Goal: Ask a question: Seek information or help from site administrators or community

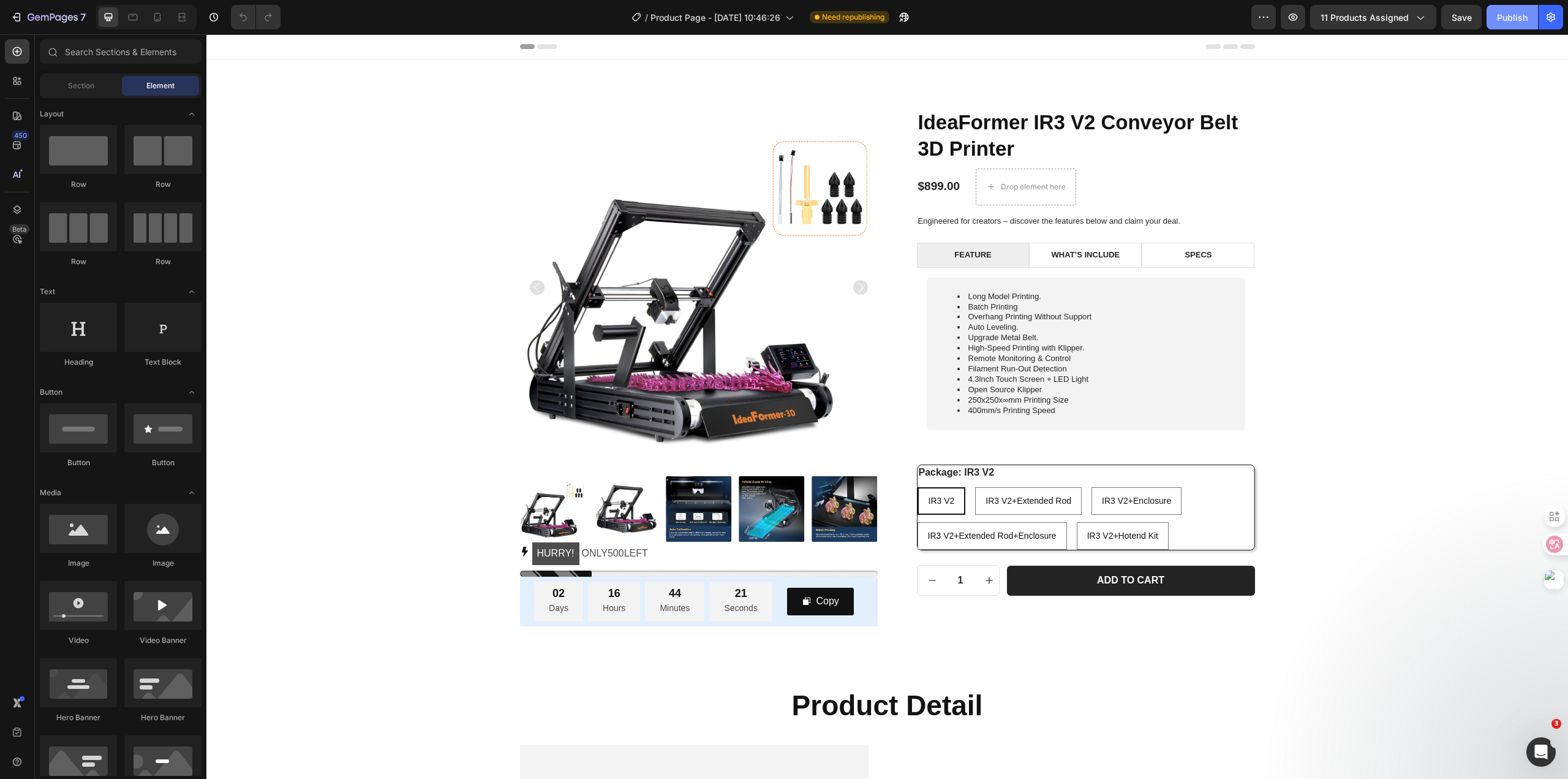
click at [1509, 22] on div "Publish" at bounding box center [1512, 17] width 31 height 13
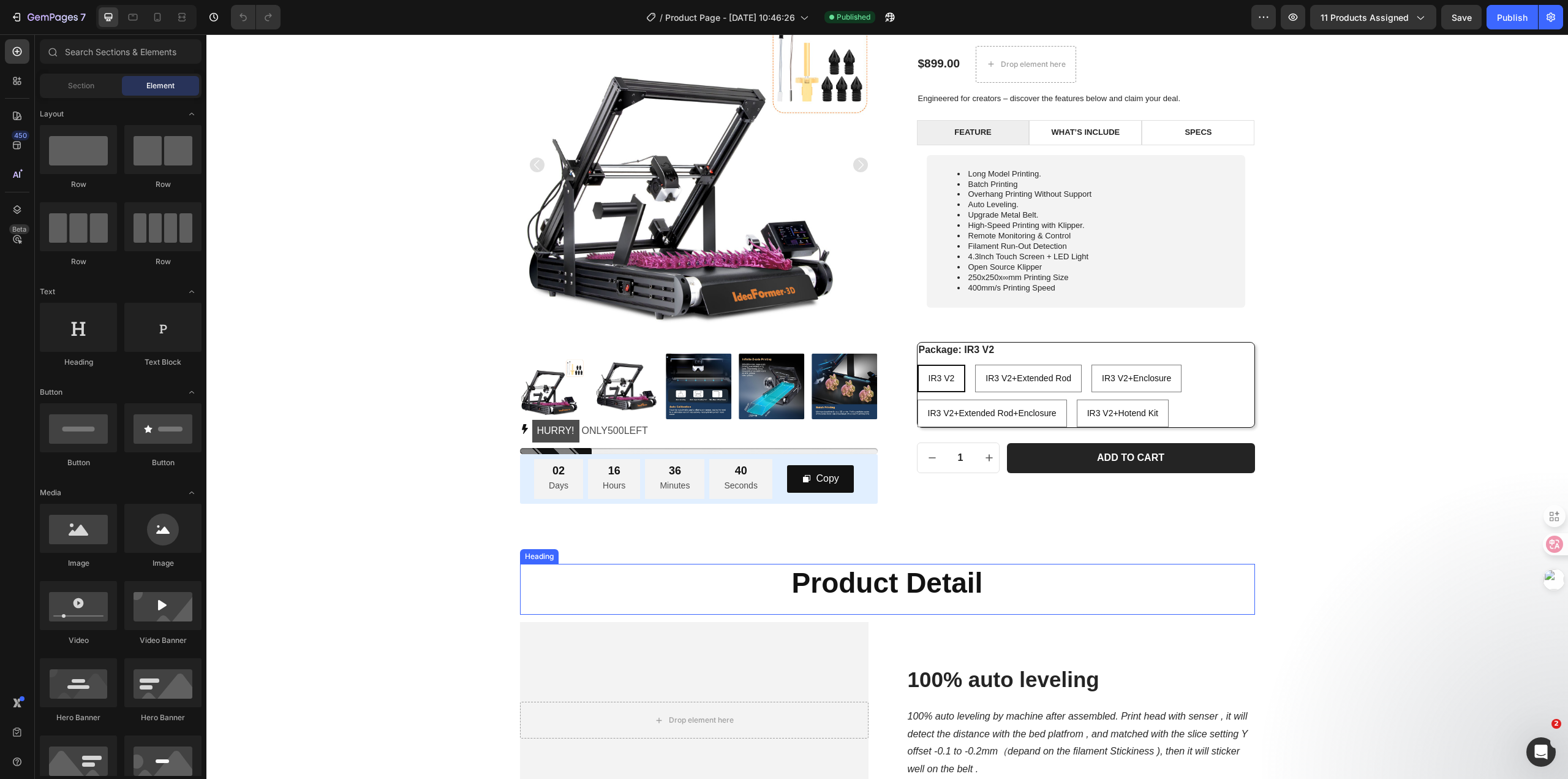
scroll to position [61, 0]
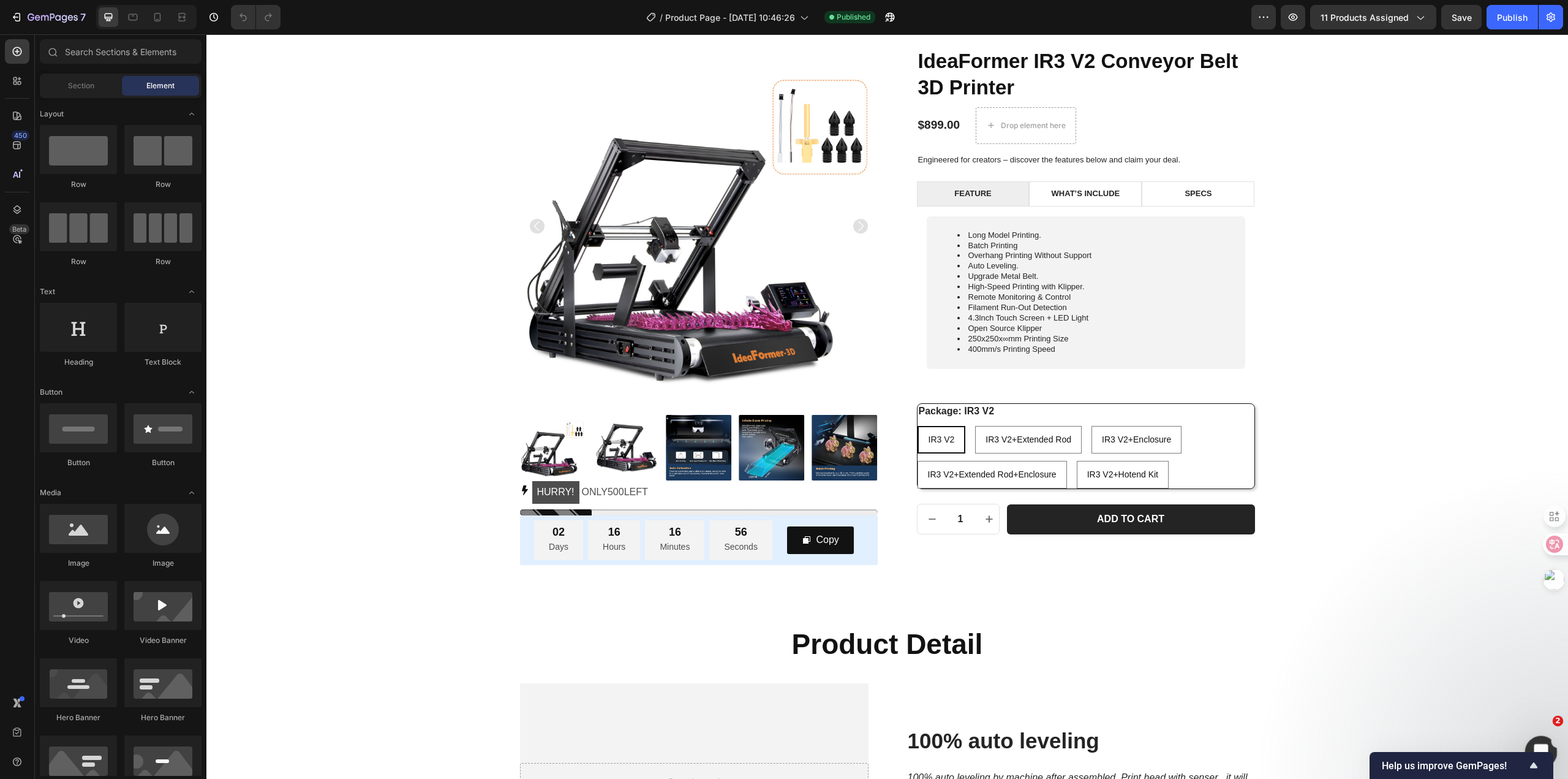
click at [1537, 741] on icon "打开 Intercom Messenger" at bounding box center [1539, 750] width 20 height 20
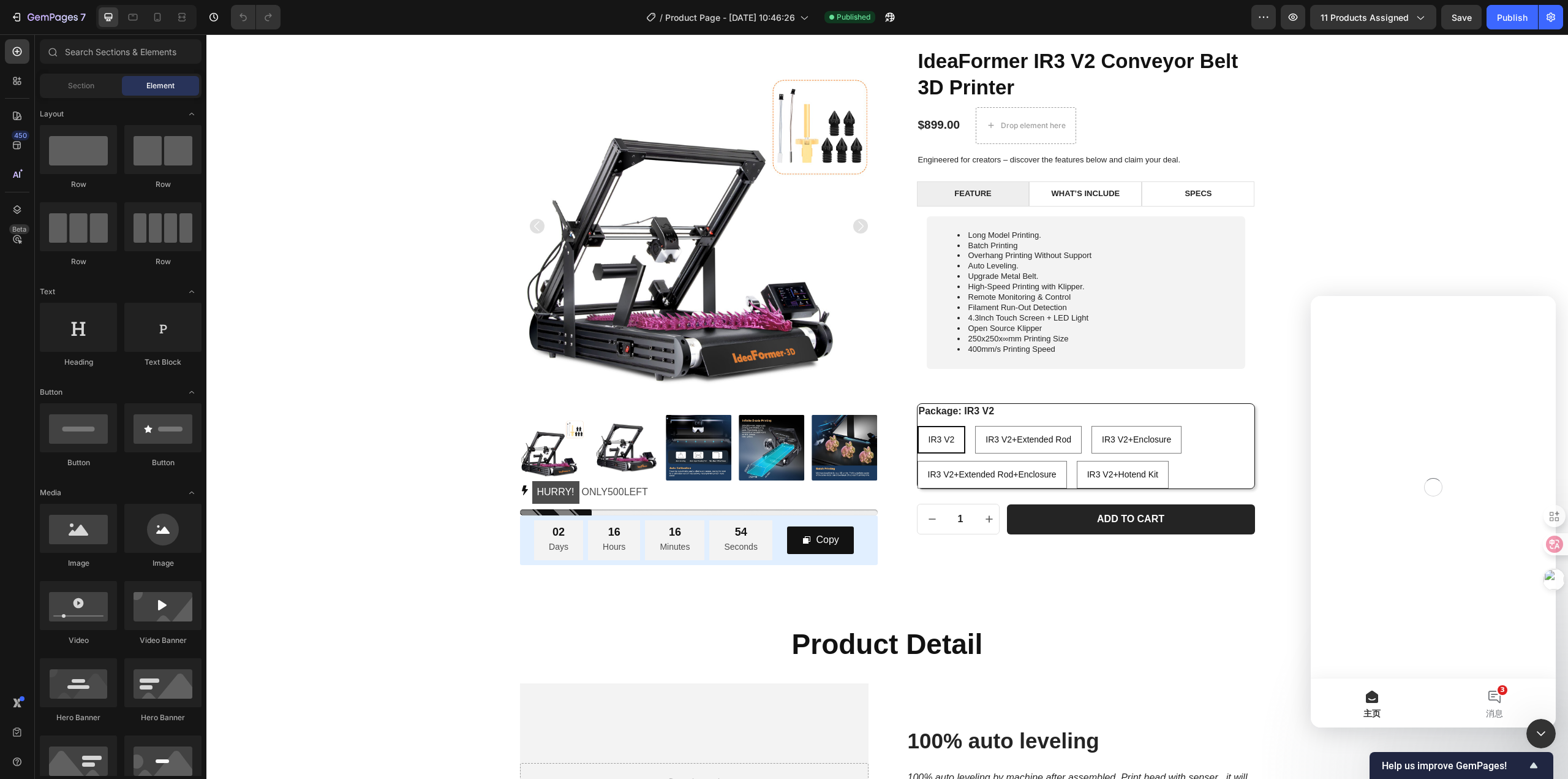
scroll to position [0, 0]
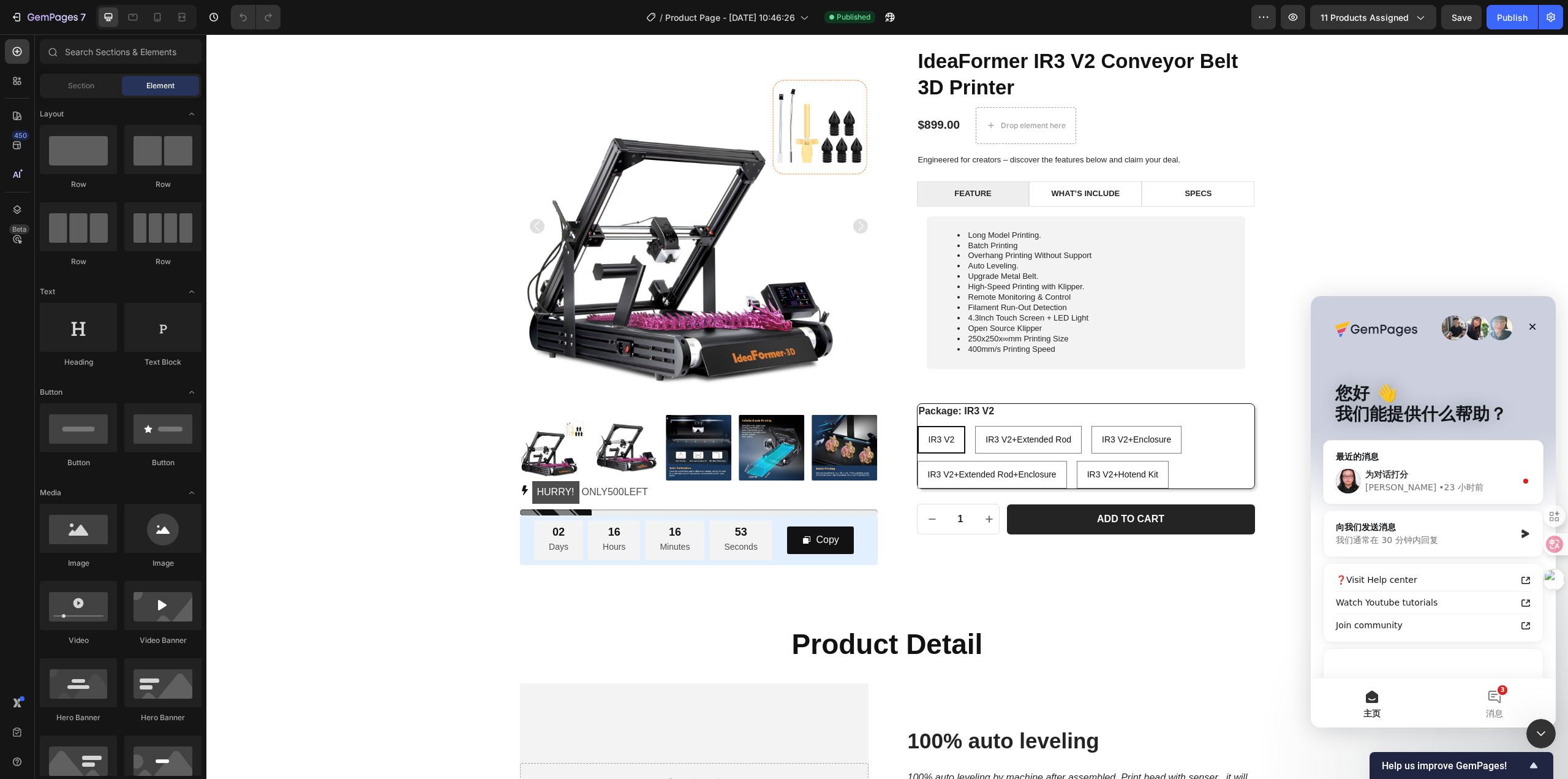
click at [1421, 474] on div "为对话打分" at bounding box center [1440, 474] width 150 height 13
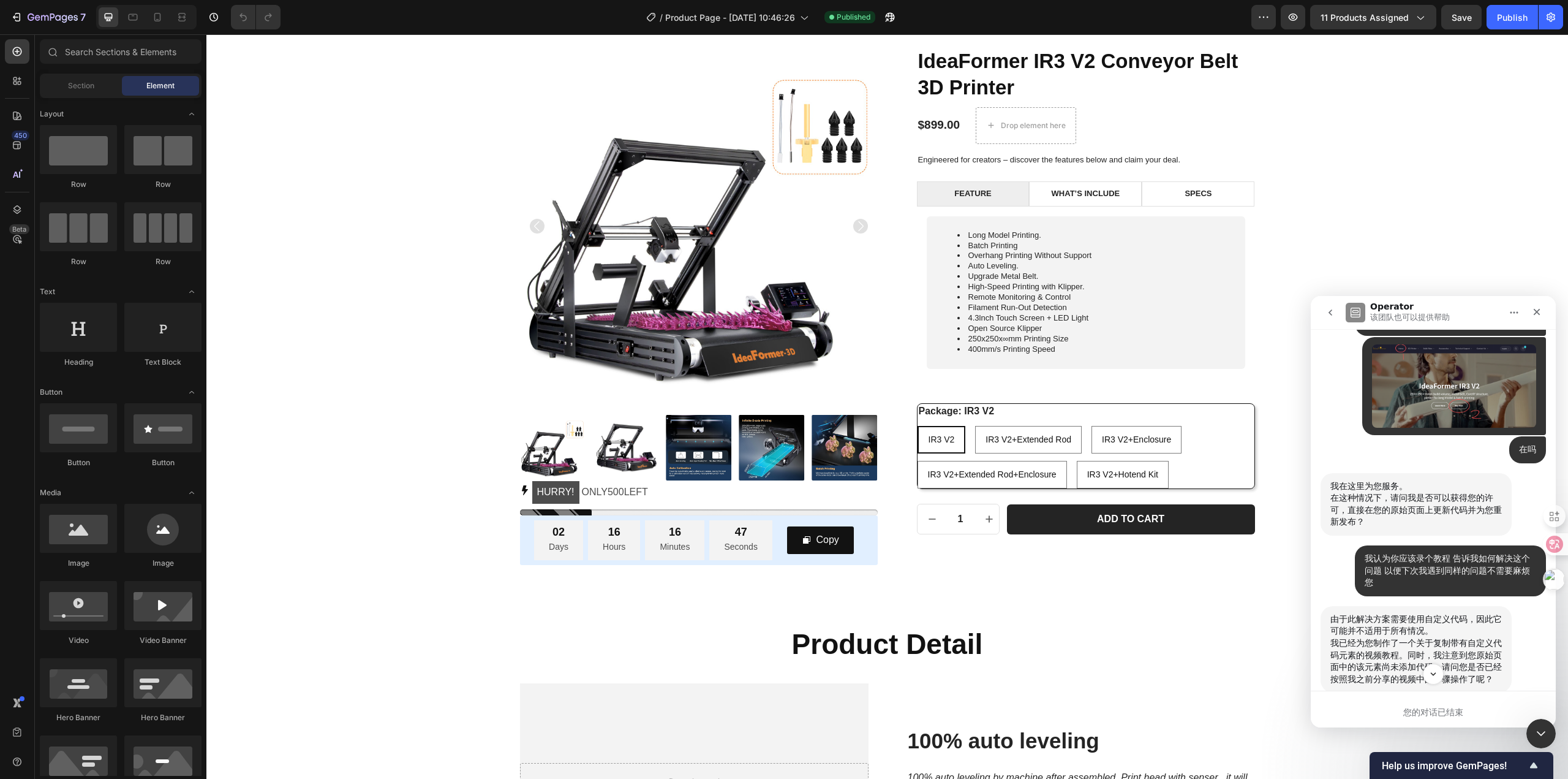
scroll to position [4742, 0]
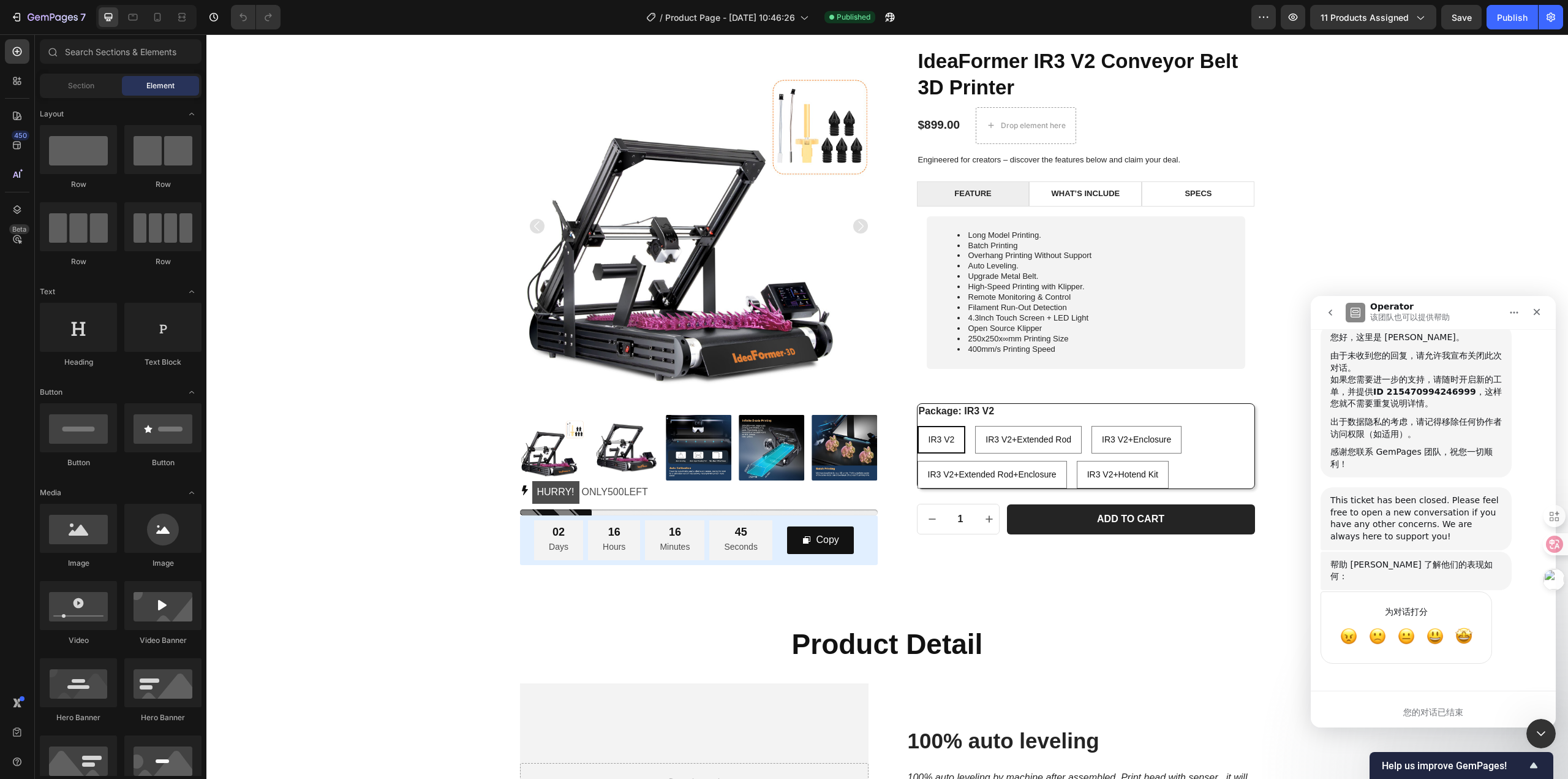
click at [1334, 319] on button "go back" at bounding box center [1330, 313] width 23 height 23
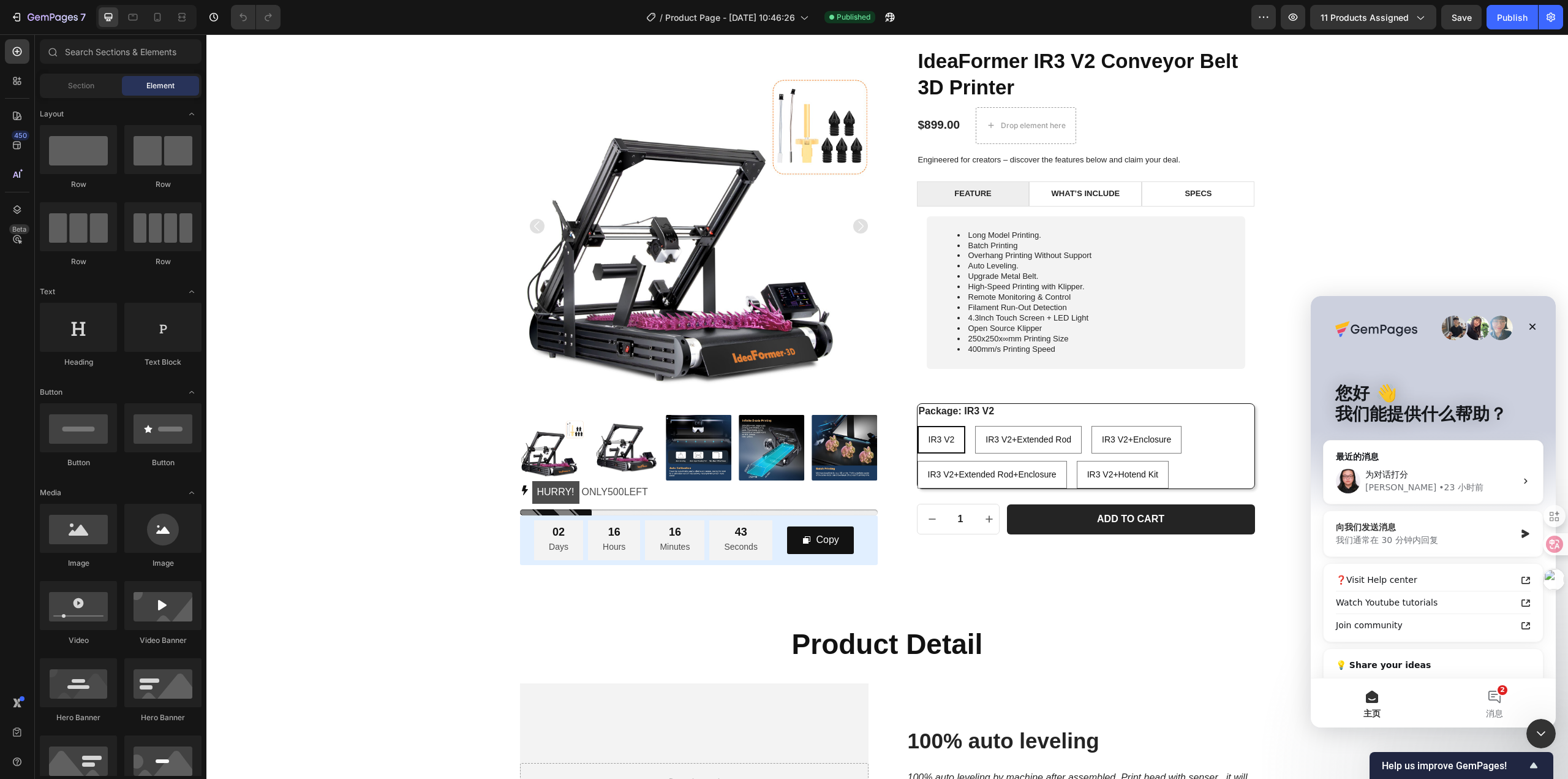
click at [1445, 535] on div "我们通常在 30 分钟内回复" at bounding box center [1426, 540] width 179 height 13
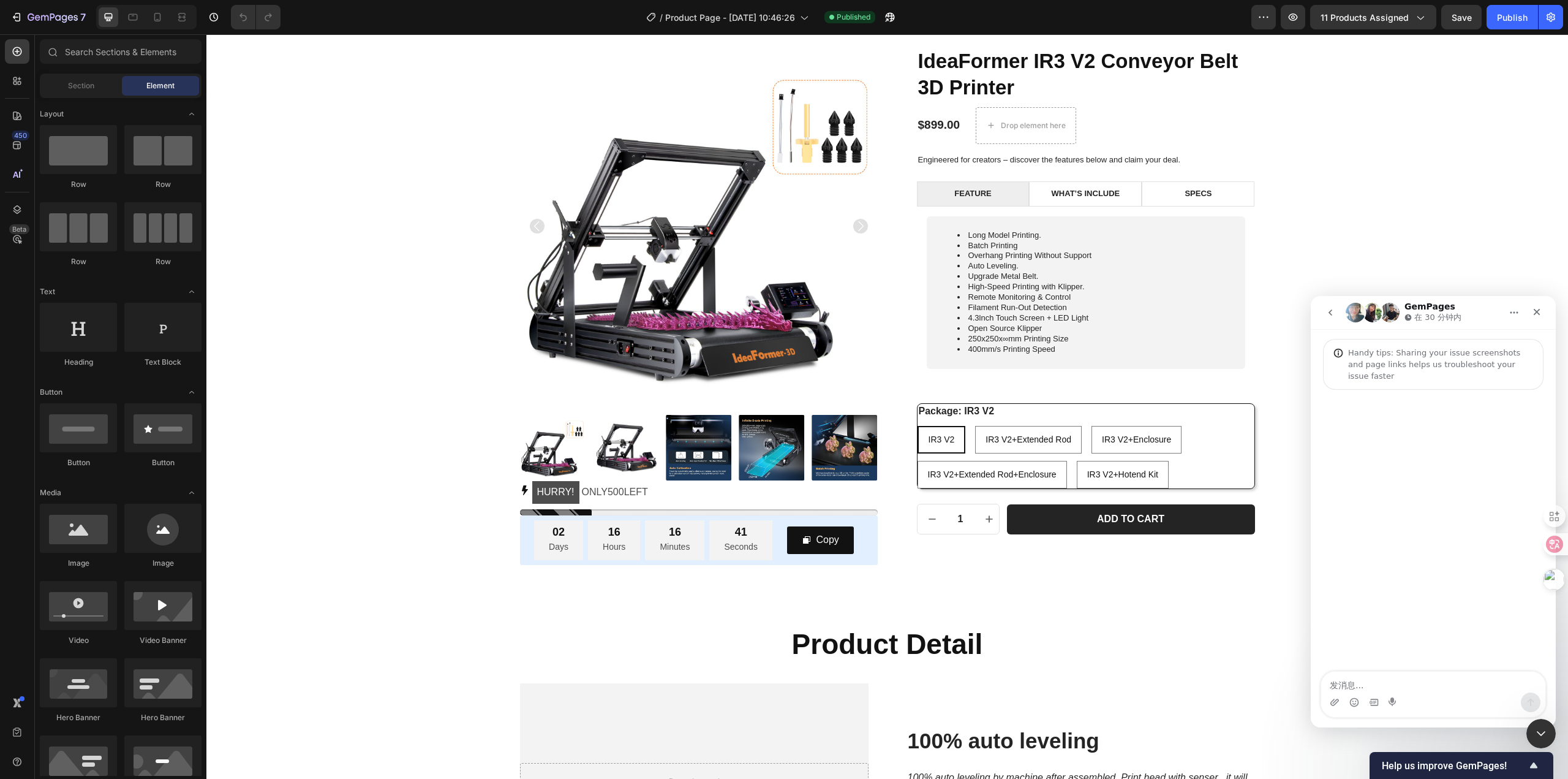
click at [1377, 680] on textarea "发消息..." at bounding box center [1433, 682] width 224 height 21
type textarea "在吗"
type textarea "我"
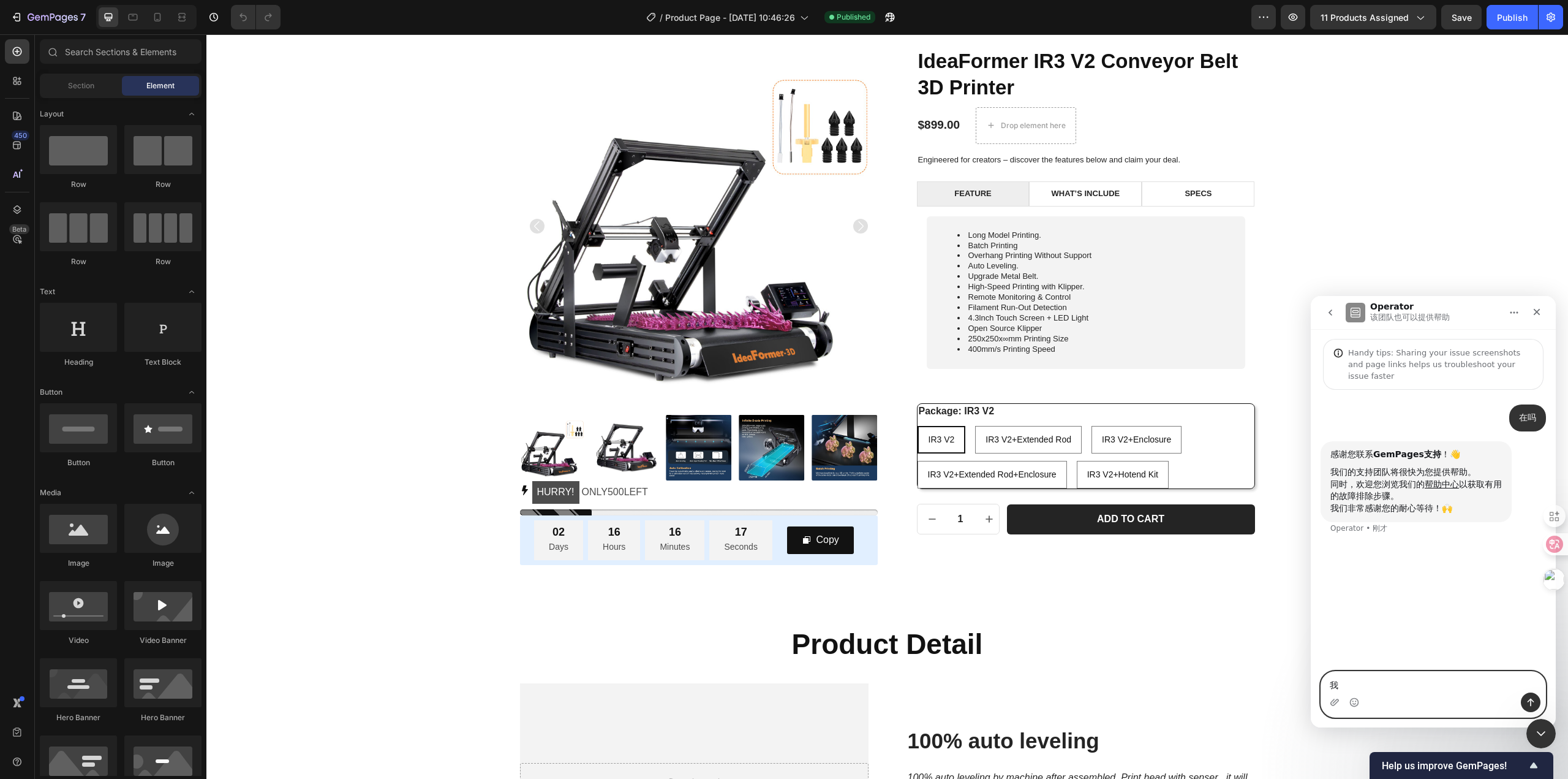
drag, startPoint x: 1360, startPoint y: 680, endPoint x: 1314, endPoint y: 676, distance: 46.2
click at [1314, 676] on div "我 我" at bounding box center [1433, 694] width 245 height 47
paste textarea "npx @shopify/cli theme push --store=[DOMAIN_NAME]"
type textarea "我尝试用npx @shopify/cli theme push --store=[DOMAIN_NAME] 推送本地的代码到shopify 但是每次推送都缓存…"
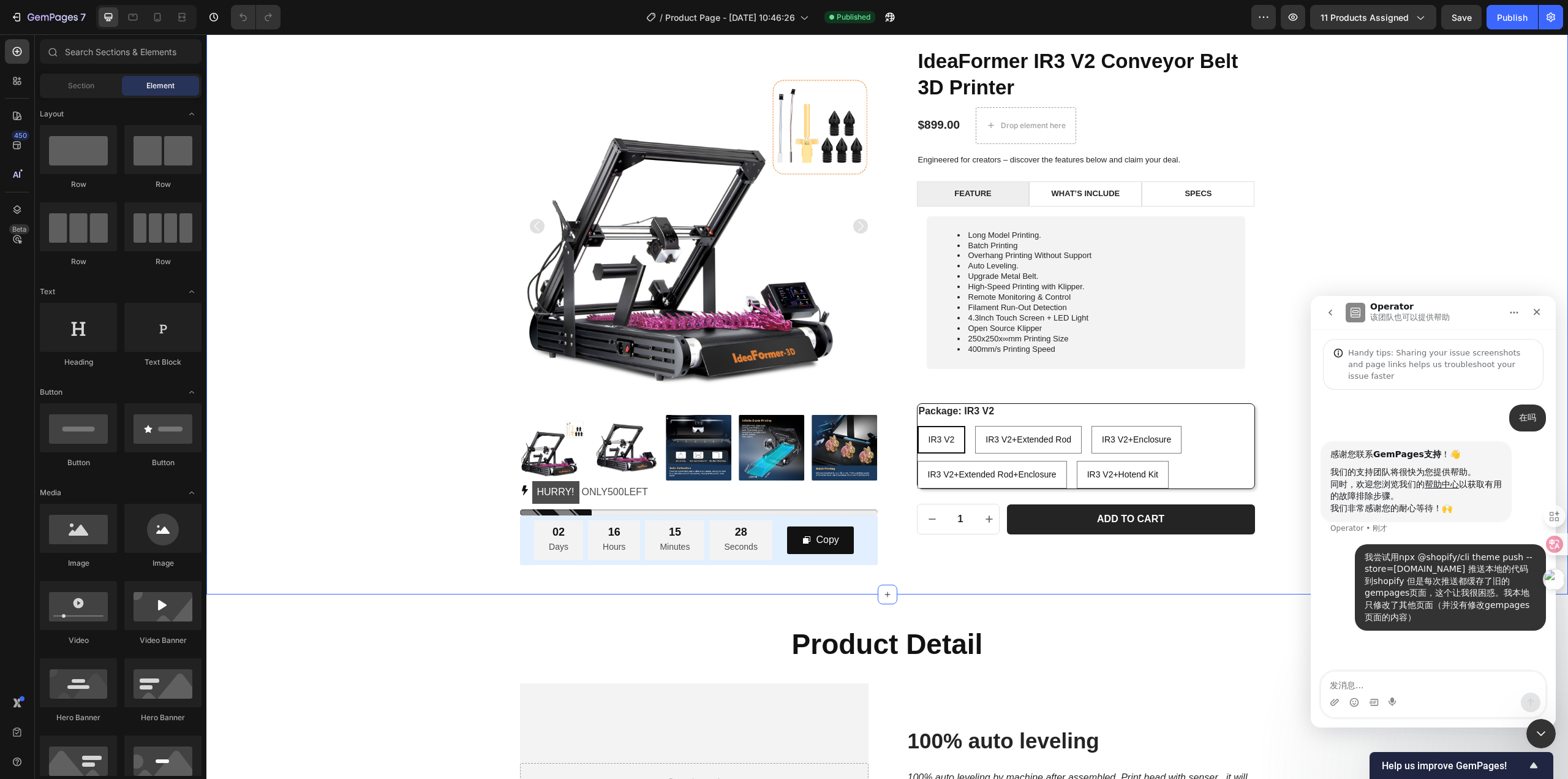
click at [1507, 261] on div "Product Images HURRY! ONLY 500 LEFT Stock Counter 02 Days 16 Hours 15 Minutes 2…" at bounding box center [887, 306] width 1343 height 518
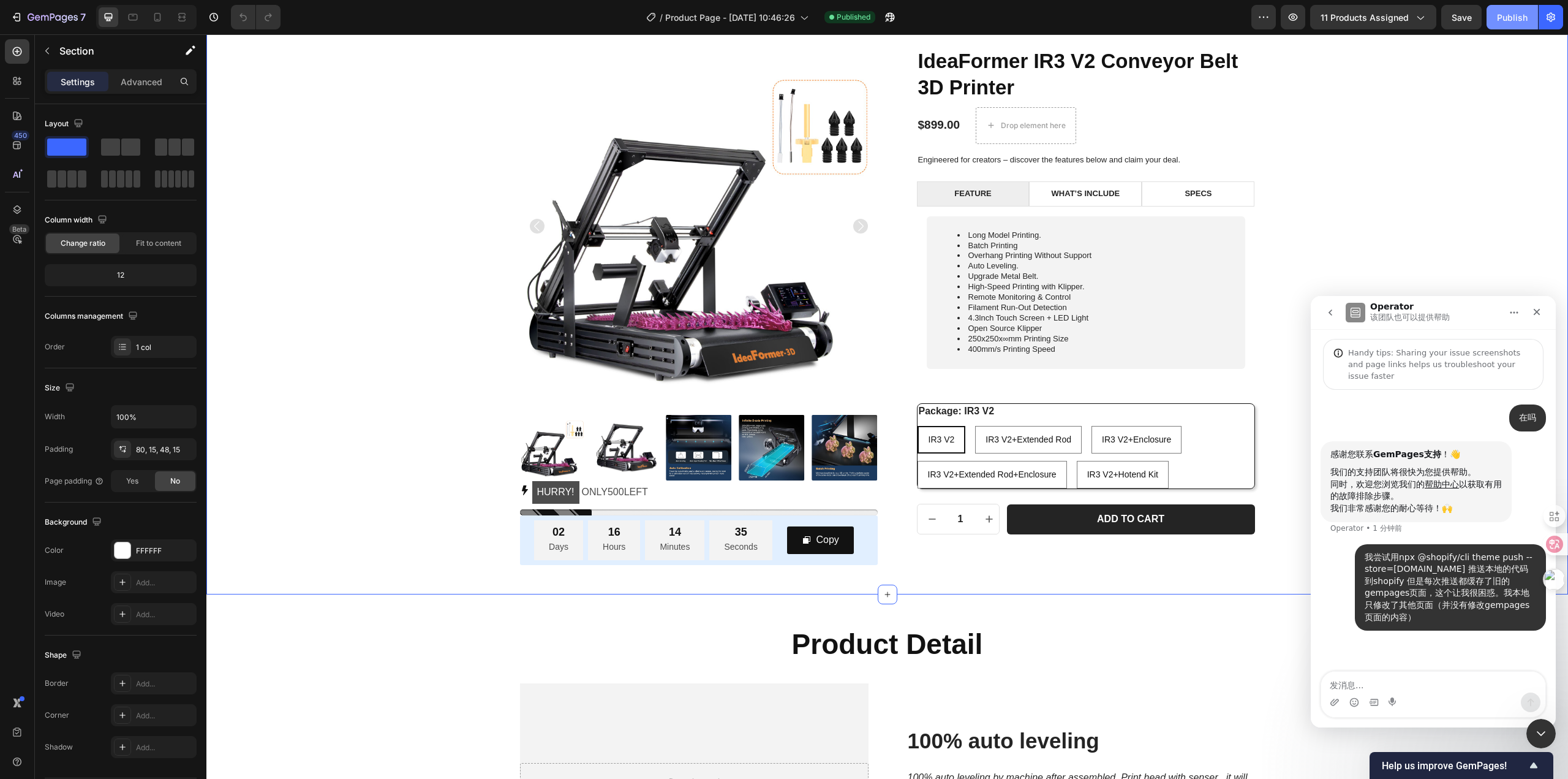
click at [1506, 19] on div "Publish" at bounding box center [1512, 17] width 31 height 13
drag, startPoint x: 1402, startPoint y: 617, endPoint x: 1352, endPoint y: 549, distance: 84.4
click at [1352, 549] on div "我尝试用npx @shopify/cli theme push --store=[DOMAIN_NAME] 推送本地的代码到shopify 但是每次推送都缓存…" at bounding box center [1433, 595] width 225 height 102
copy div "我尝试用npx @shopify/cli theme push --store=[DOMAIN_NAME] 推送本地的代码到shopify 但是每次推送都缓存…"
click at [1459, 614] on div "我尝试用npx @shopify/cli theme push --store=[DOMAIN_NAME] 推送本地的代码到shopify 但是每次推送都缓存…" at bounding box center [1450, 588] width 171 height 72
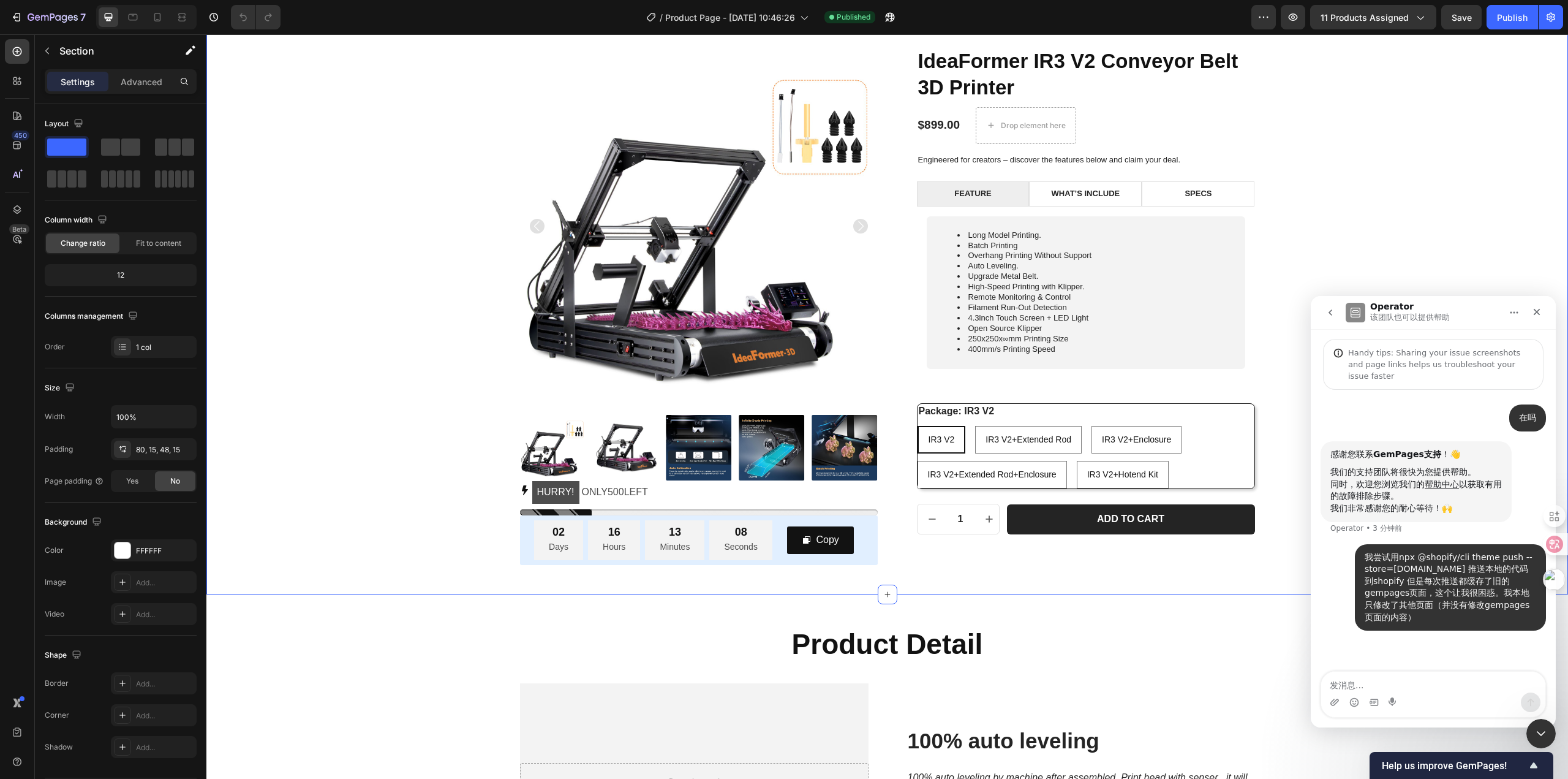
drag, startPoint x: 2860, startPoint y: 872, endPoint x: 1536, endPoint y: 664, distance: 1340.2
click at [1541, 648] on div "在吗 • 3 分钟前 感谢您联系 GemPages支持 ！👋 我们的支持团队将很快为您提供帮助。 同时，欢迎您浏览我们的 帮助中心 以获取有用的故障排除步骤。…" at bounding box center [1433, 531] width 245 height 283
click at [1227, 495] on div "IdeaFormer IR3 V2 Conveyor Belt 3D Printer Product Title $899.00 Product Price …" at bounding box center [1086, 291] width 338 height 487
click at [361, 334] on div "Product Images HURRY! ONLY 500 LEFT Stock Counter 02 Days 16 Hours 11 Minutes 3…" at bounding box center [887, 306] width 1343 height 518
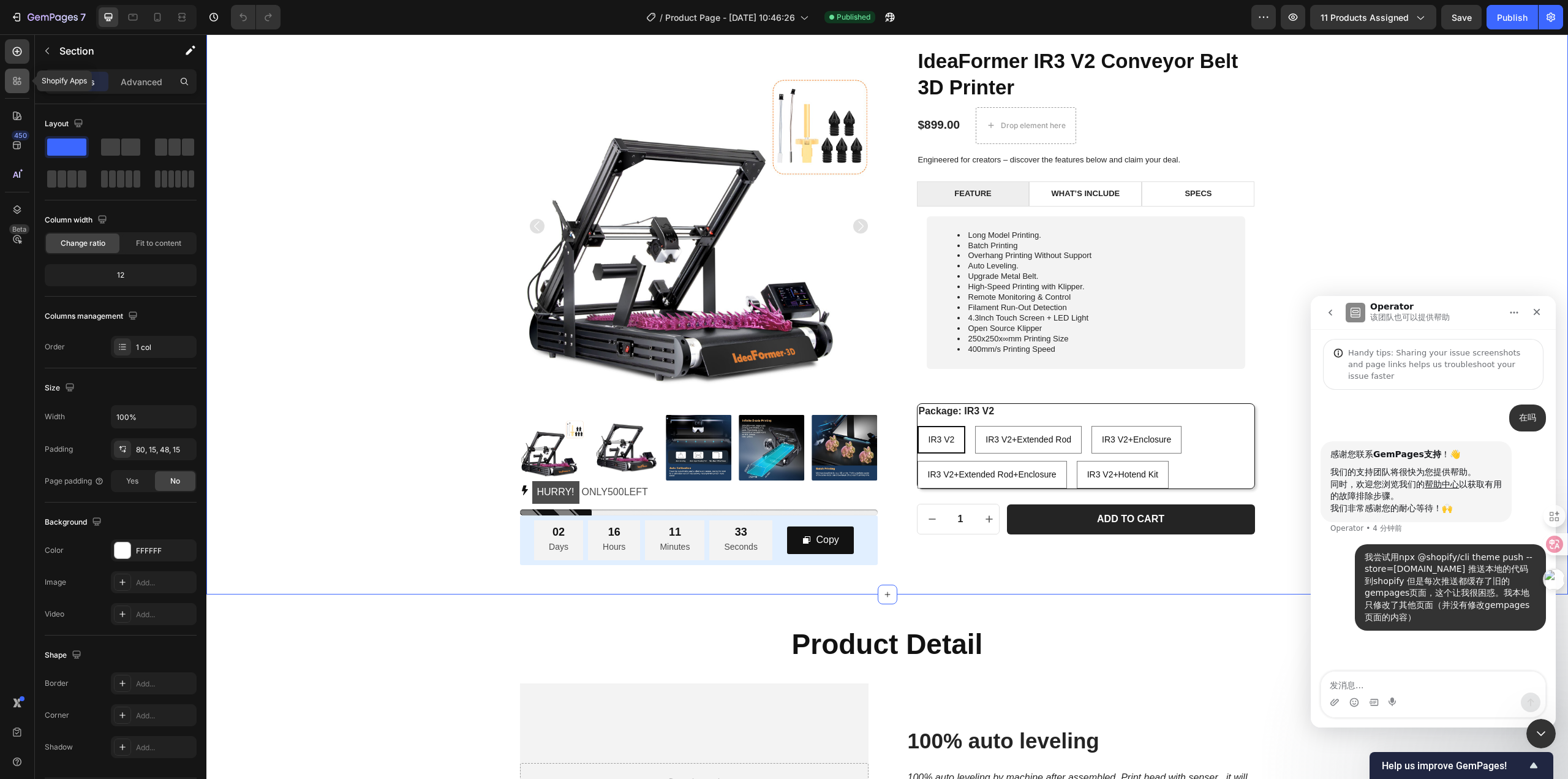
click at [13, 82] on icon at bounding box center [17, 81] width 12 height 12
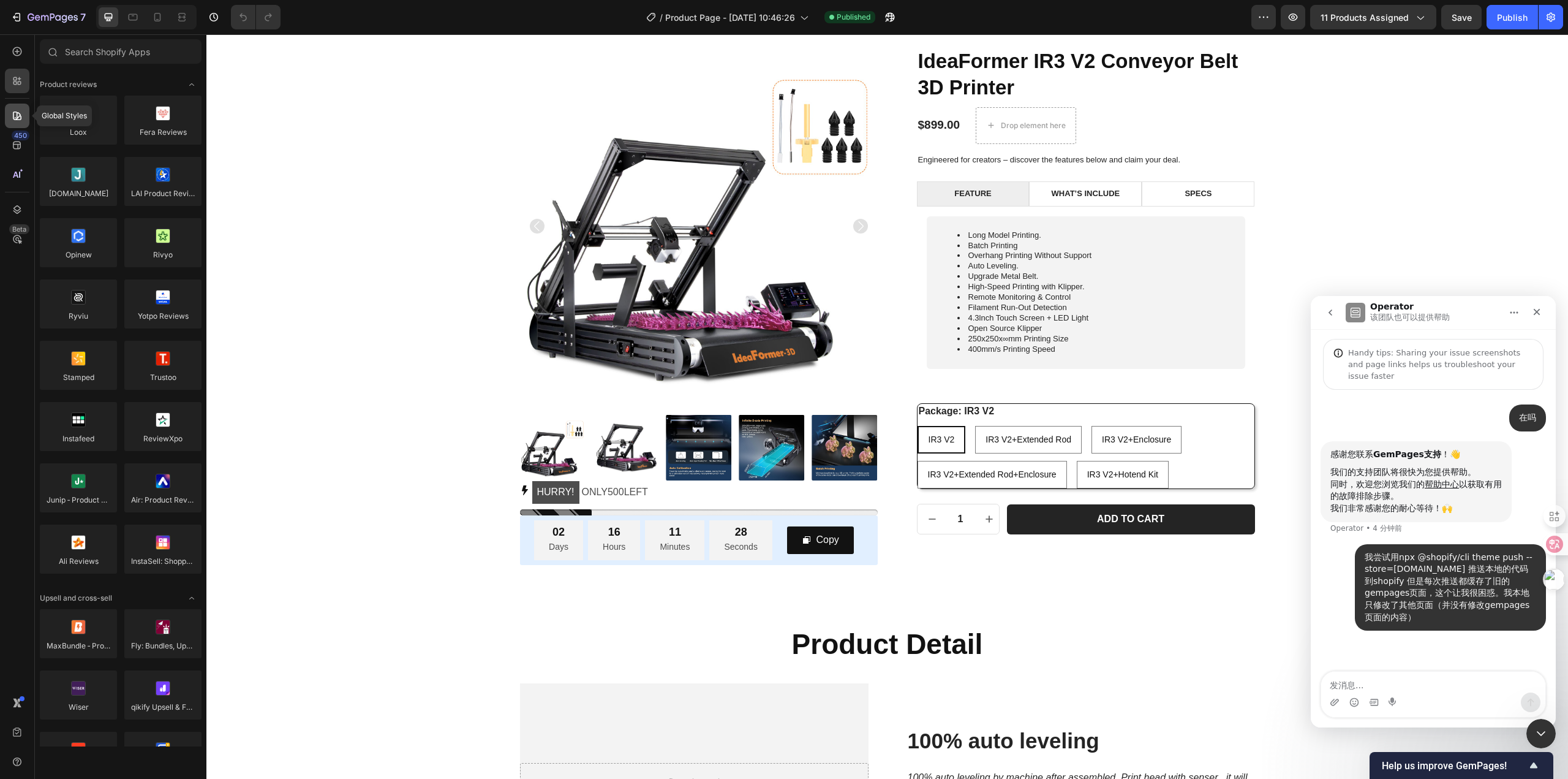
click at [18, 123] on div at bounding box center [17, 116] width 25 height 25
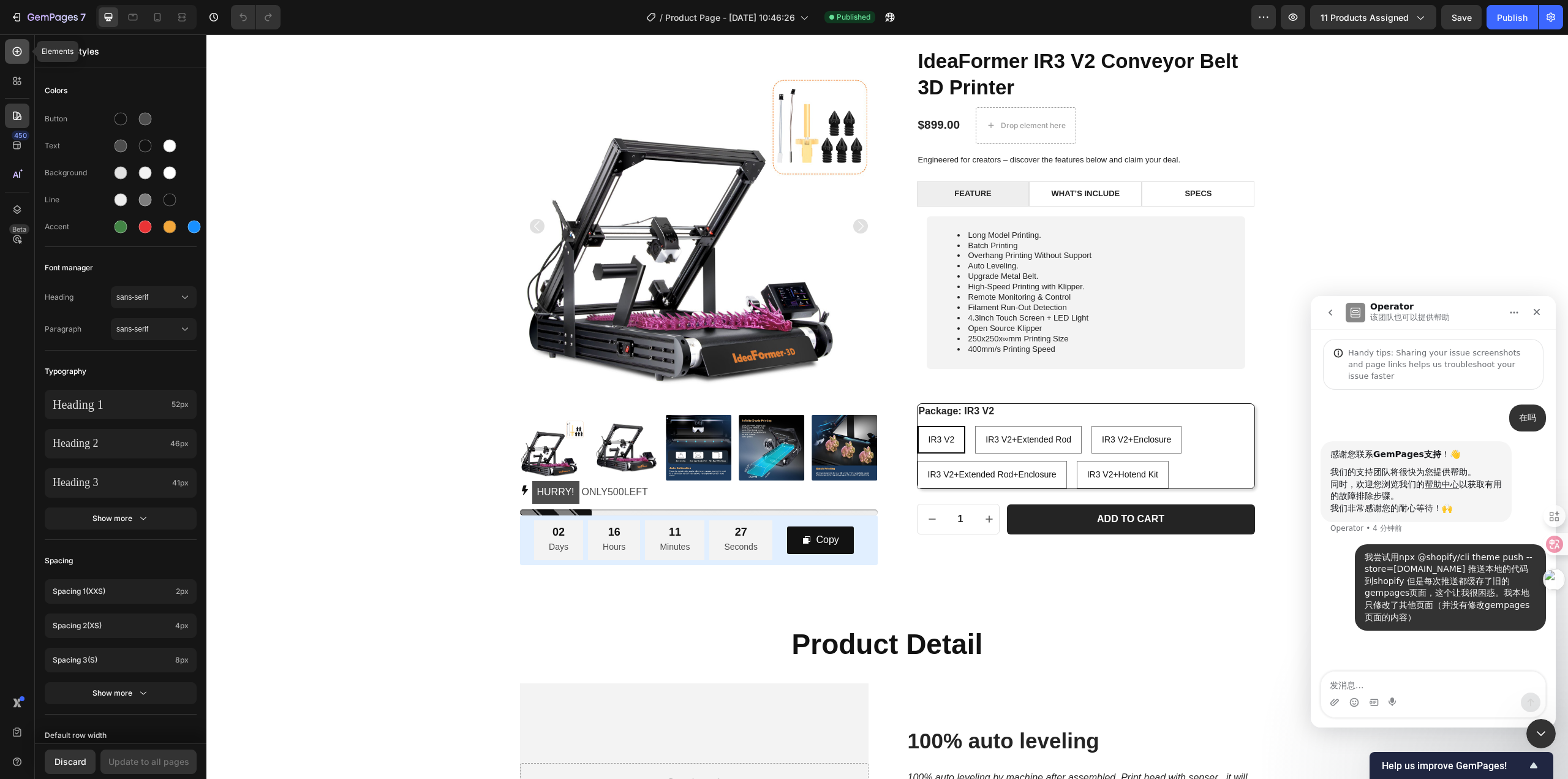
click at [17, 59] on div at bounding box center [17, 52] width 25 height 25
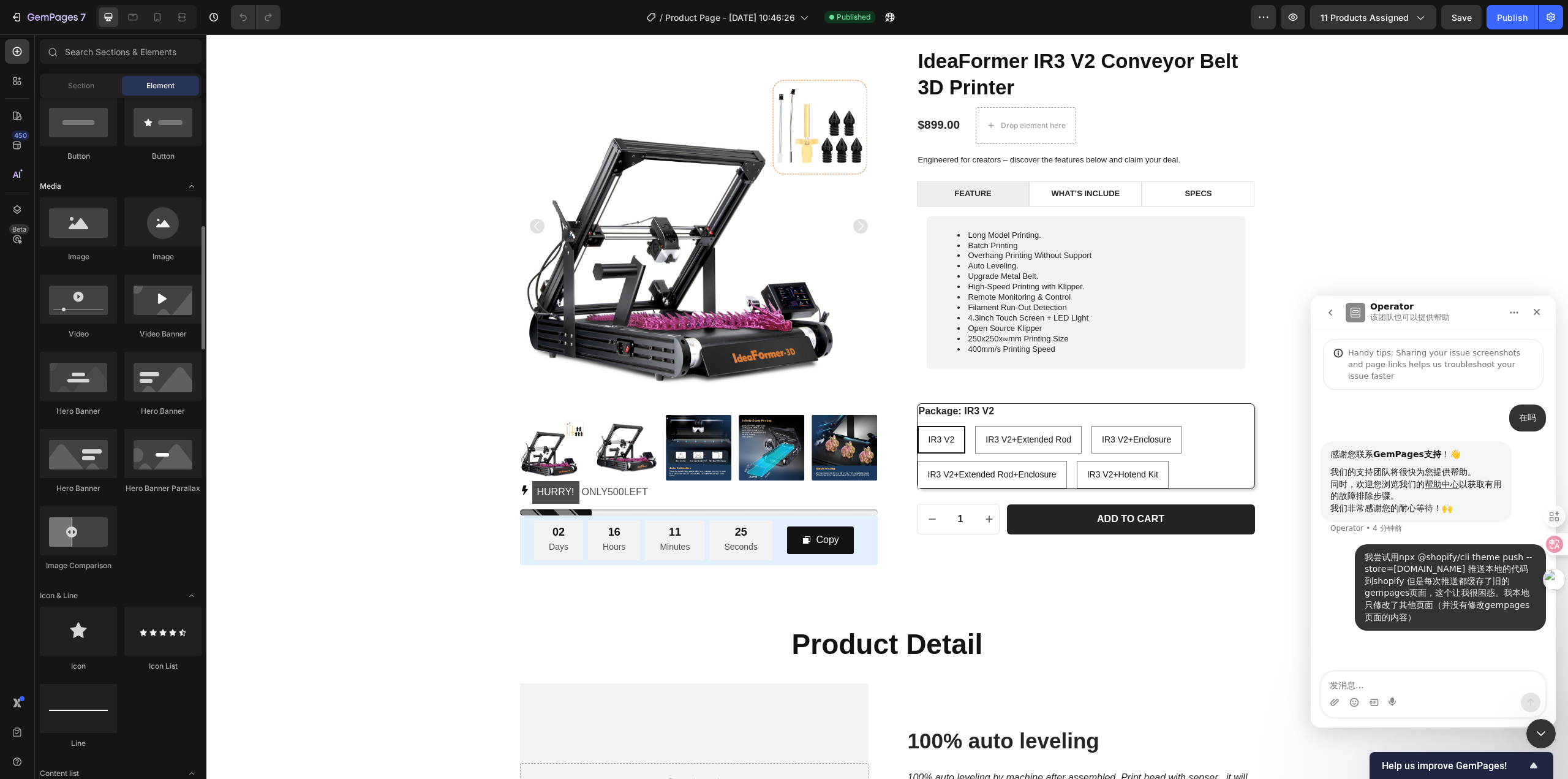
scroll to position [367, 0]
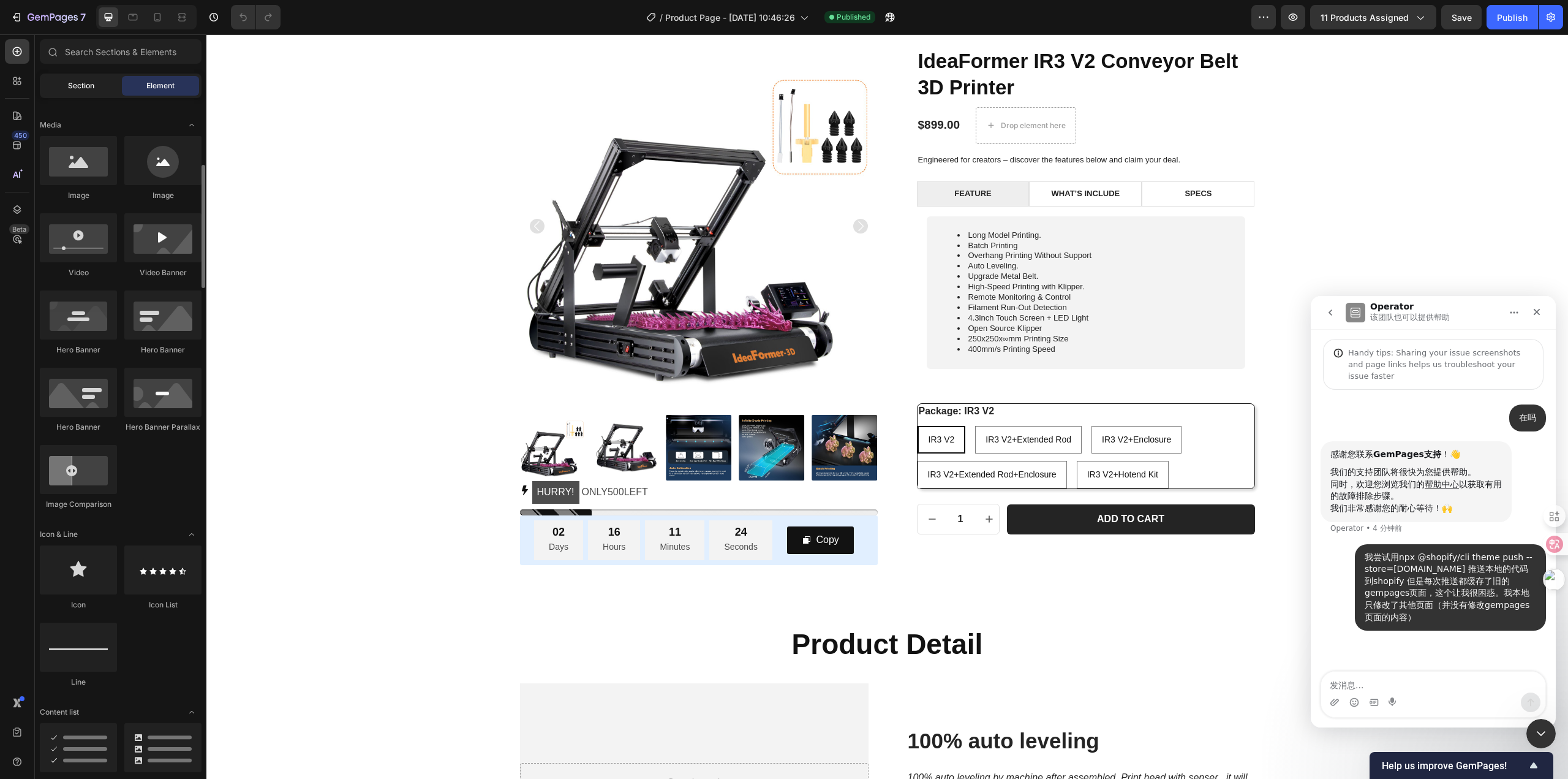
click at [88, 86] on span "Section" at bounding box center [81, 86] width 26 height 11
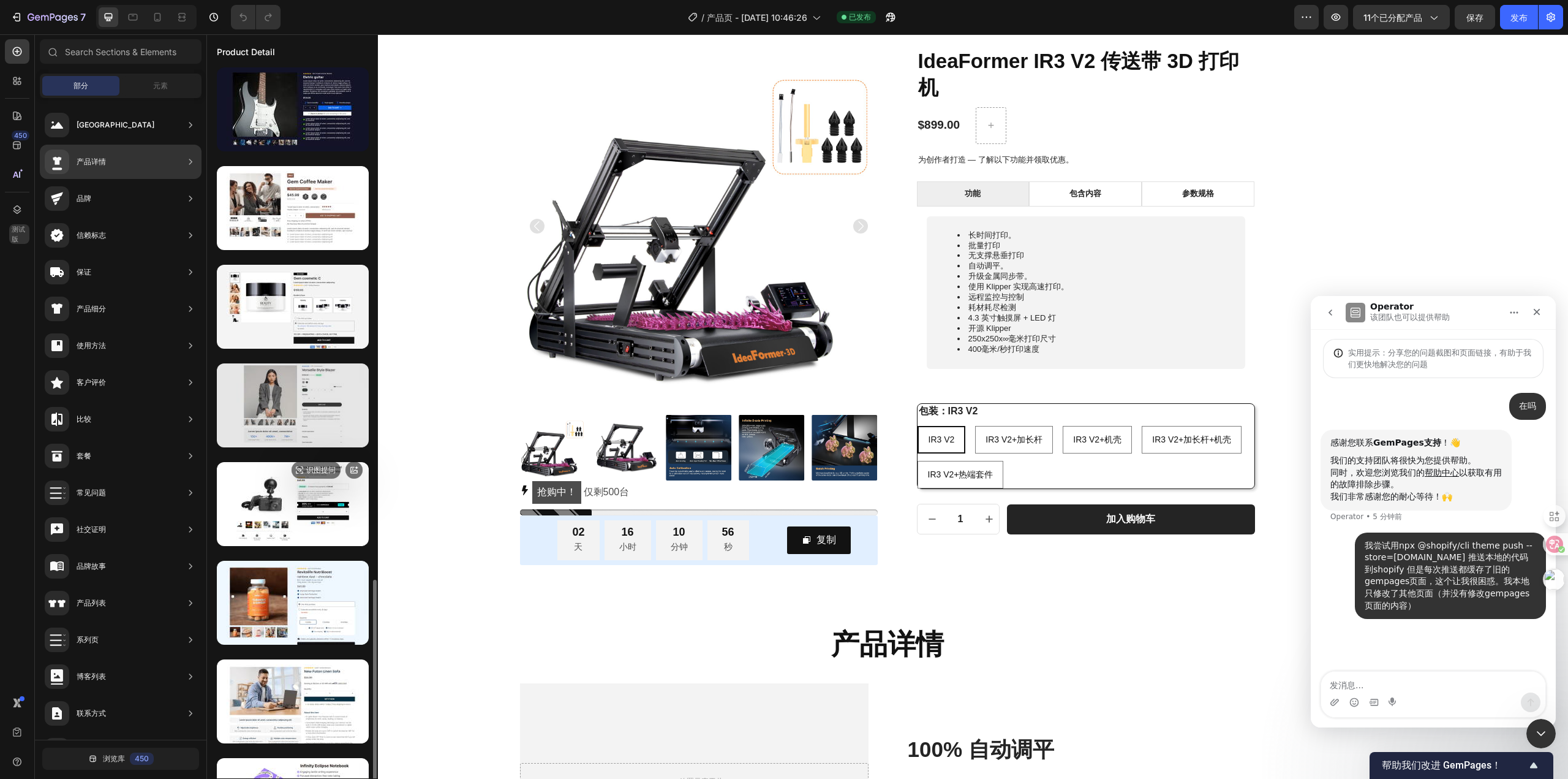
scroll to position [1255, 0]
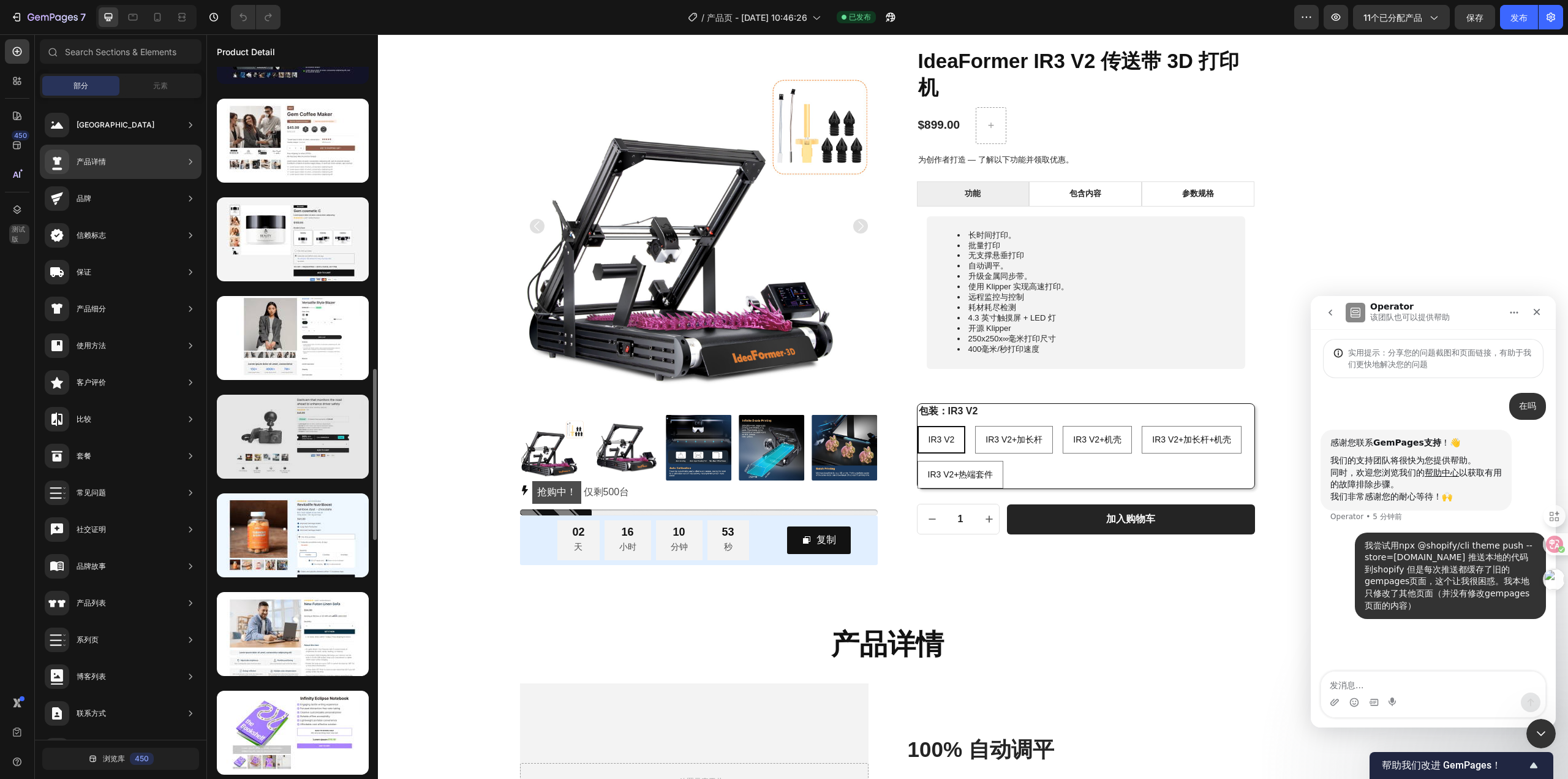
click at [337, 418] on div at bounding box center [292, 436] width 152 height 84
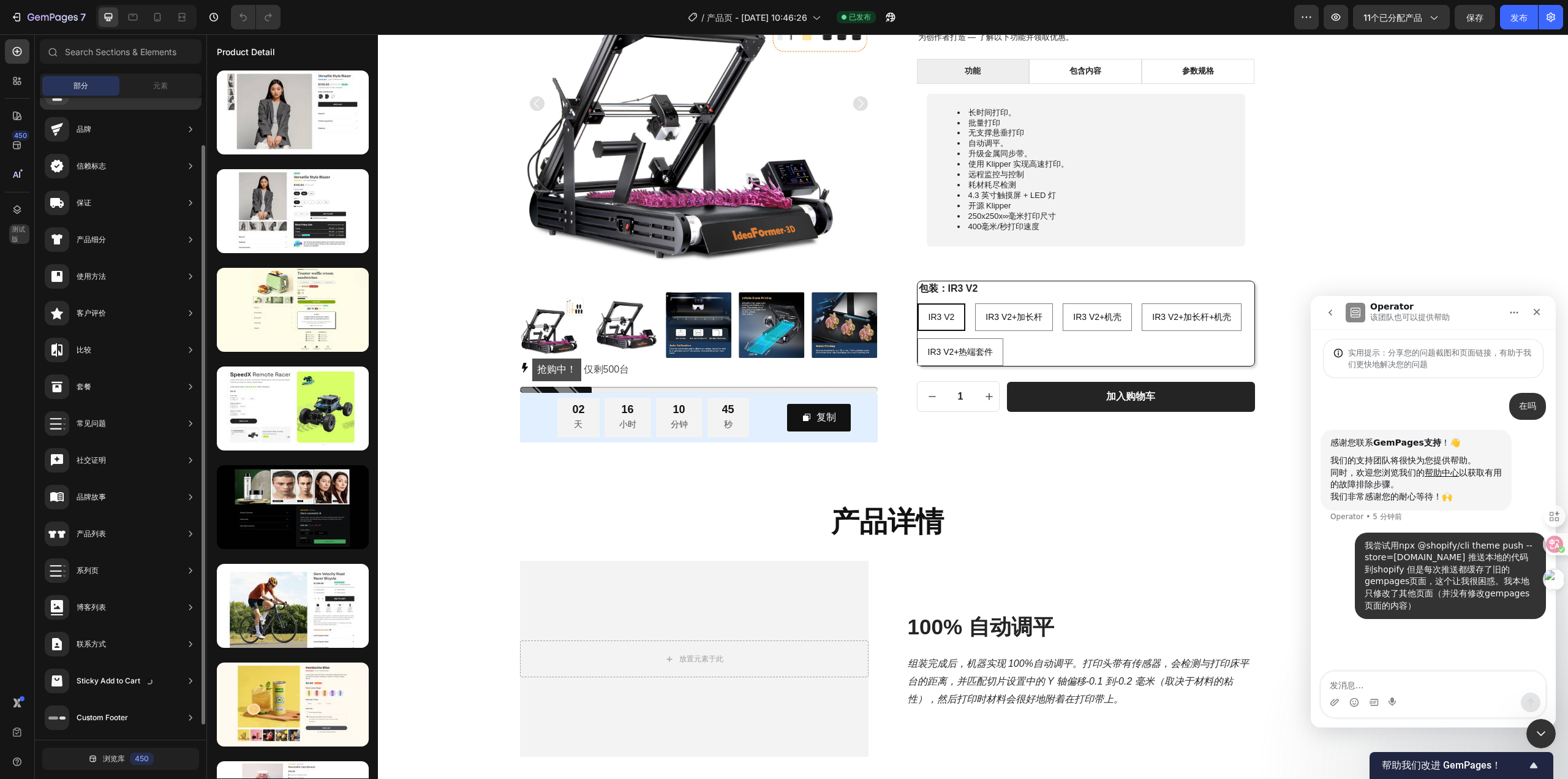
scroll to position [69, 0]
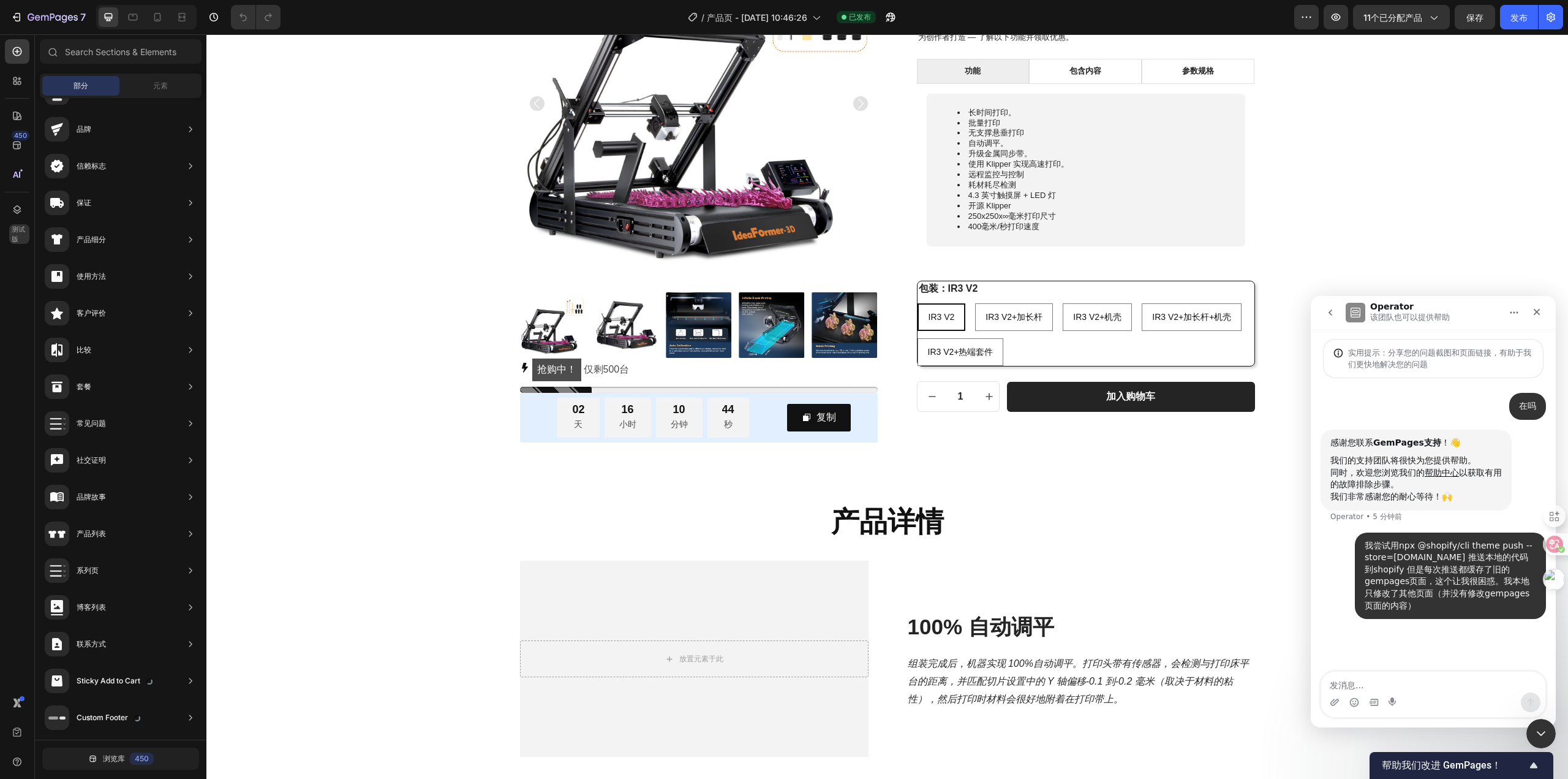
click at [172, 76] on div "部分 元素" at bounding box center [120, 86] width 162 height 25
click at [170, 82] on div "元素" at bounding box center [160, 86] width 77 height 20
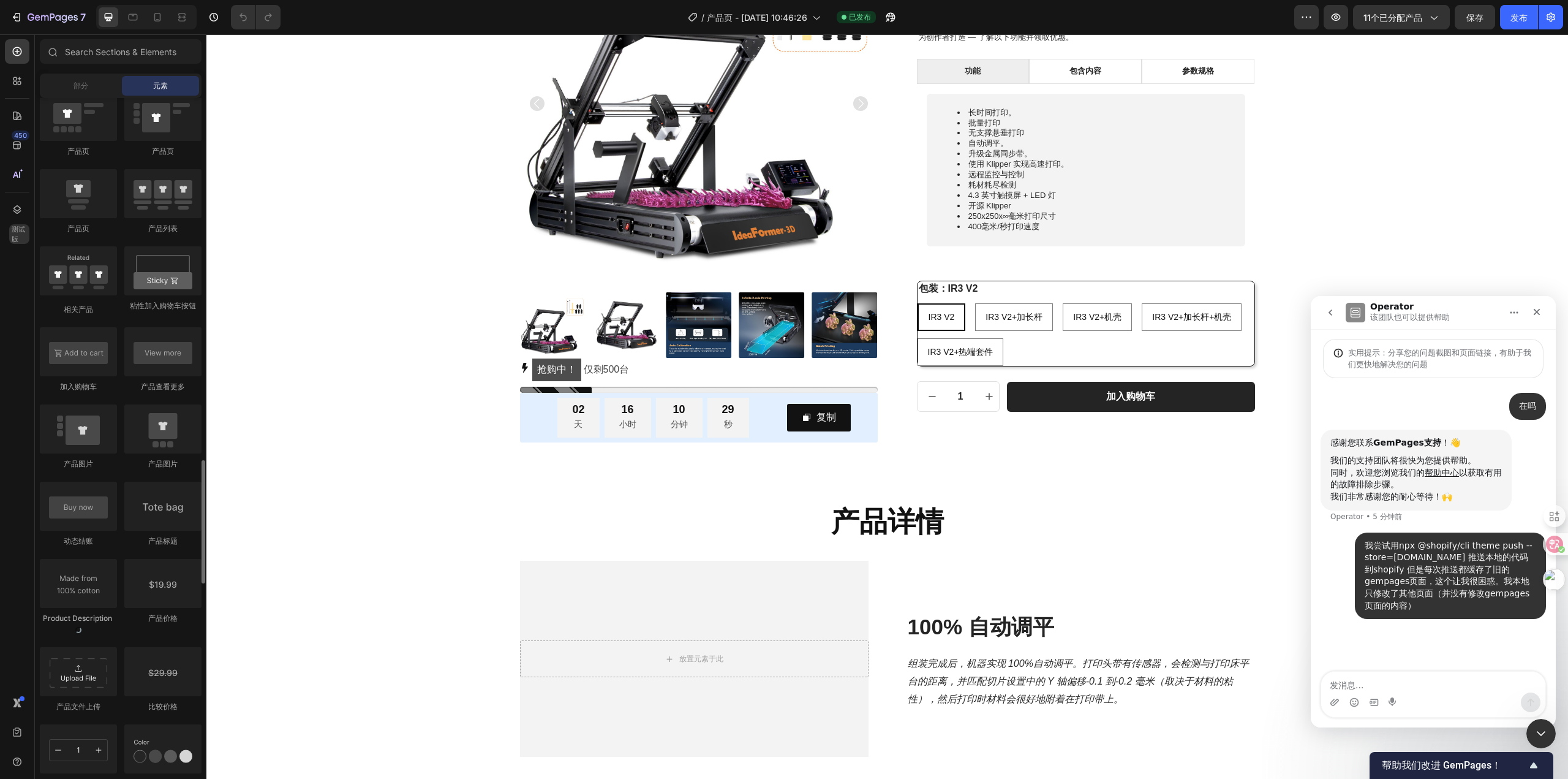
scroll to position [1654, 0]
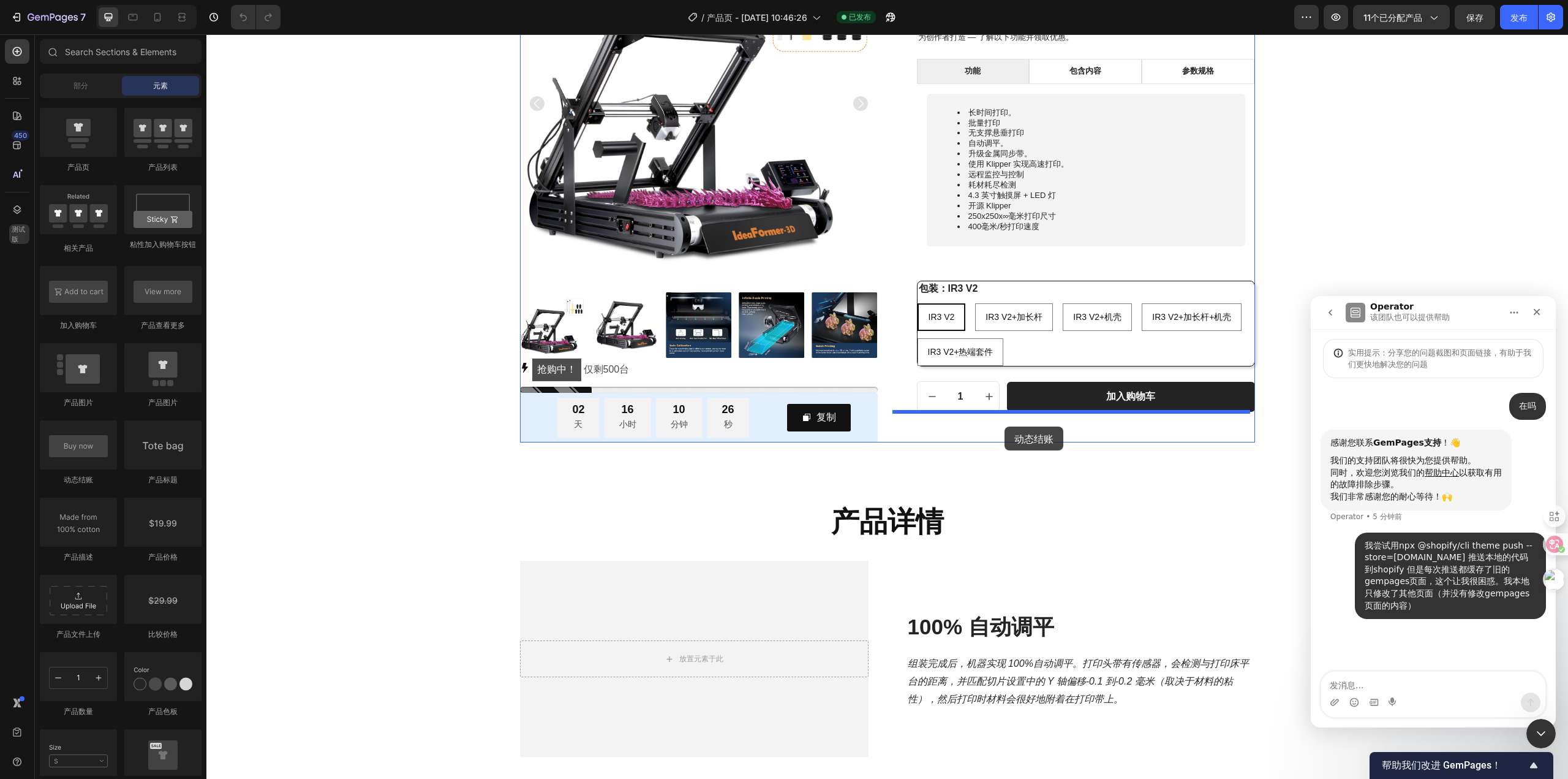
drag, startPoint x: 274, startPoint y: 485, endPoint x: 1005, endPoint y: 426, distance: 733.4
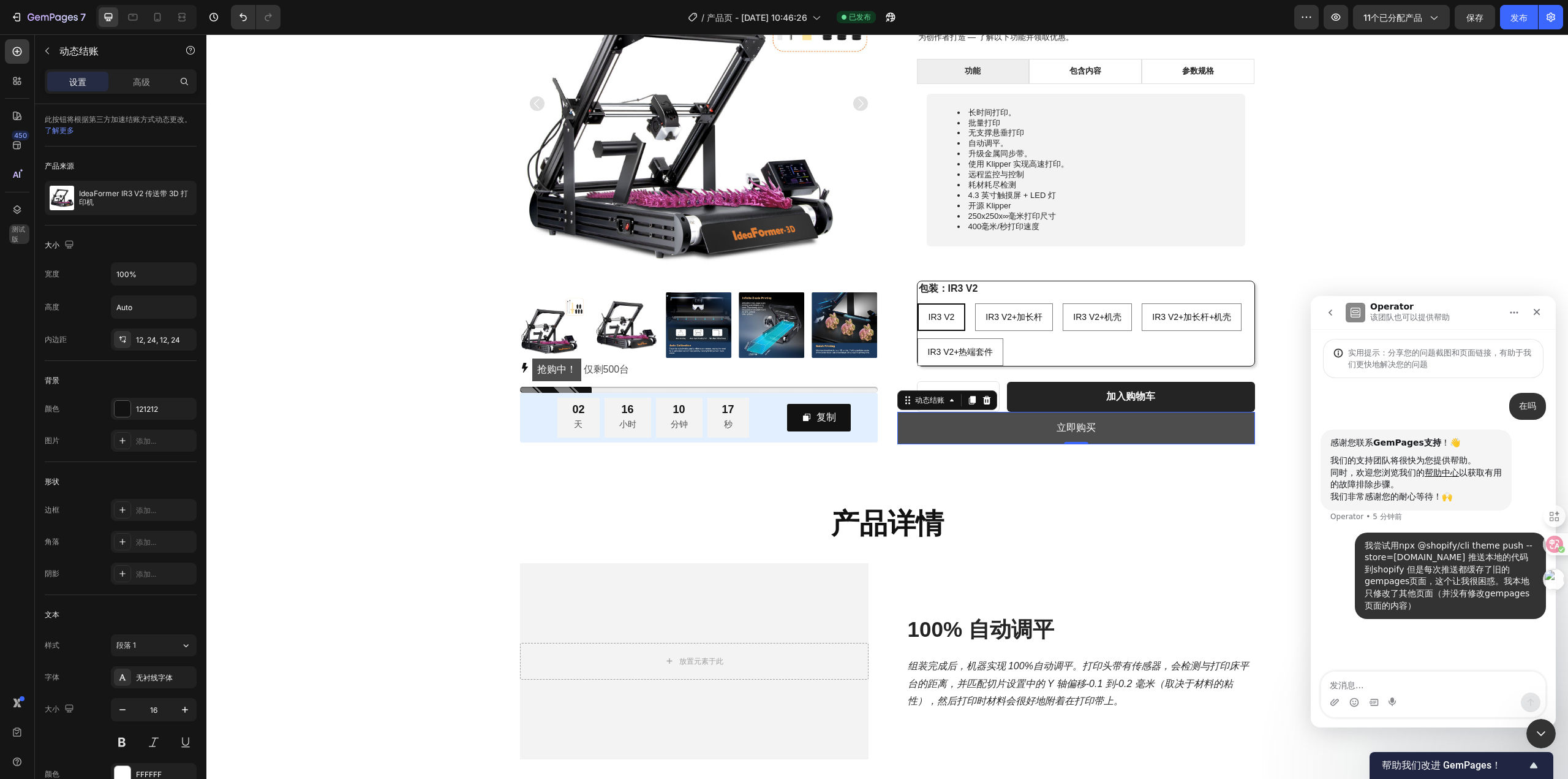
click at [1042, 431] on button "立即购买" at bounding box center [1076, 428] width 357 height 33
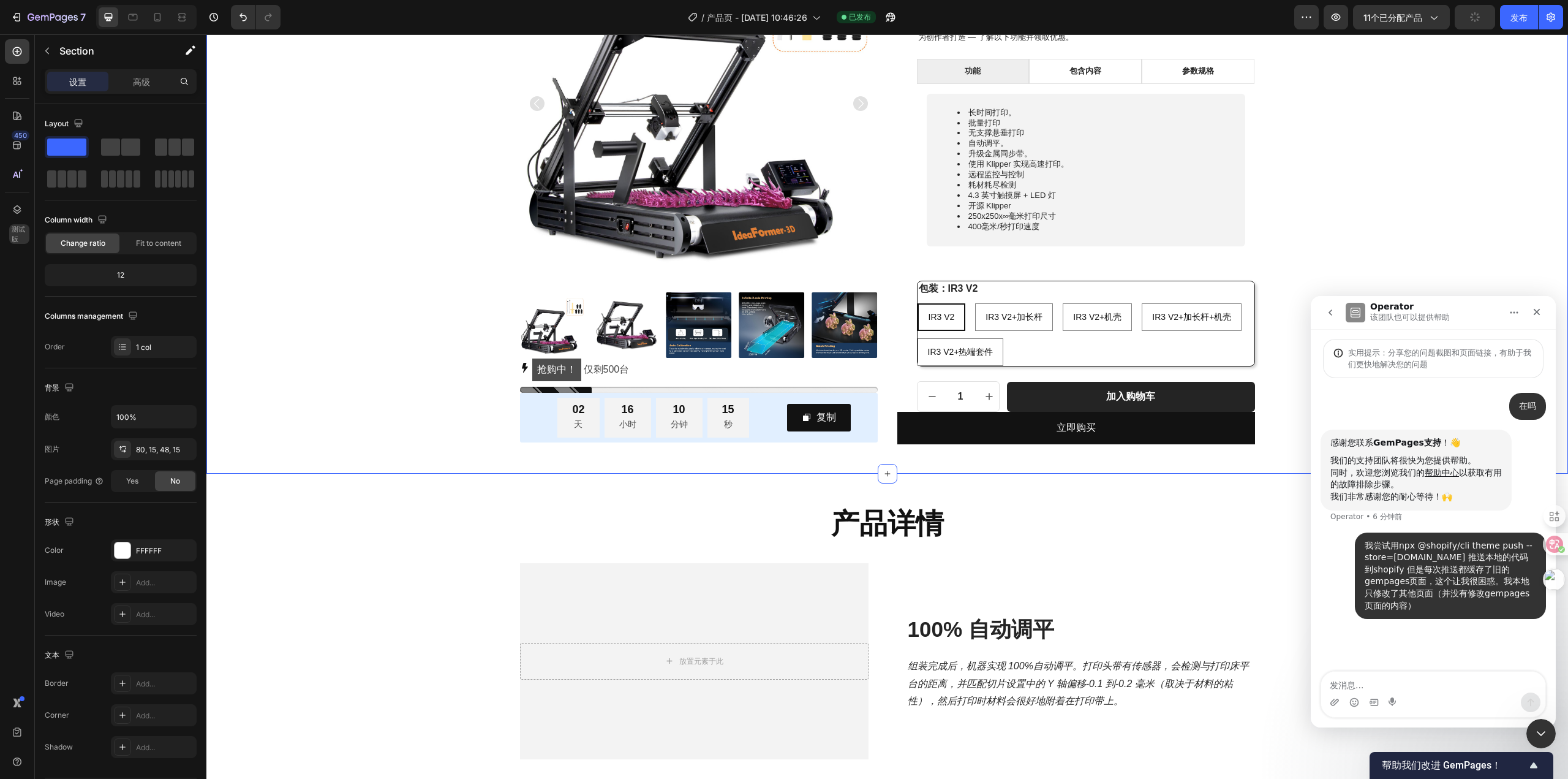
click at [1002, 466] on div "产品图片 抢购中！ 仅剩 500 台 库存计数器 02 天 16 小时 10 分钟 15 秒 倒计时 复制 复制优惠码 行 行 IdeaFormer IR3 …" at bounding box center [887, 174] width 1362 height 598
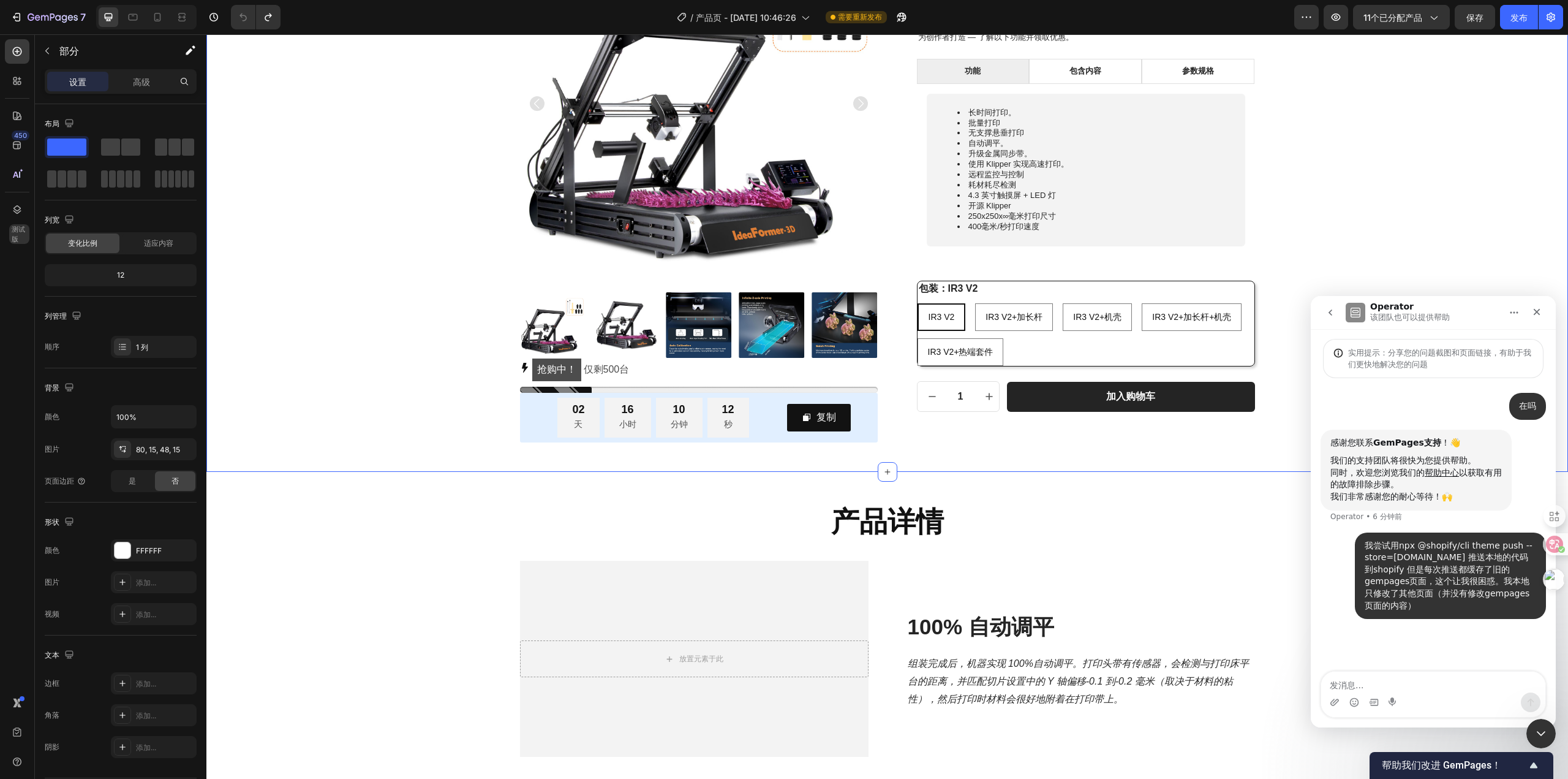
click at [974, 438] on div "IdeaFormer IR3 V2 传送带 3D 打印机 产品标题 $899.00 产品价格 产品价格 行 为创作者打造 — 了解以下功能并领取优惠。 文本块…" at bounding box center [1076, 183] width 357 height 518
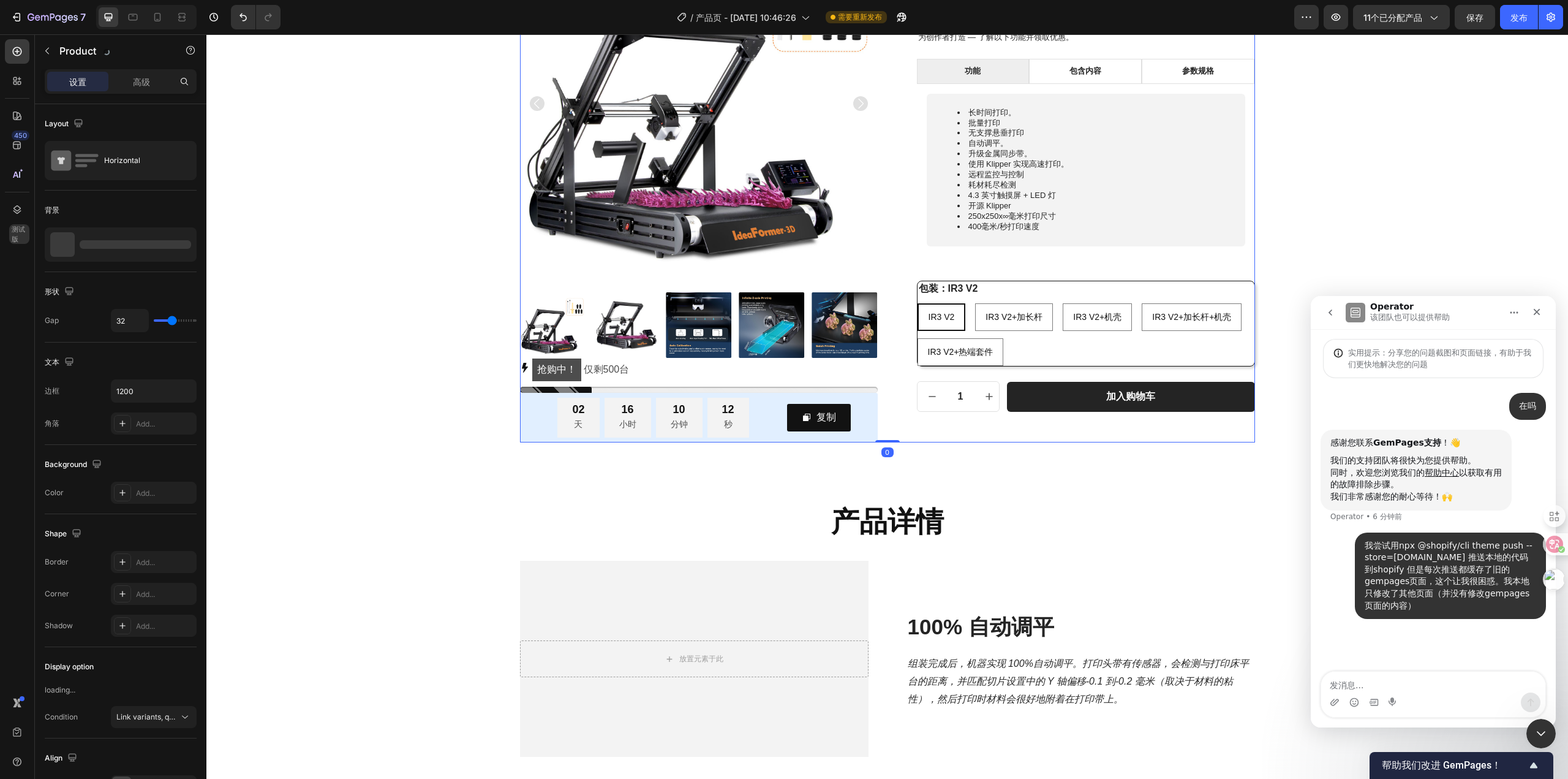
click at [978, 423] on div "IdeaFormer IR3 V2 传送带 3D 打印机 产品标题 $899.00 产品价格 产品价格 行 为创作者打造 — 了解以下功能并领取优惠。 文本块…" at bounding box center [1076, 183] width 357 height 518
click at [948, 423] on div "IdeaFormer IR3 V2 传送带 3D 打印机 产品标题 $899.00 产品价格 产品价格 行 为创作者打造 — 了解以下功能并领取优惠。 文本块…" at bounding box center [1076, 183] width 357 height 518
click at [50, 50] on icon "button" at bounding box center [47, 51] width 10 height 10
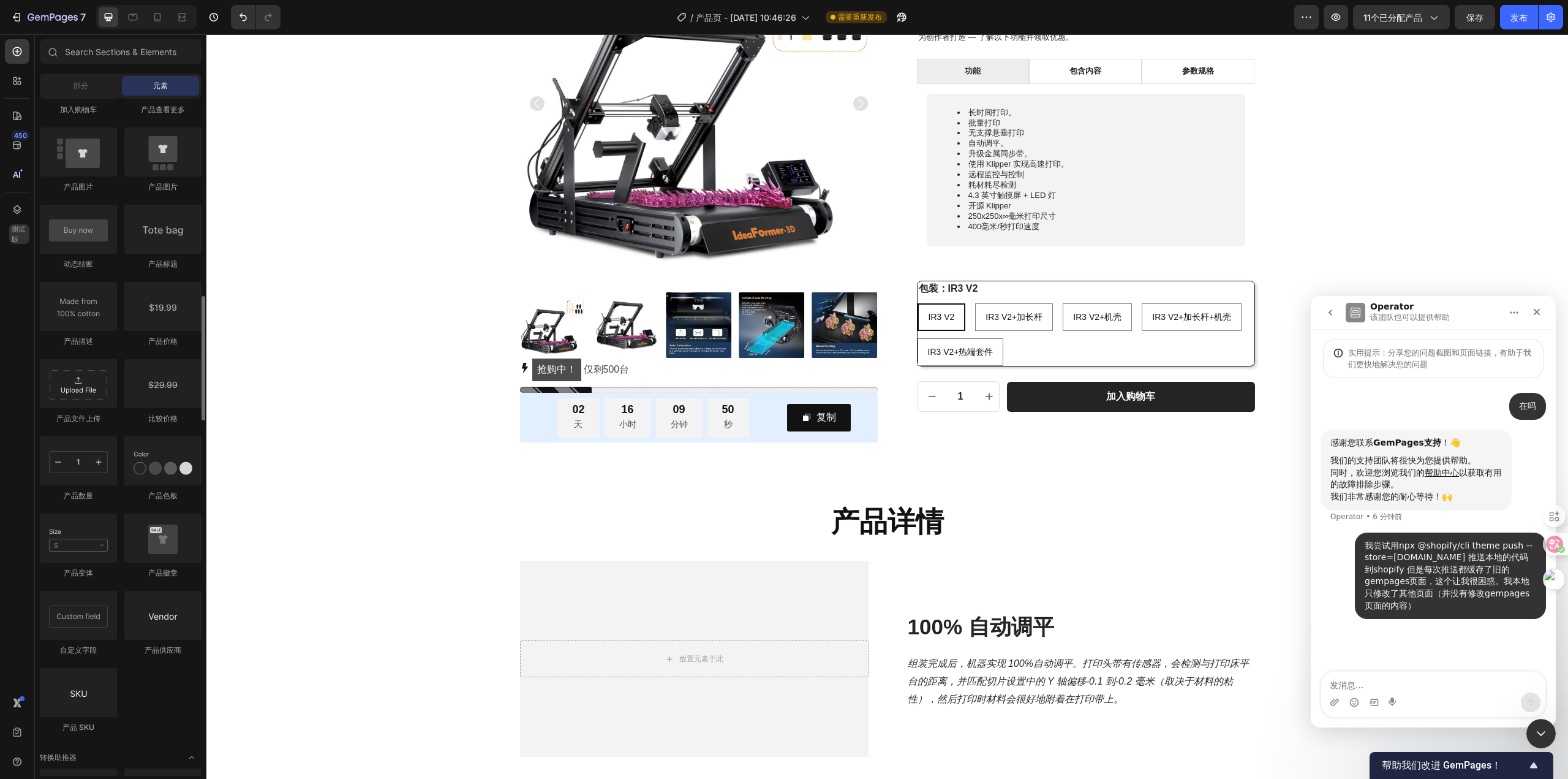
scroll to position [1686, 0]
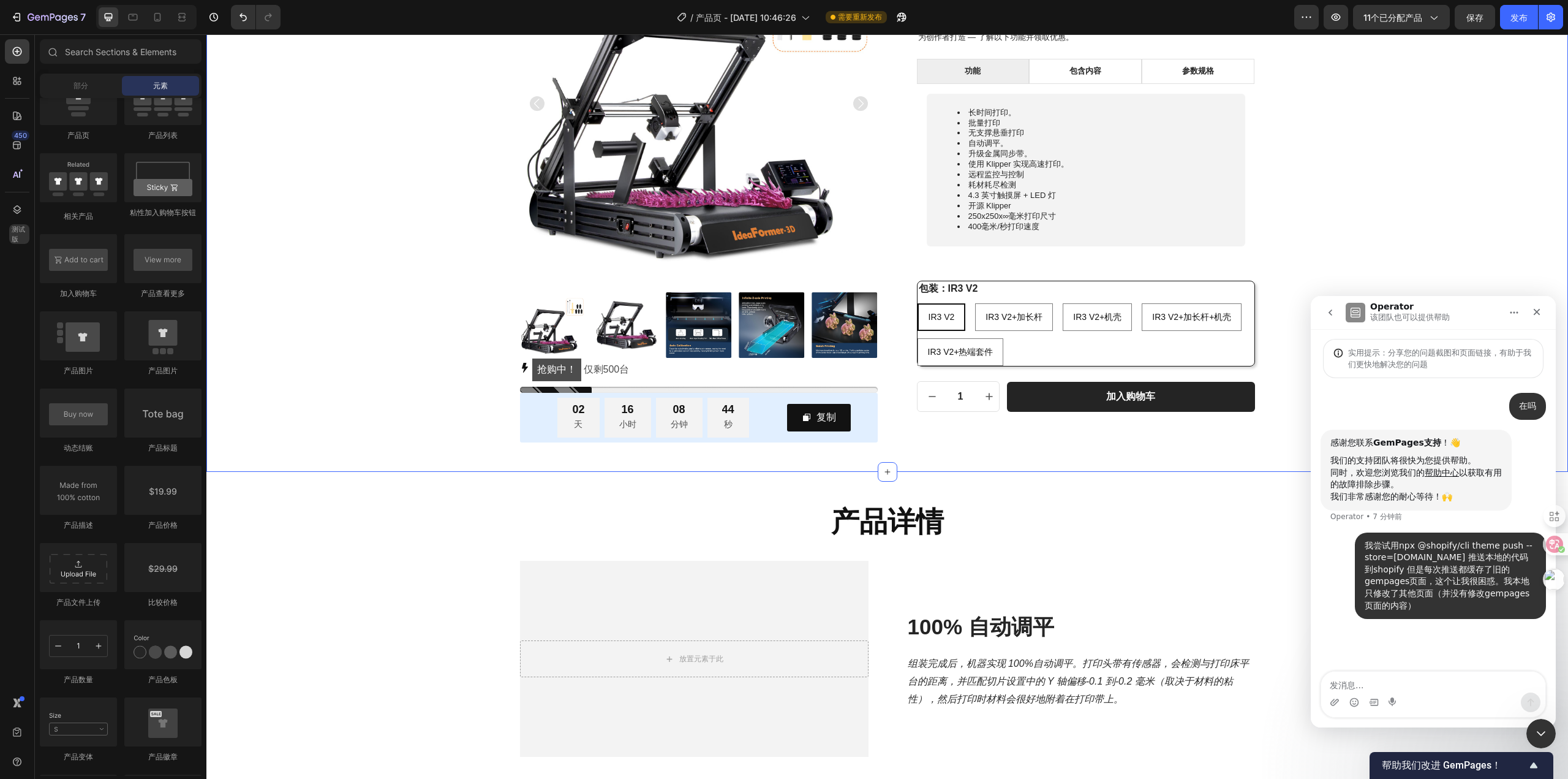
click at [375, 468] on div "产品图片 抢购中！ 仅剩 500 台 库存计数器 02 天 16 小时 08 分钟 44 秒 倒计时 复制 复制优惠码 行 行 IdeaFormer IR3 …" at bounding box center [887, 174] width 1362 height 596
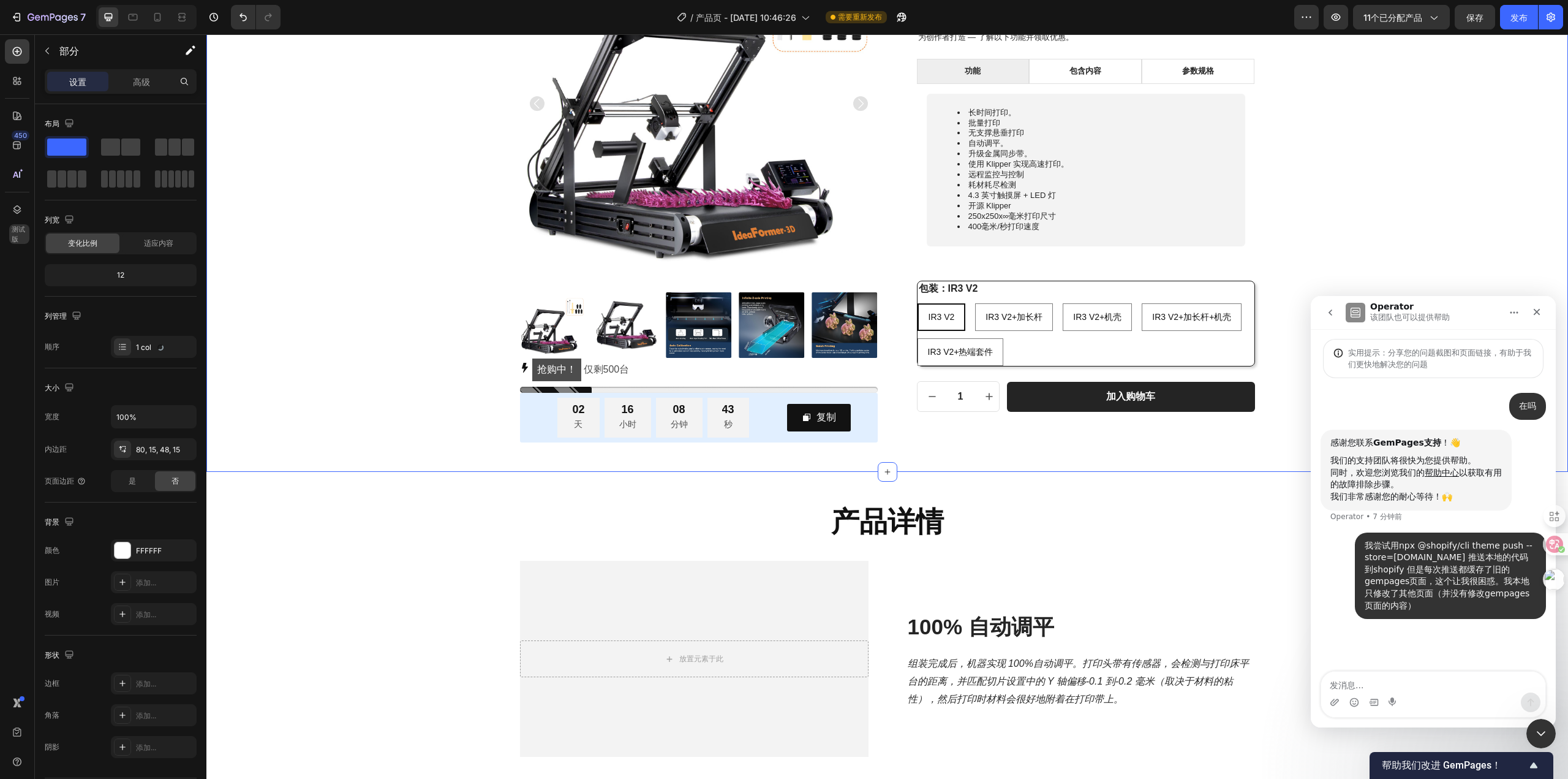
click at [1035, 461] on div "产品图片 抢购中！ 仅剩 500 台 库存计数器 02 天 16 小时 08 分钟 43 秒 倒计时 复制 复制优惠码 行 行 IdeaFormer IR3 …" at bounding box center [887, 174] width 1362 height 596
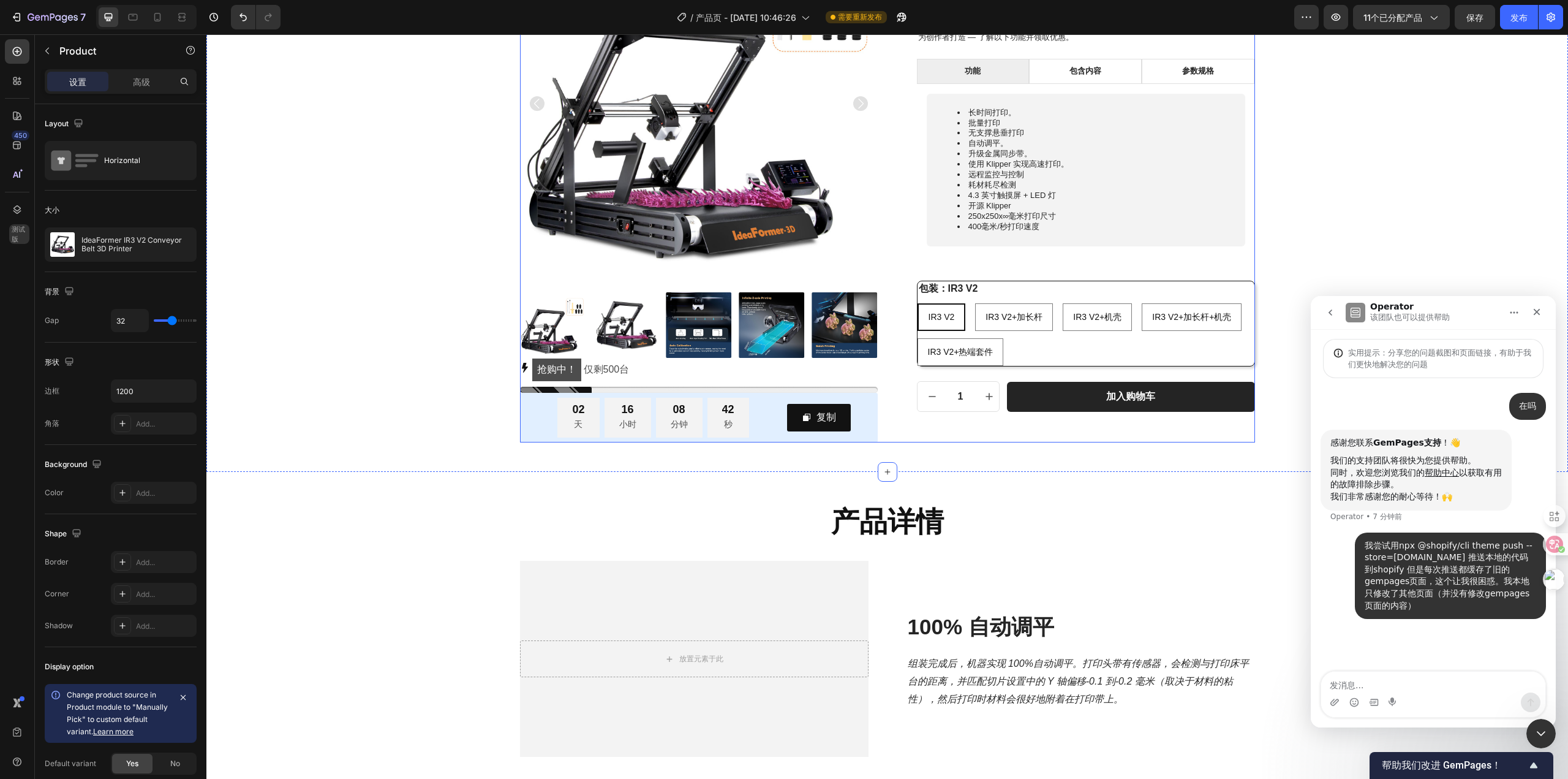
click at [969, 429] on div "IdeaFormer IR3 V2 传送带 3D 打印机 产品标题 $899.00 产品价格 产品价格 行 为创作者打造 — 了解以下功能并领取优惠。 文本块…" at bounding box center [1076, 183] width 357 height 518
click at [50, 51] on icon "button" at bounding box center [47, 51] width 10 height 10
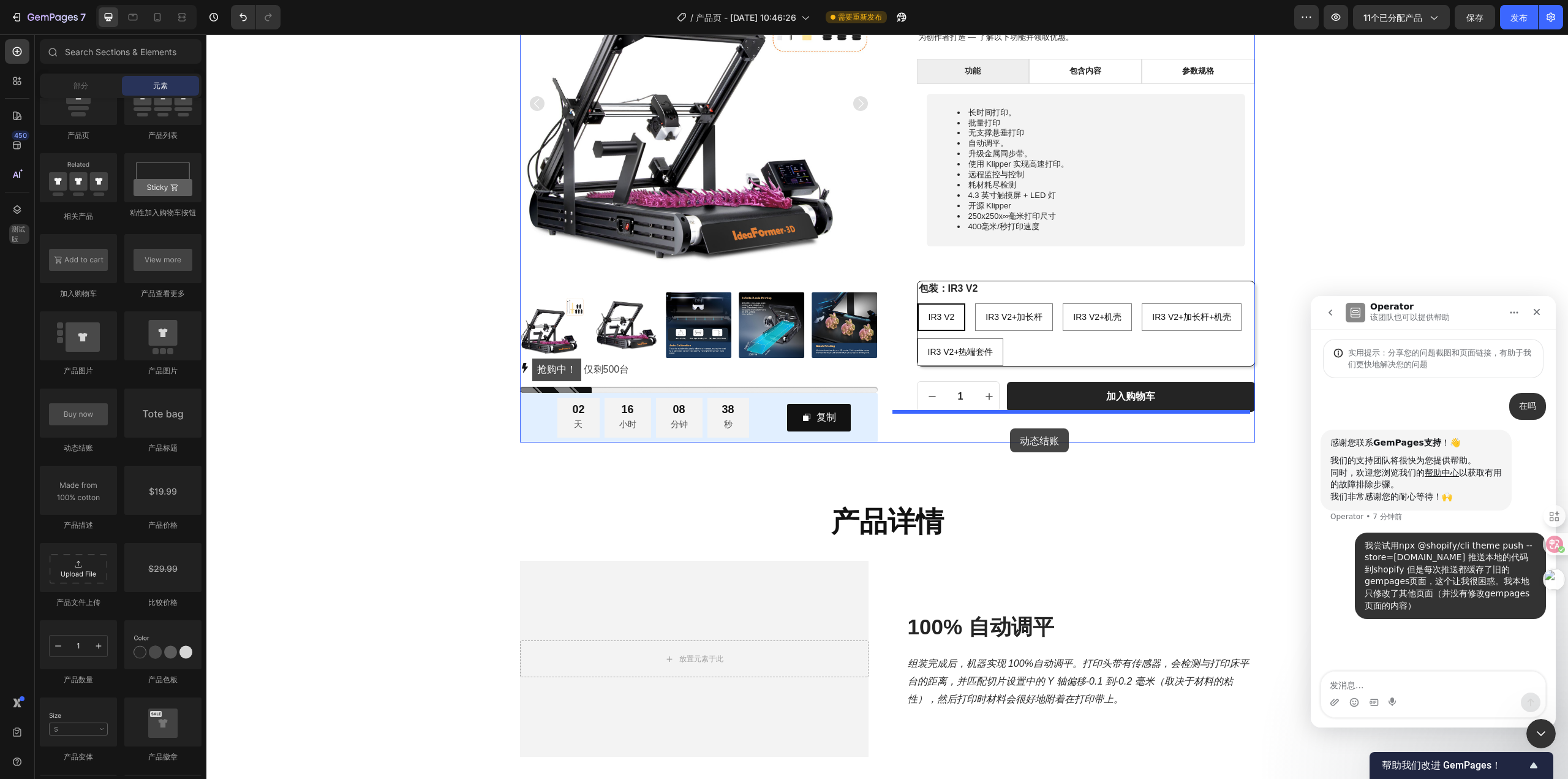
drag, startPoint x: 288, startPoint y: 457, endPoint x: 1010, endPoint y: 428, distance: 722.6
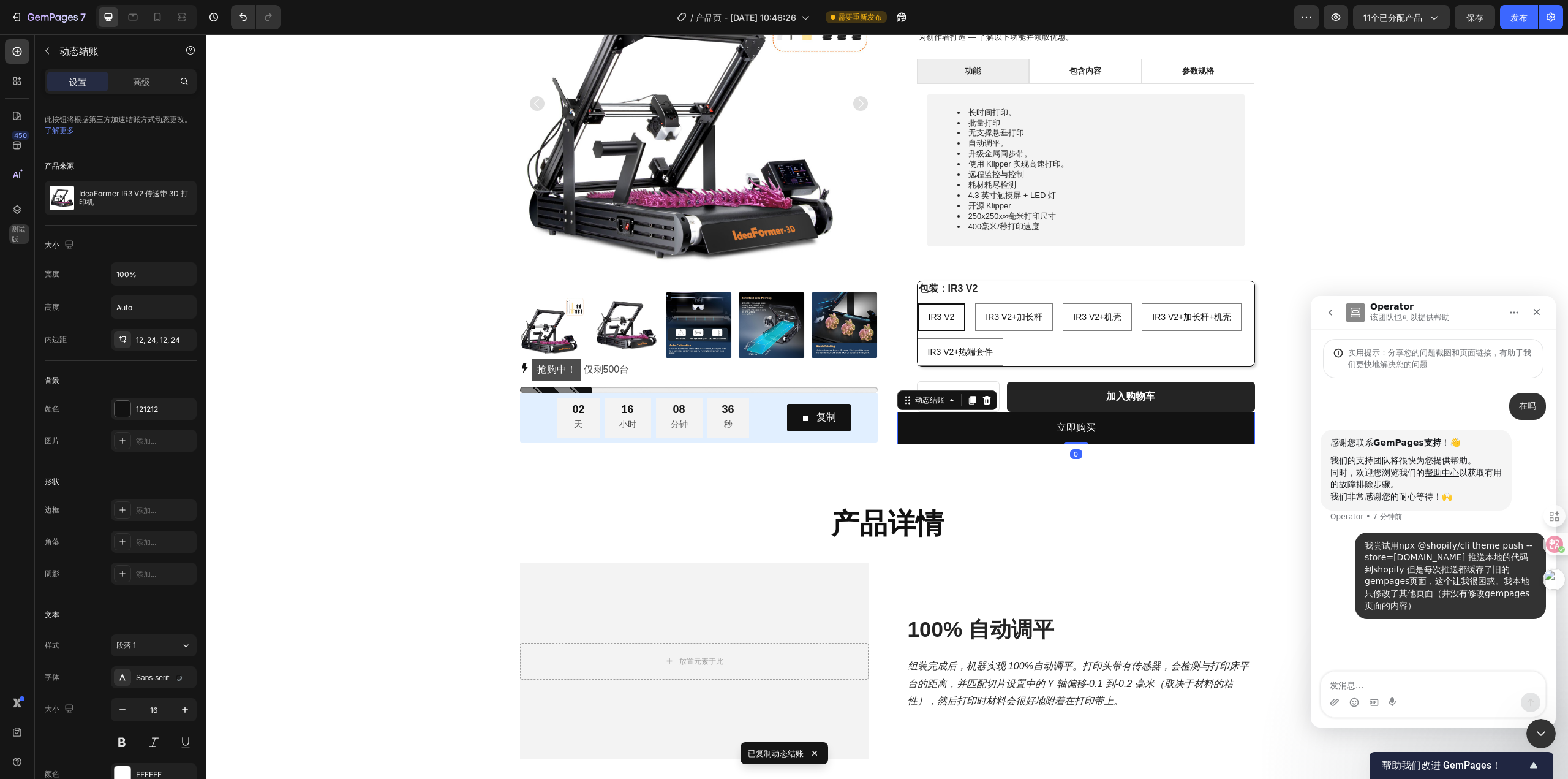
click at [1010, 428] on button "立即购买" at bounding box center [1076, 428] width 357 height 33
click at [136, 87] on p "高级" at bounding box center [141, 82] width 17 height 13
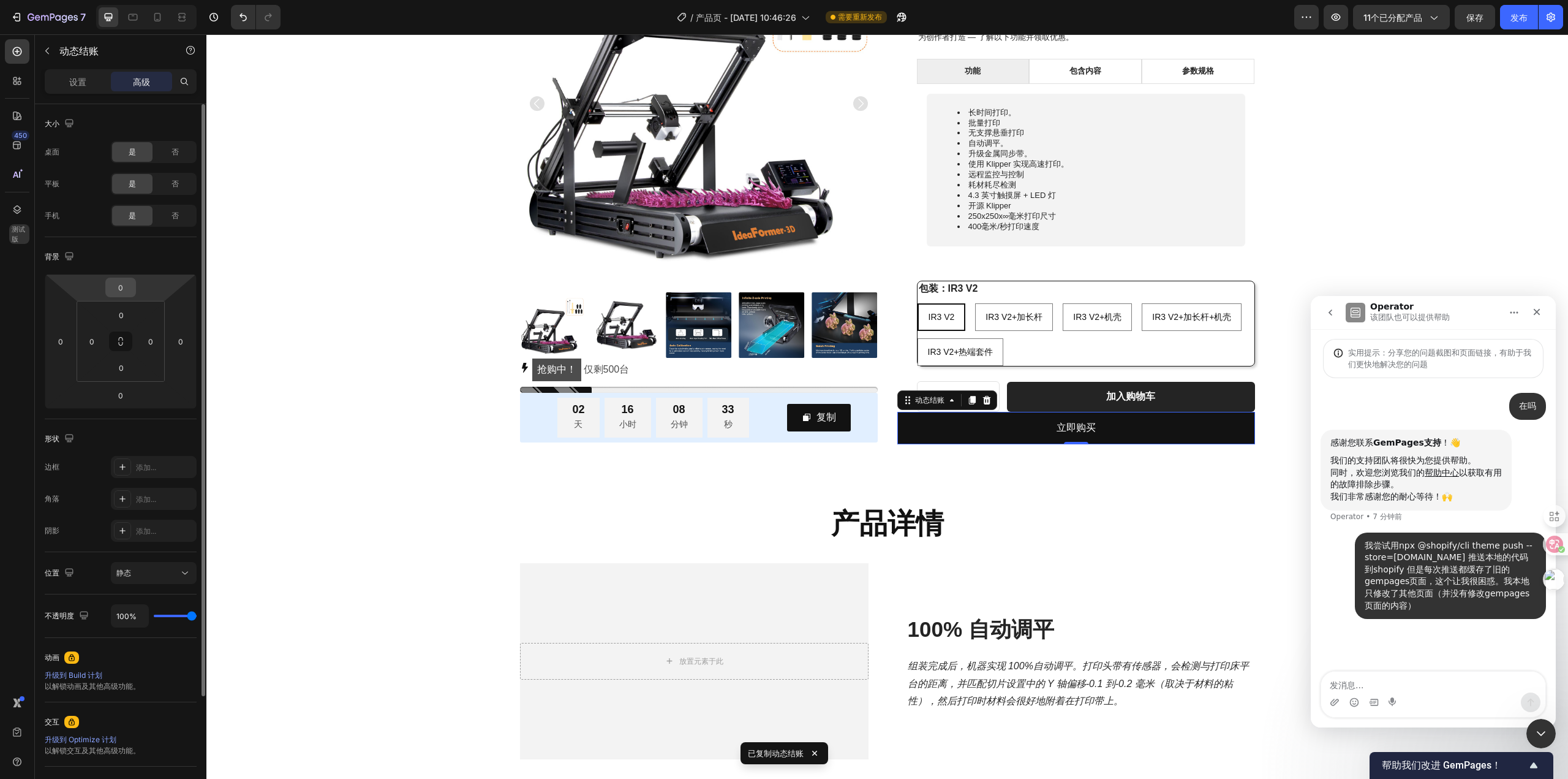
click at [125, 287] on input "0" at bounding box center [121, 288] width 25 height 18
type input "20"
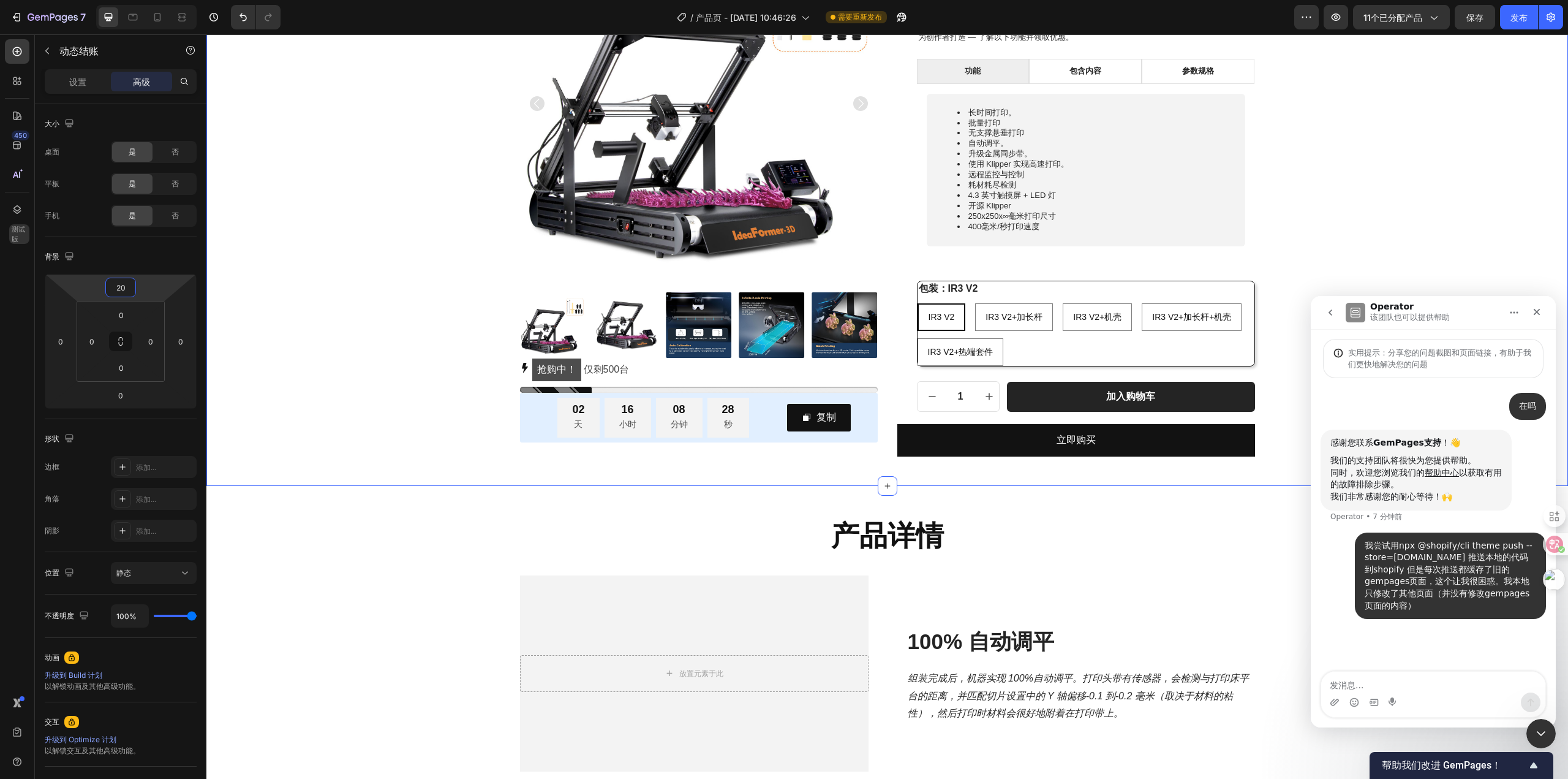
click at [1276, 262] on div "产品图片 抢购中！ 仅剩 500 台 库存计数器 02 天 16 小时 08 分钟 28 秒 倒计时 复制 复制优惠码 行 行 IdeaFormer IR3 …" at bounding box center [887, 190] width 1343 height 532
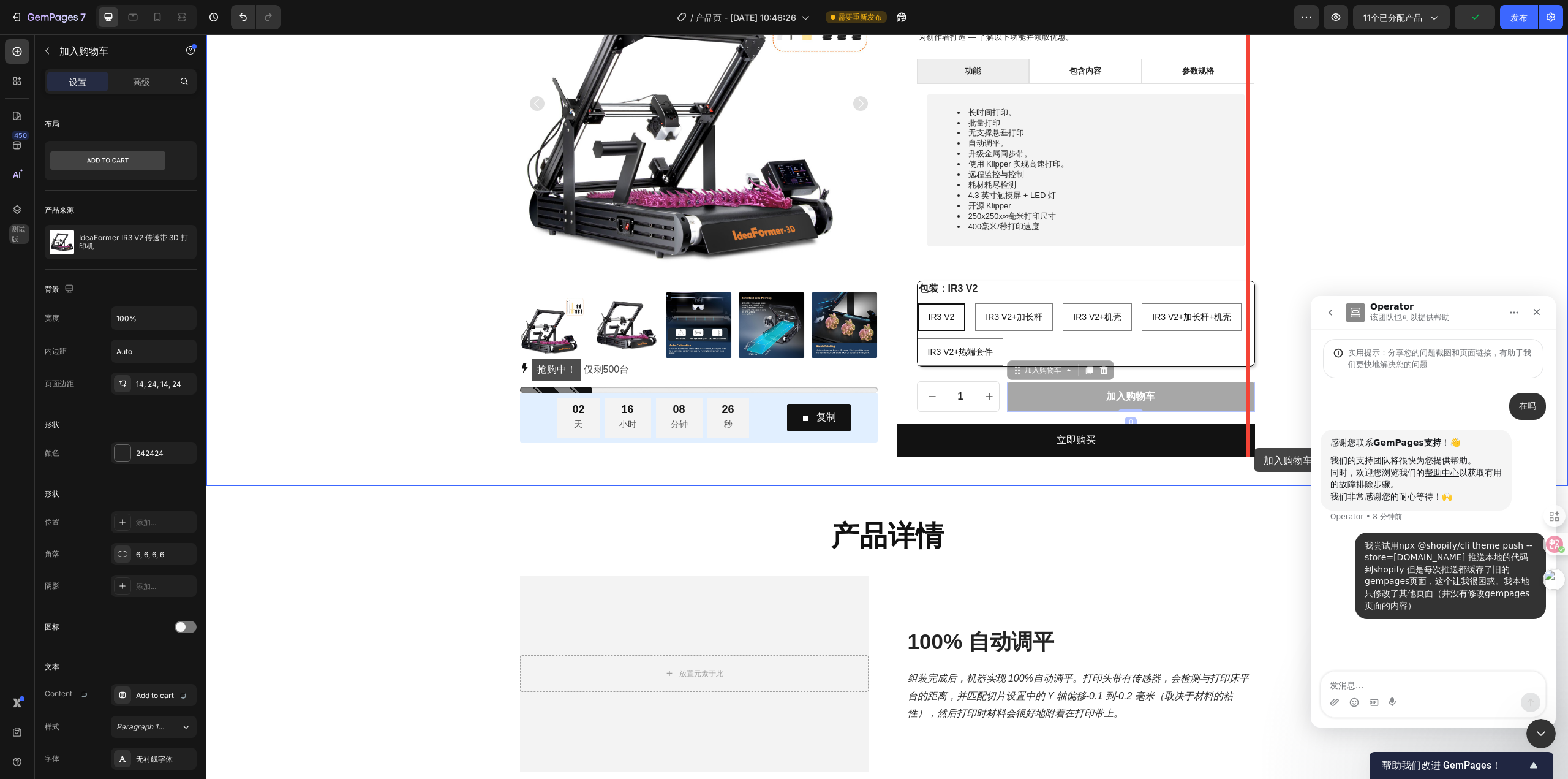
drag, startPoint x: 1181, startPoint y: 398, endPoint x: 1254, endPoint y: 448, distance: 88.5
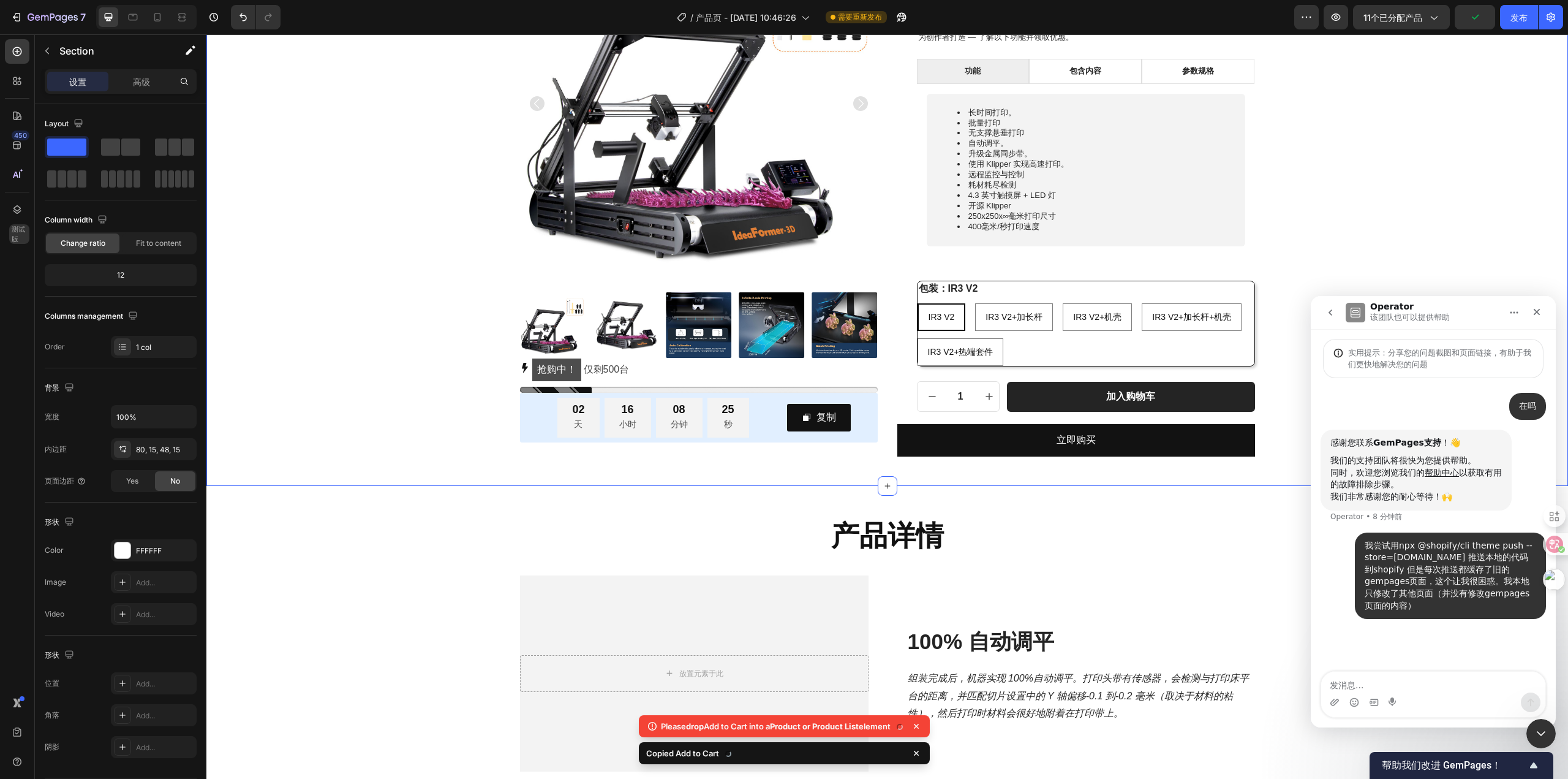
click at [1287, 347] on div "产品图片 抢购中！ 仅剩 500 台 库存计数器 02 天 16 小时 08 分钟 25 秒 倒计时 复制 复制优惠码 行 行 IdeaFormer IR3 …" at bounding box center [887, 190] width 1343 height 532
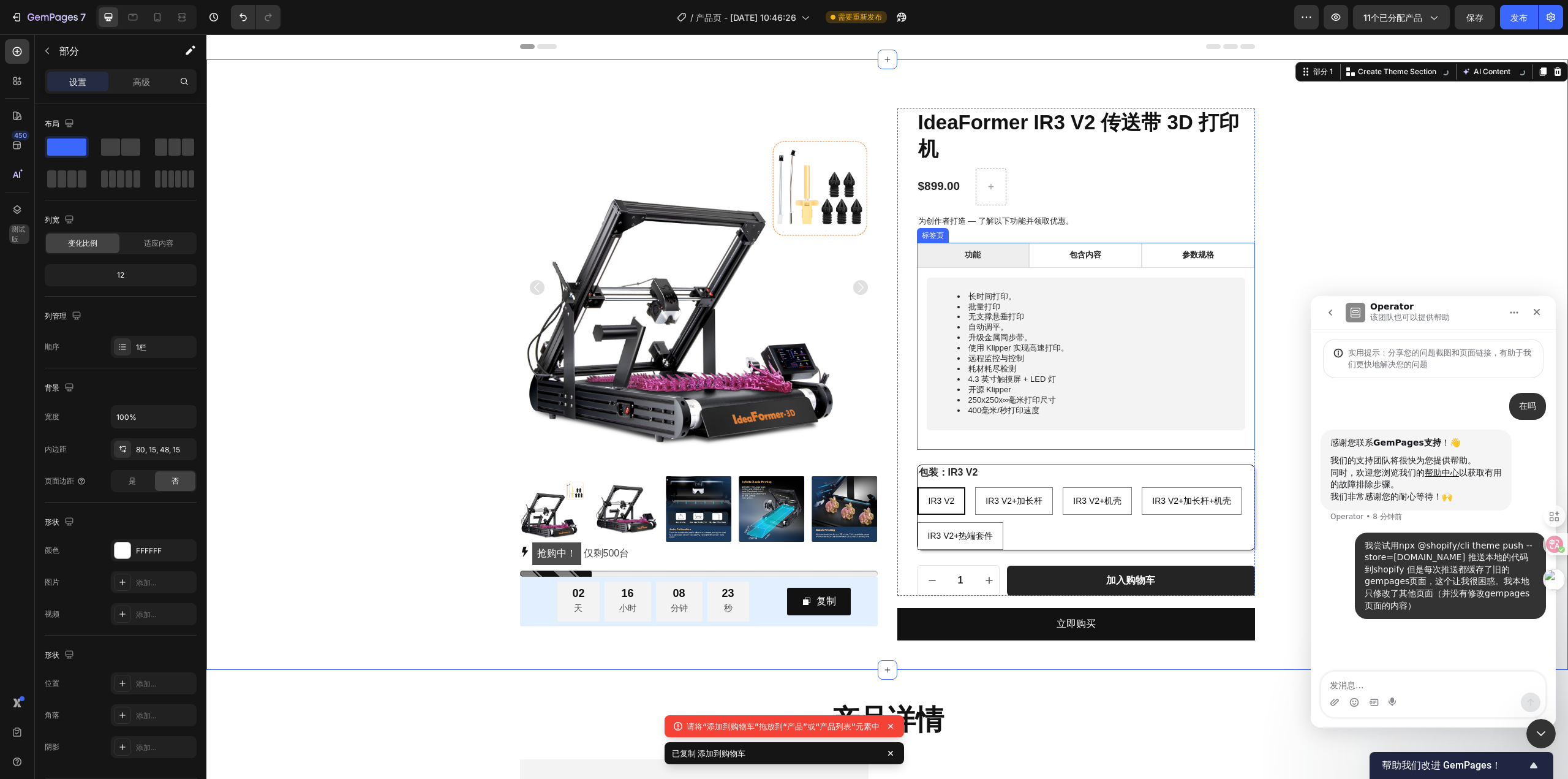
scroll to position [61, 0]
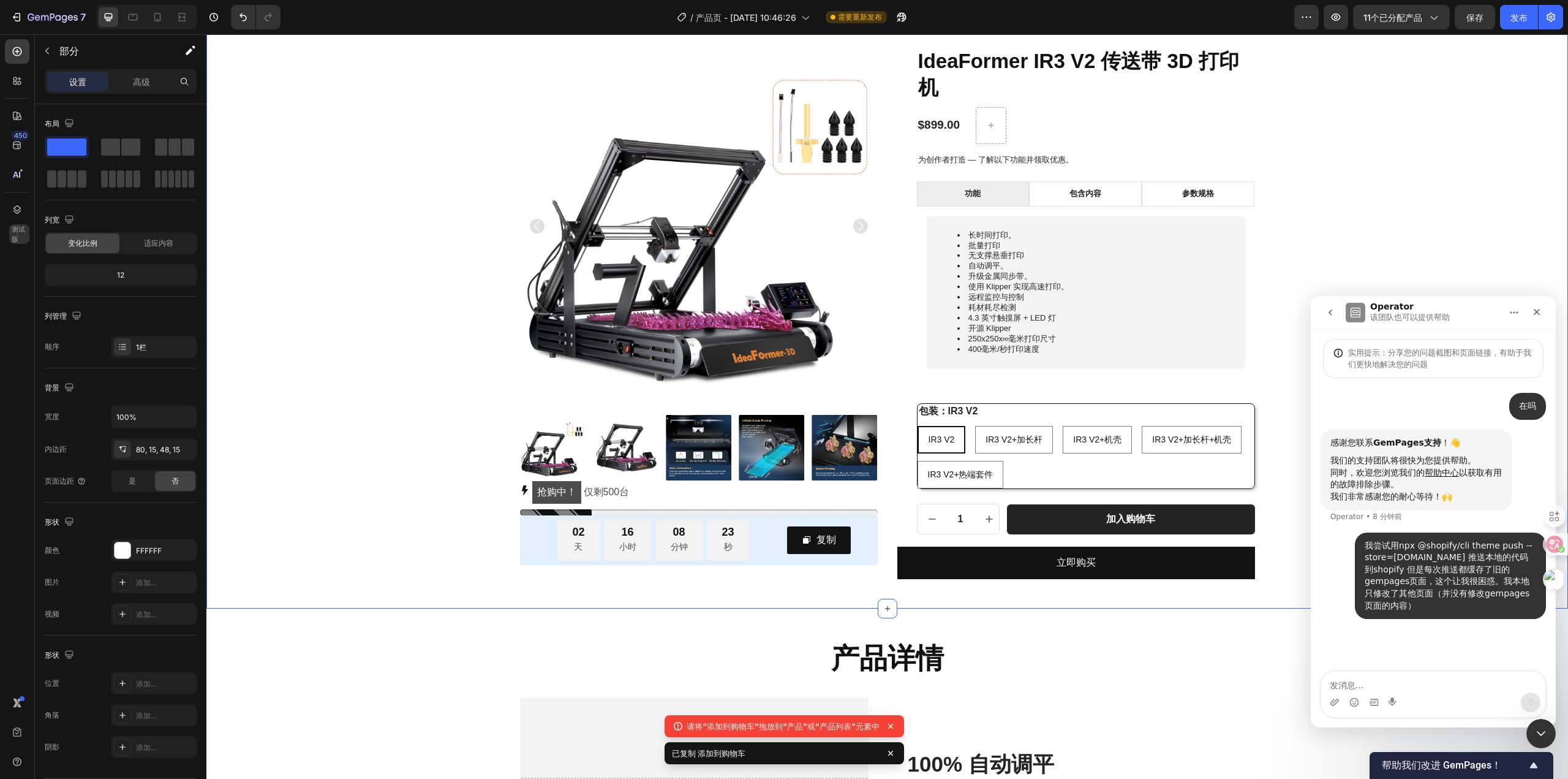
click at [1255, 280] on div "产品图片 抢购中！ 仅剩 500 台 库存计数器 02 天 16 小时 08 分钟 23 秒 倒计时 复制 复制优惠码 行 行 IdeaFormer IR3 …" at bounding box center [887, 313] width 1343 height 532
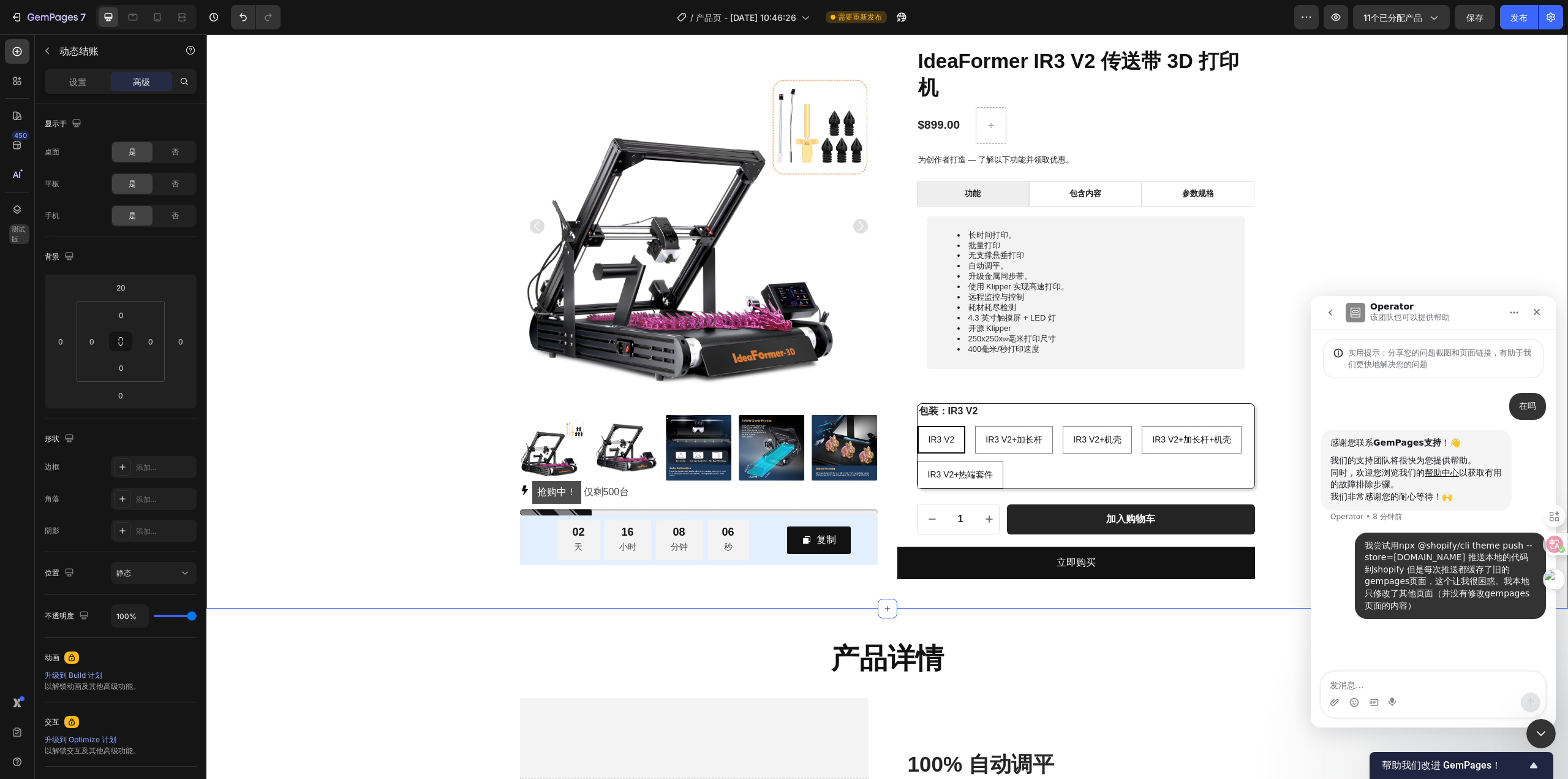
click at [1314, 246] on div "产品图片 抢购中！ 仅剩 500 台 库存计数器 02 天 16 小时 08 分钟 06 秒 倒计时 复制 复制优惠码 行 行 IdeaFormer IR3 …" at bounding box center [887, 313] width 1343 height 532
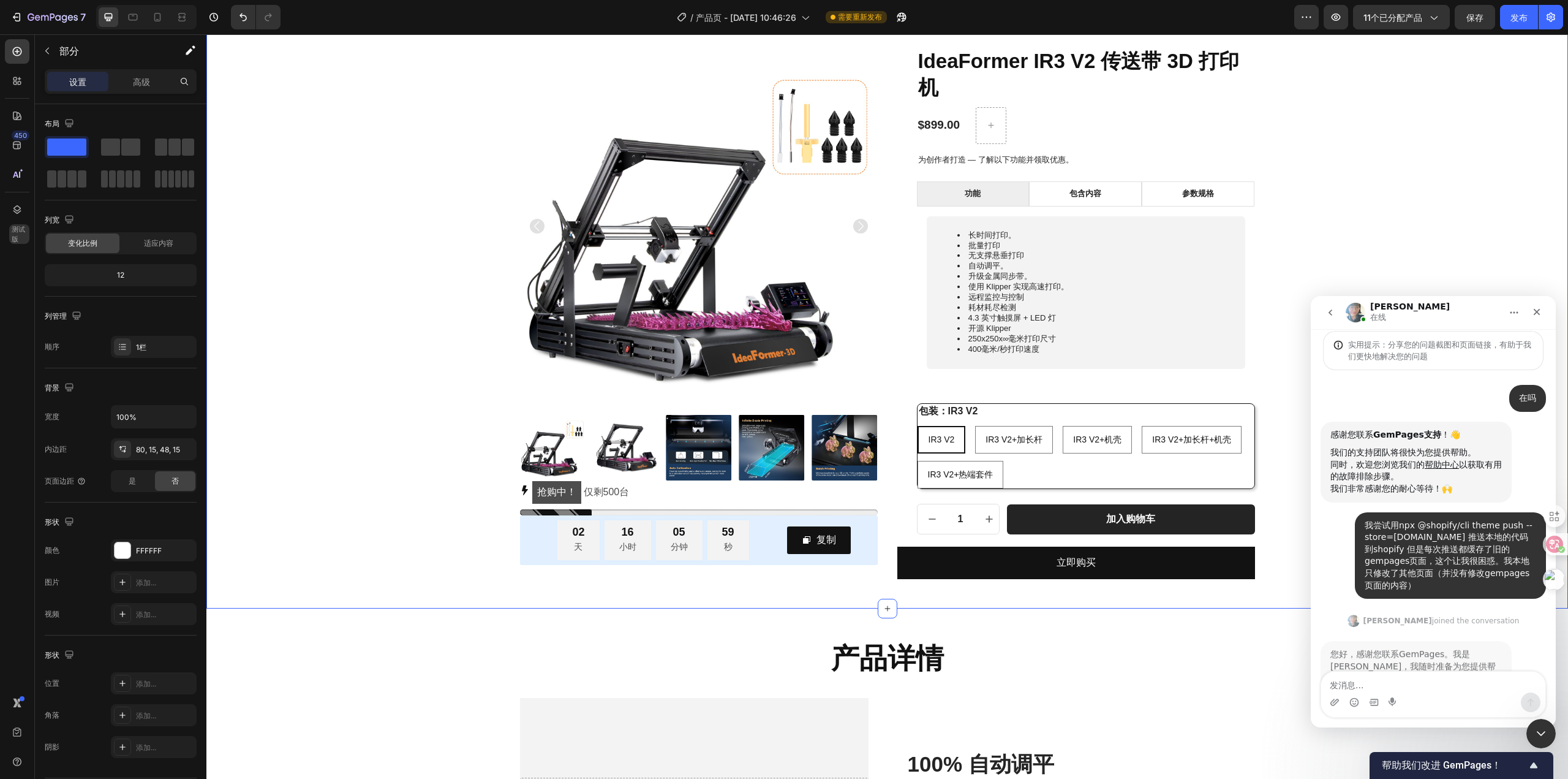
scroll to position [181, 0]
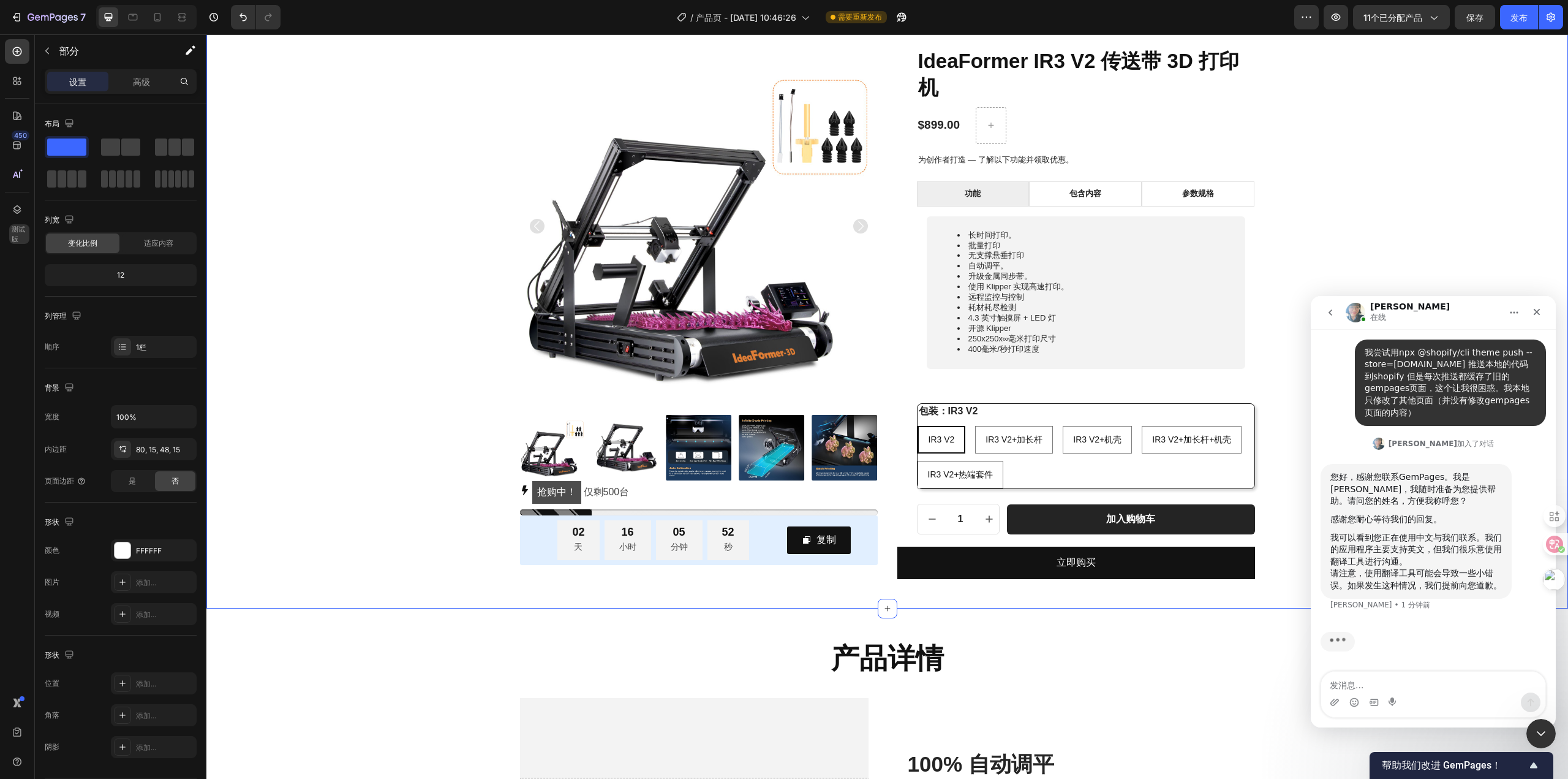
click at [1443, 697] on div "Intercom Messenger" at bounding box center [1433, 702] width 224 height 20
drag, startPoint x: 1400, startPoint y: 415, endPoint x: 1355, endPoint y: 348, distance: 80.7
click at [1355, 348] on div "我尝试用npx @shopify/cli theme push --store=[DOMAIN_NAME] 推送本地的代码到shopify 但是每次推送都缓存…" at bounding box center [1450, 383] width 191 height 87
copy div "我尝试用npx @shopify/cli theme push --store=[DOMAIN_NAME] 推送本地的代码到shopify 但是每次推送都缓存…"
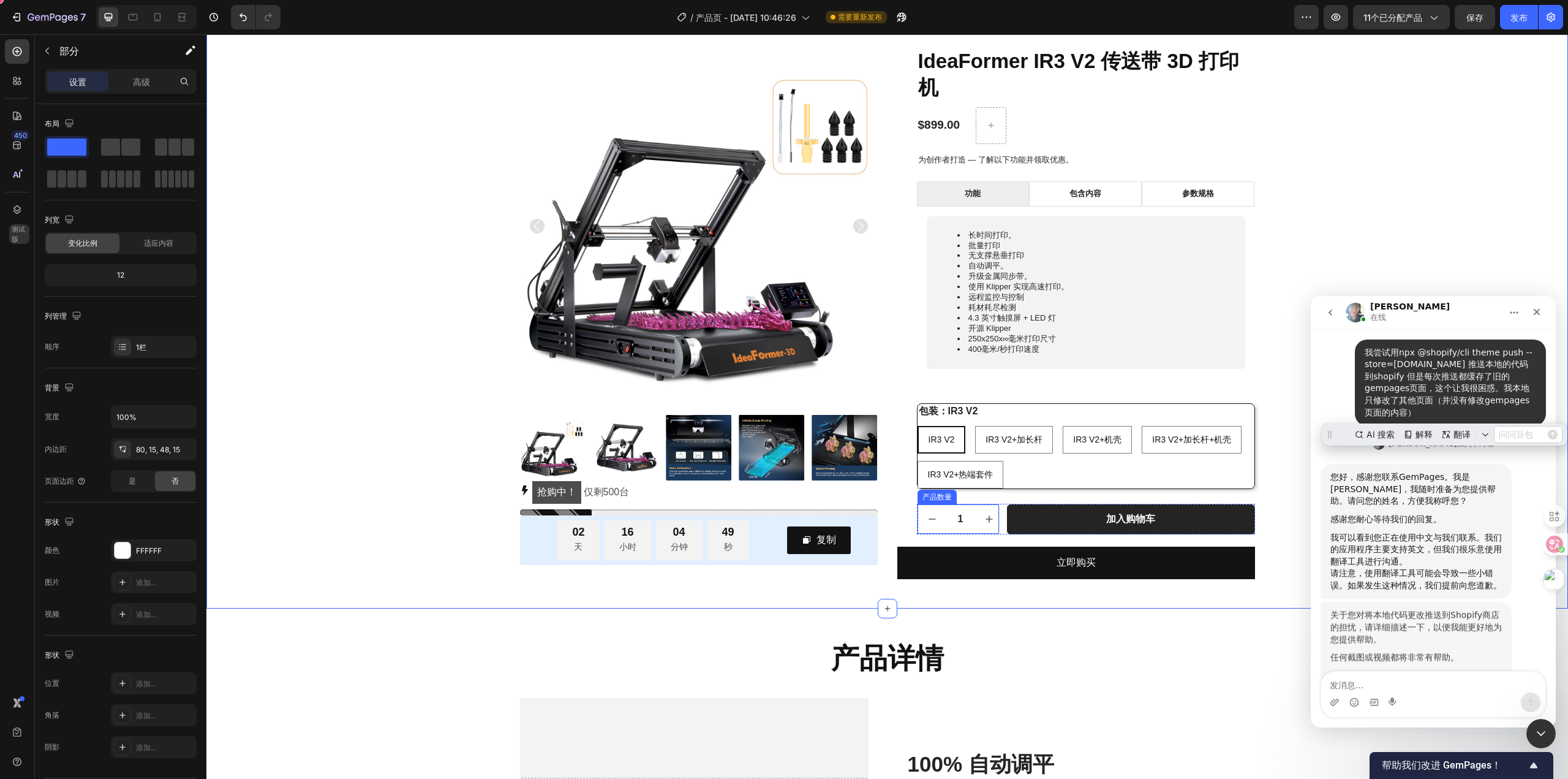
scroll to position [222, 0]
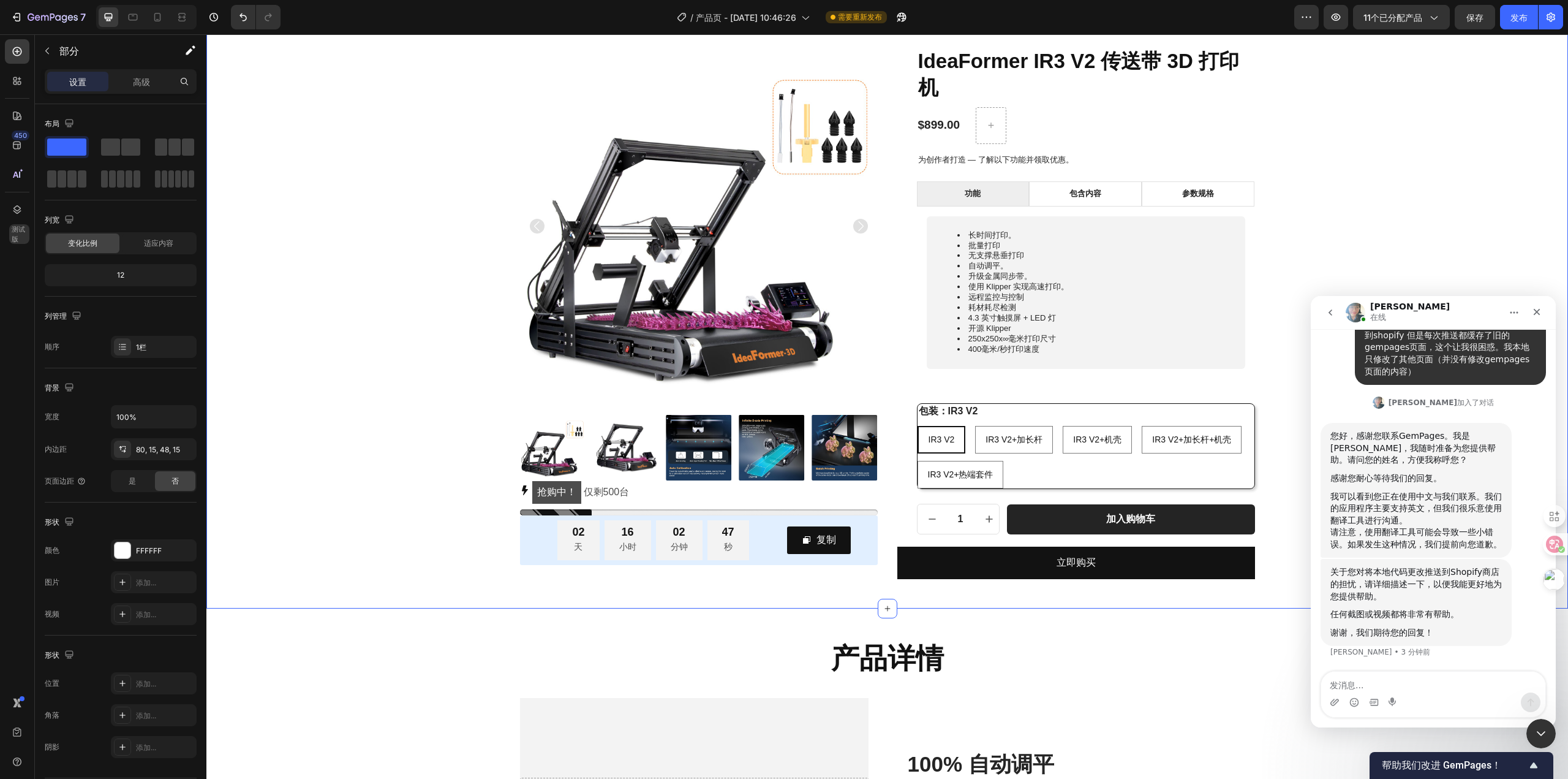
click at [1465, 536] on div "请注意，使用翻译工具可能会导致一些小错误。如果发生这种情况，我们提前向您道歉。" at bounding box center [1416, 538] width 171 height 24
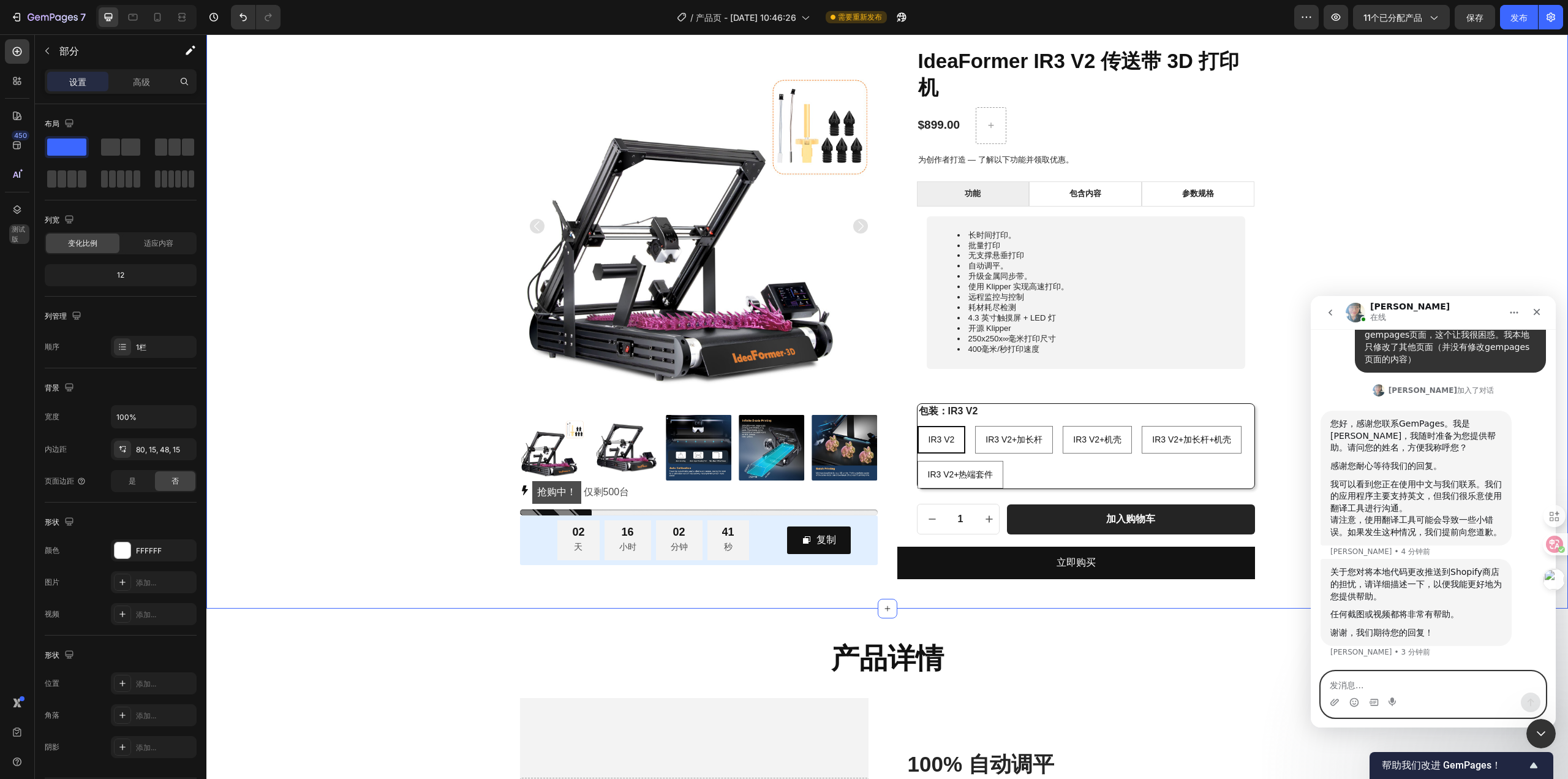
click at [1419, 689] on textarea "发消息..." at bounding box center [1433, 682] width 224 height 21
click at [1418, 685] on textarea "发消息..." at bounding box center [1433, 682] width 224 height 21
click at [1416, 678] on textarea "发消息..." at bounding box center [1433, 682] width 224 height 21
drag, startPoint x: 1321, startPoint y: 587, endPoint x: 1367, endPoint y: 681, distance: 104.7
click at [1367, 679] on textarea "发消息..." at bounding box center [1433, 682] width 224 height 21
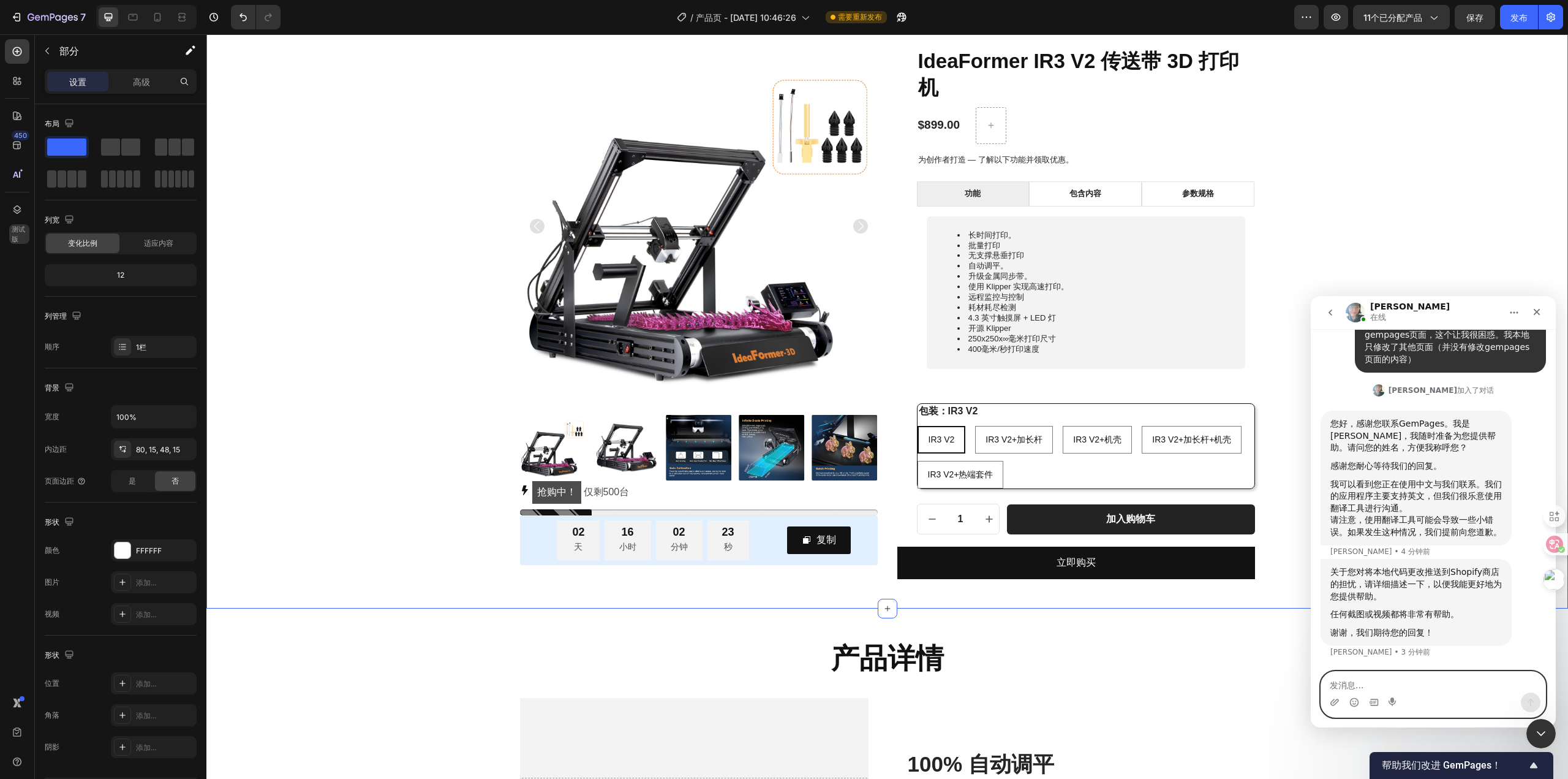
click at [1367, 686] on textarea "发消息..." at bounding box center [1433, 682] width 224 height 21
type textarea "这"
click at [1365, 686] on textarea "发消息..." at bounding box center [1433, 682] width 224 height 21
type textarea "例如我修改le"
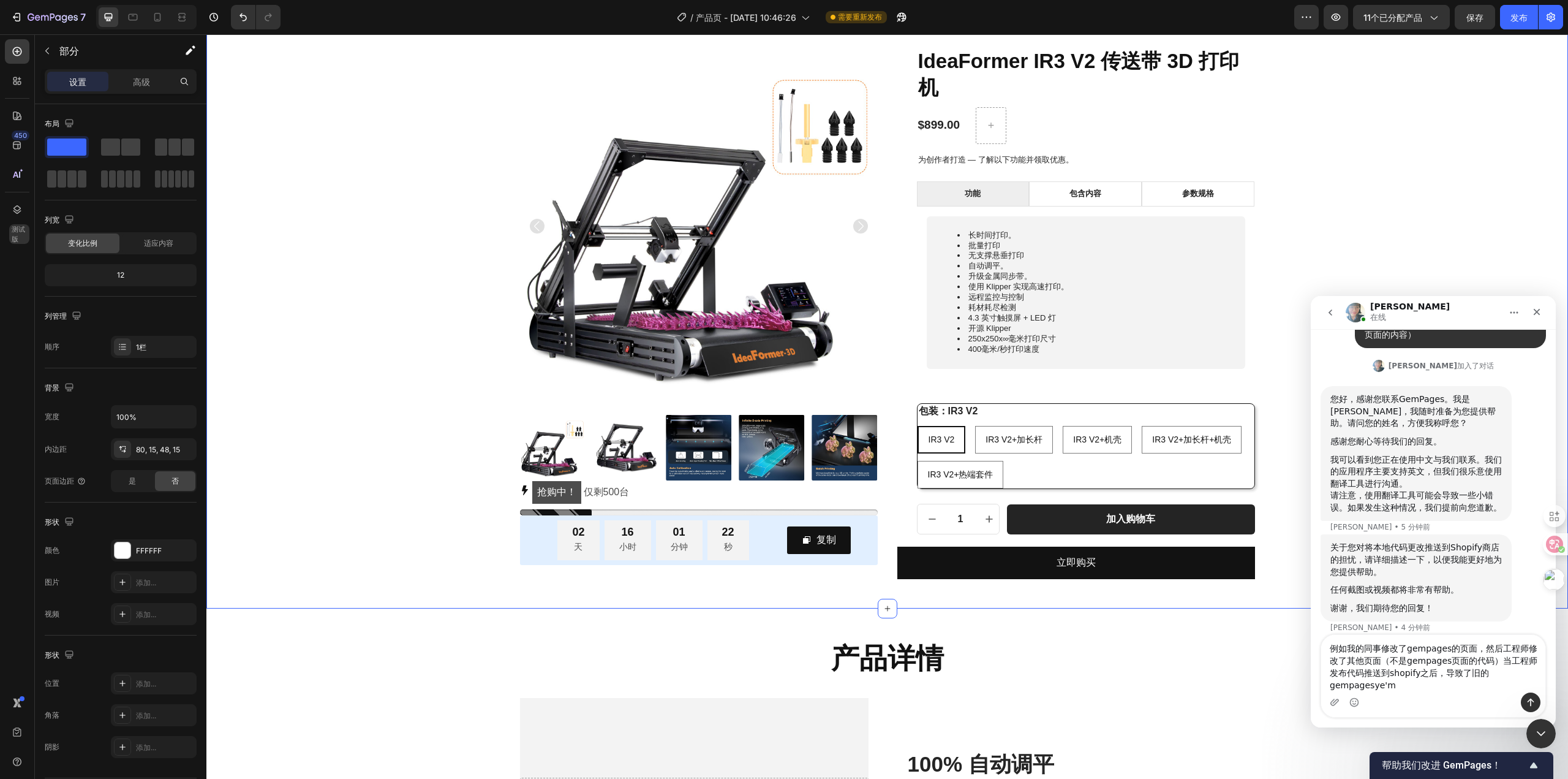
scroll to position [271, 0]
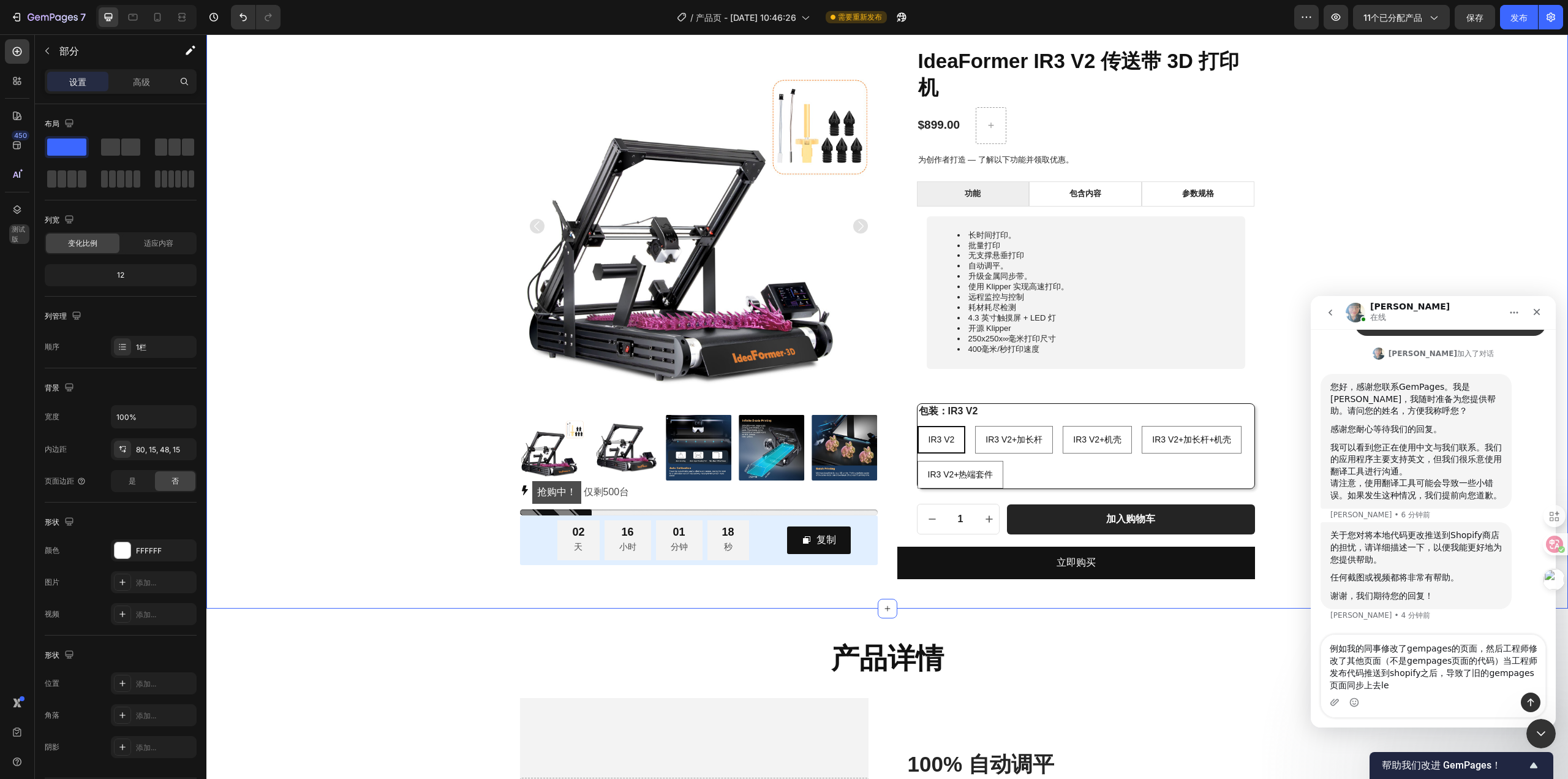
type textarea "例如我的同事修改了gempages的页面，然后工程师修改了其他页面（不是gempages页面的代码）当工程师发布代码推送到shopify之后，导致了旧的gem…"
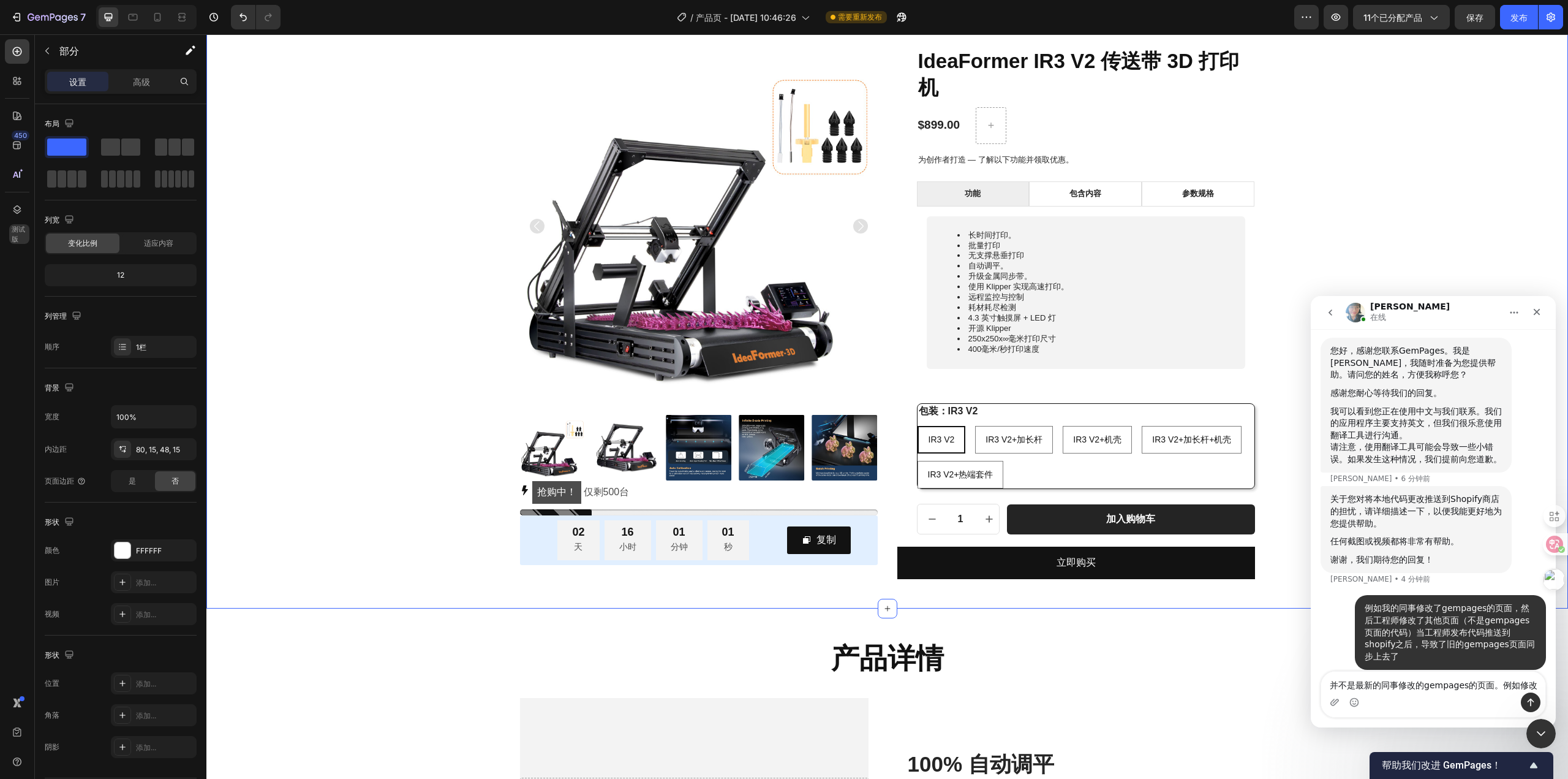
type textarea "并不是最新的同事修改的gempages的页面。例如修改了"
click at [1387, 683] on textarea "发消息..." at bounding box center [1433, 682] width 224 height 21
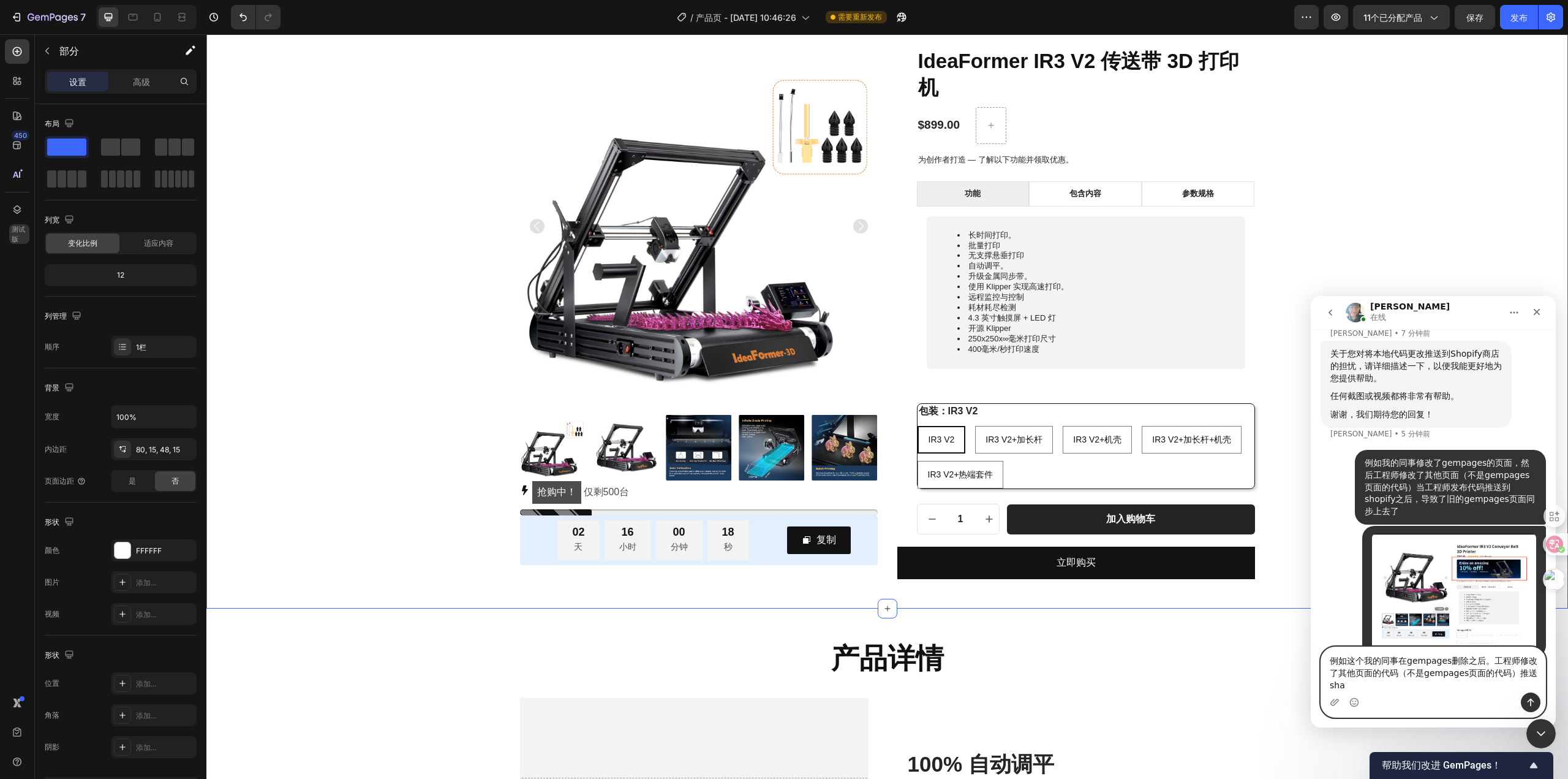
scroll to position [464, 0]
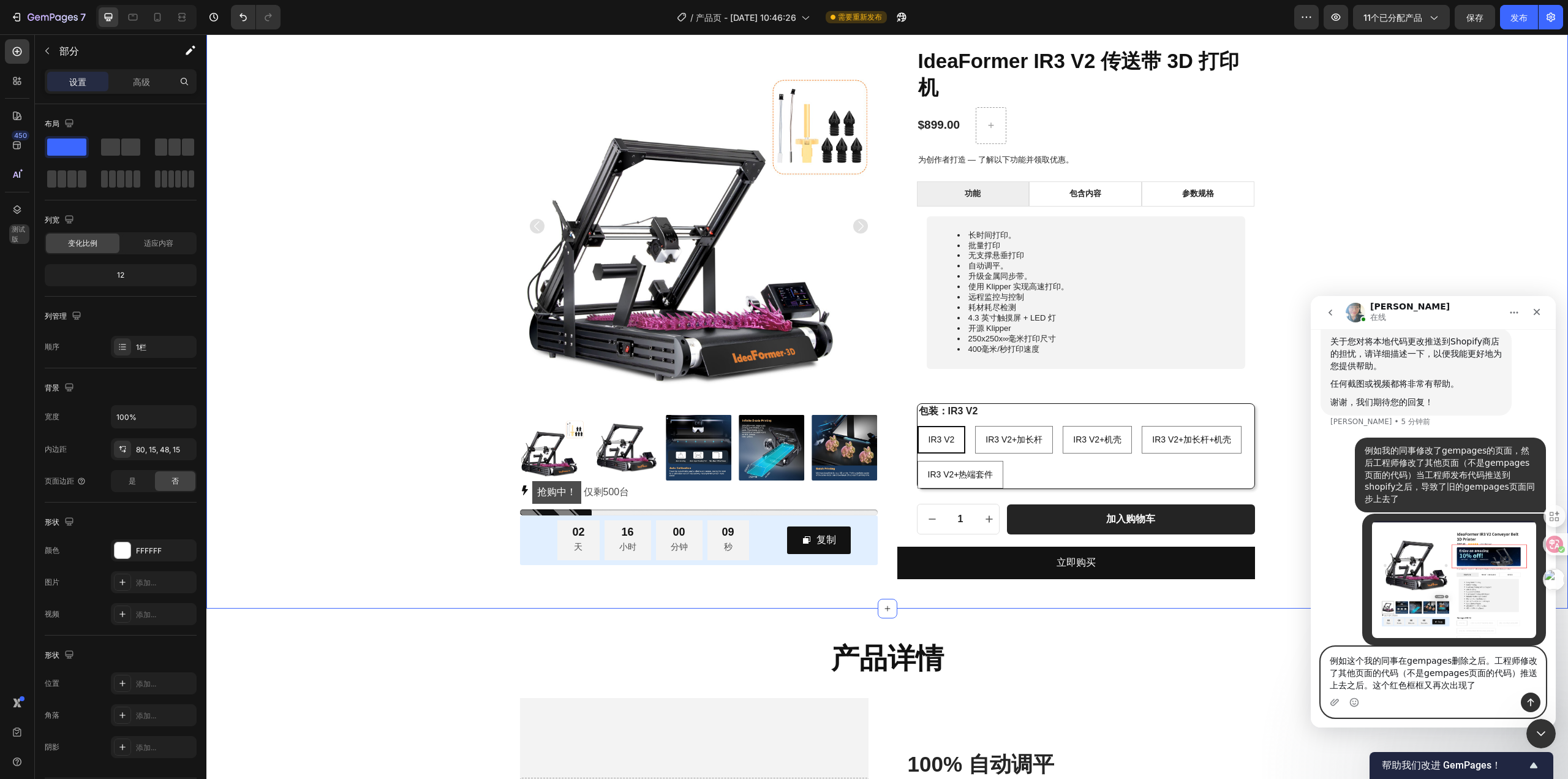
type textarea "例如这个我的同事在gempages删除之后。工程师修改了其他页面的代码（不是gempages页面的代码）推送上去之后。这个红色框框又再次出现了。"
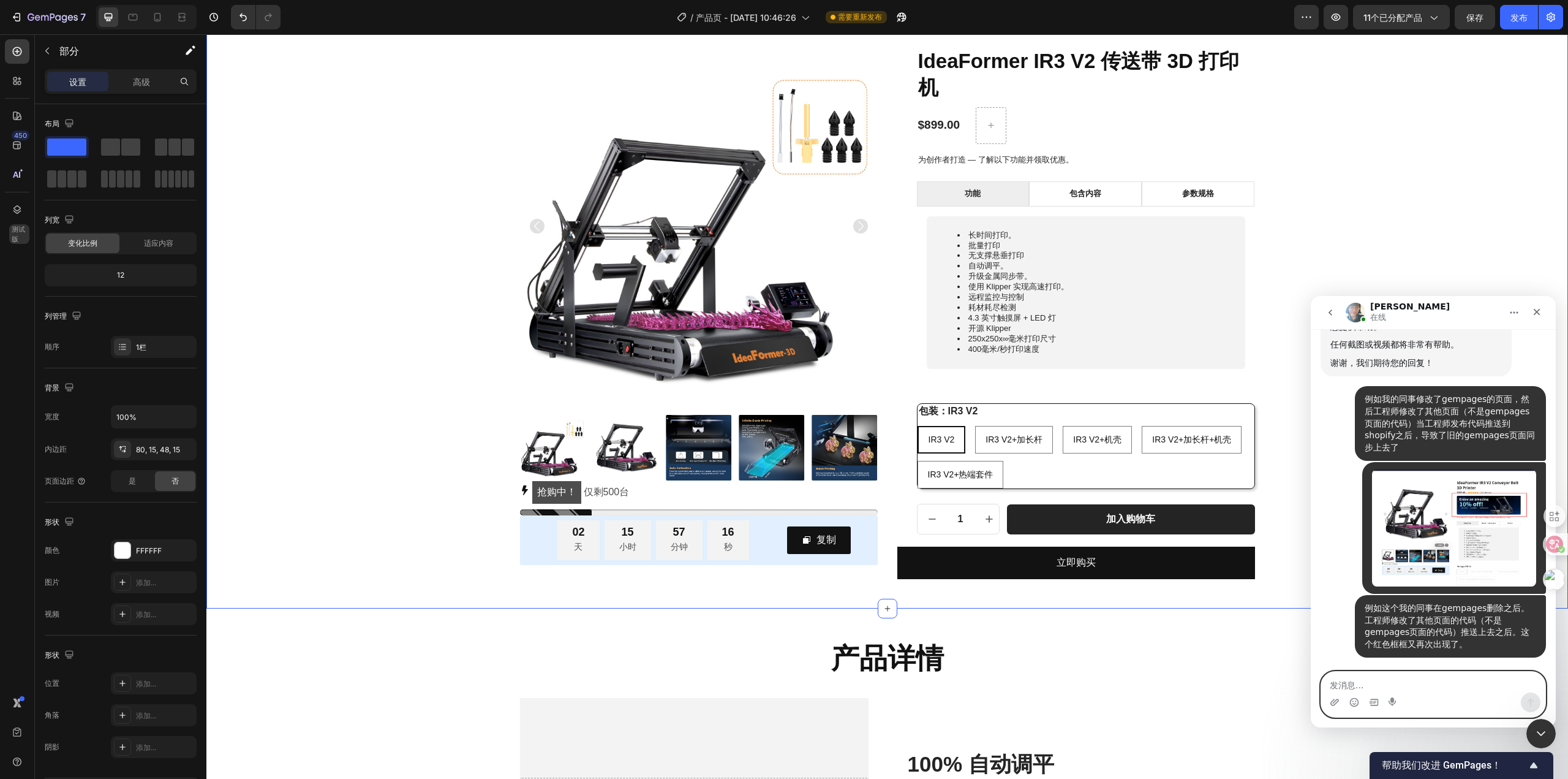
scroll to position [693, 0]
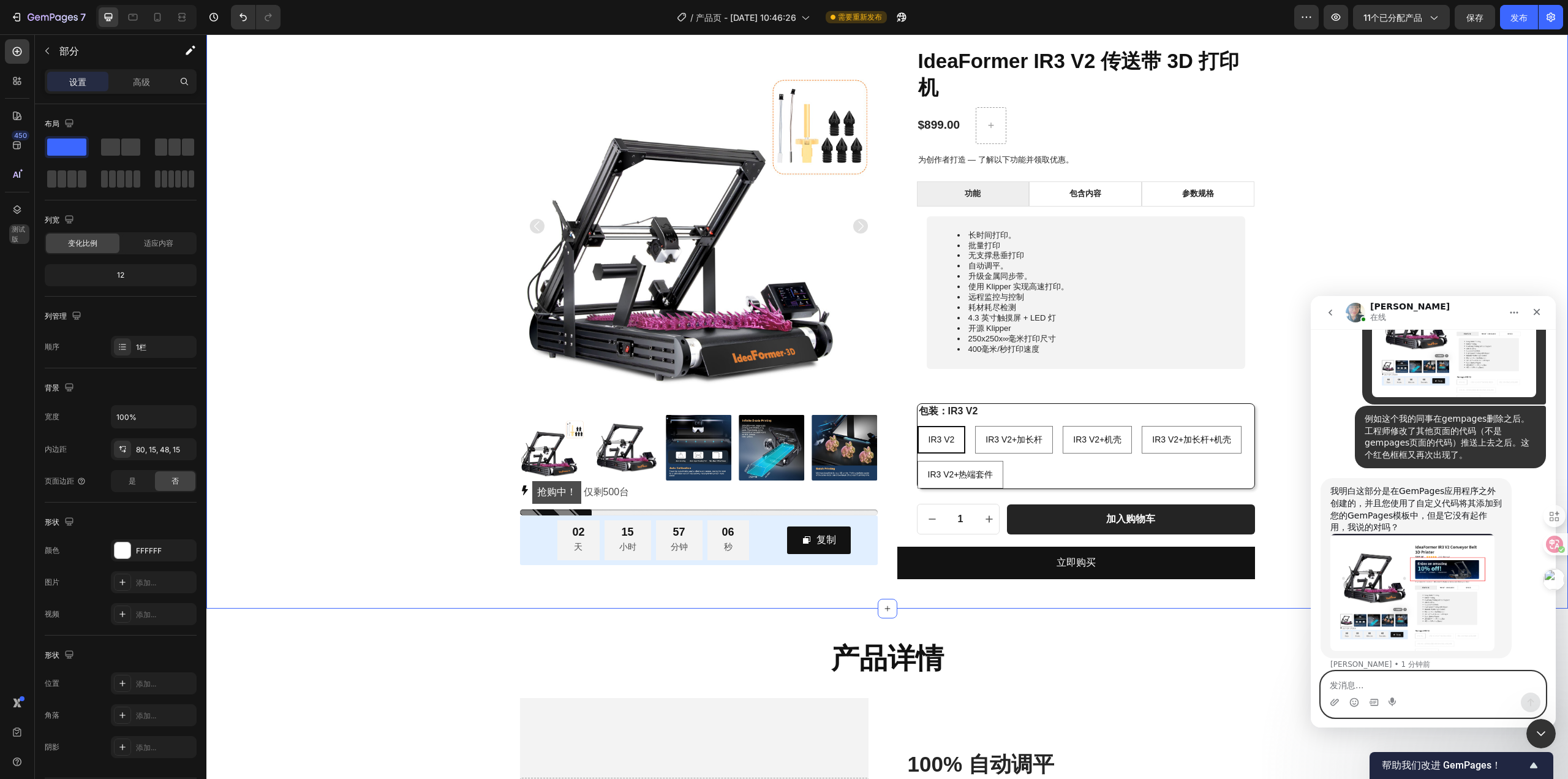
click at [1419, 691] on textarea "发消息..." at bounding box center [1433, 682] width 224 height 21
type textarea "不对"
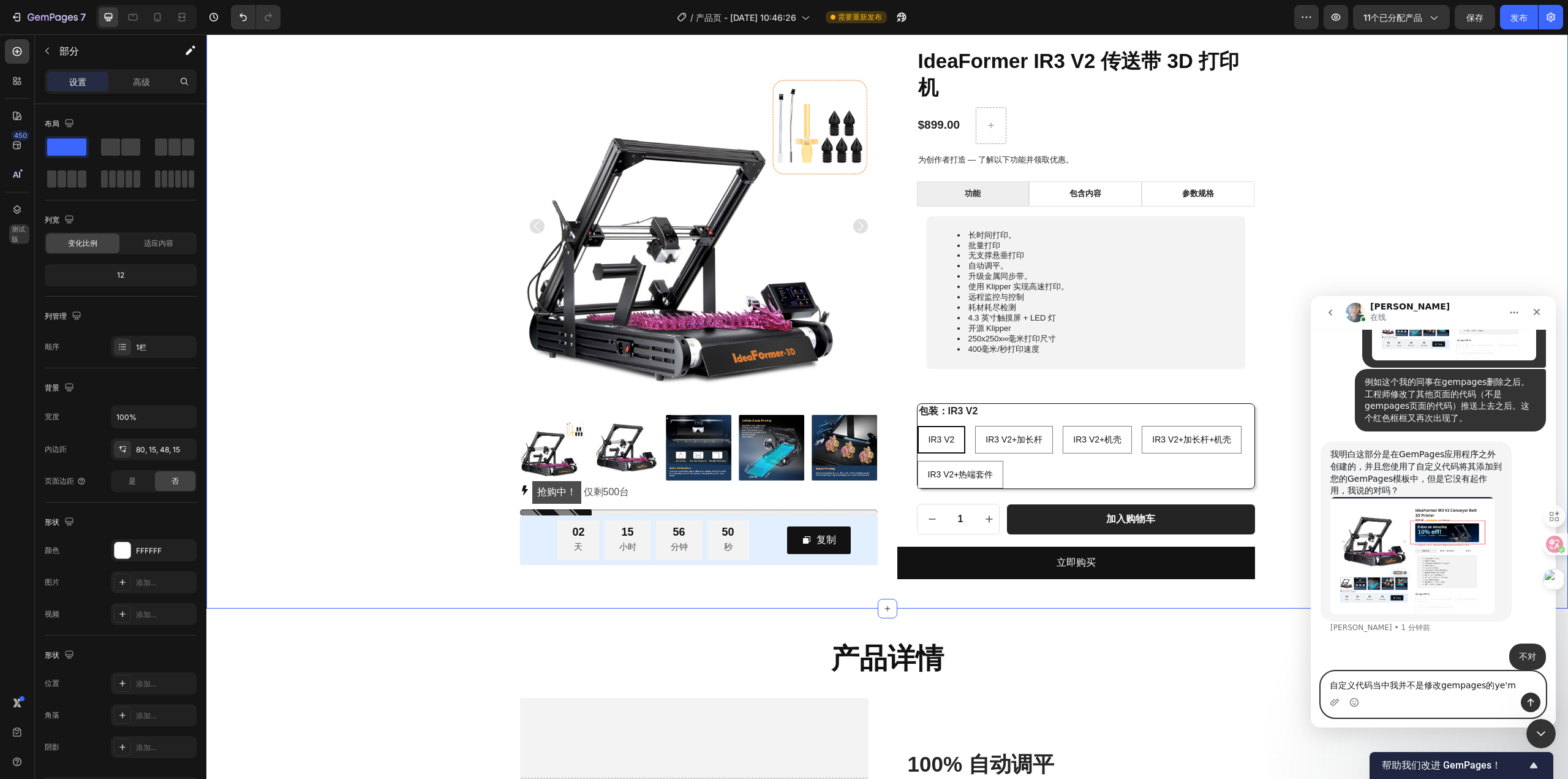
type textarea "自定义代码当中我并不是修改gempages的页面"
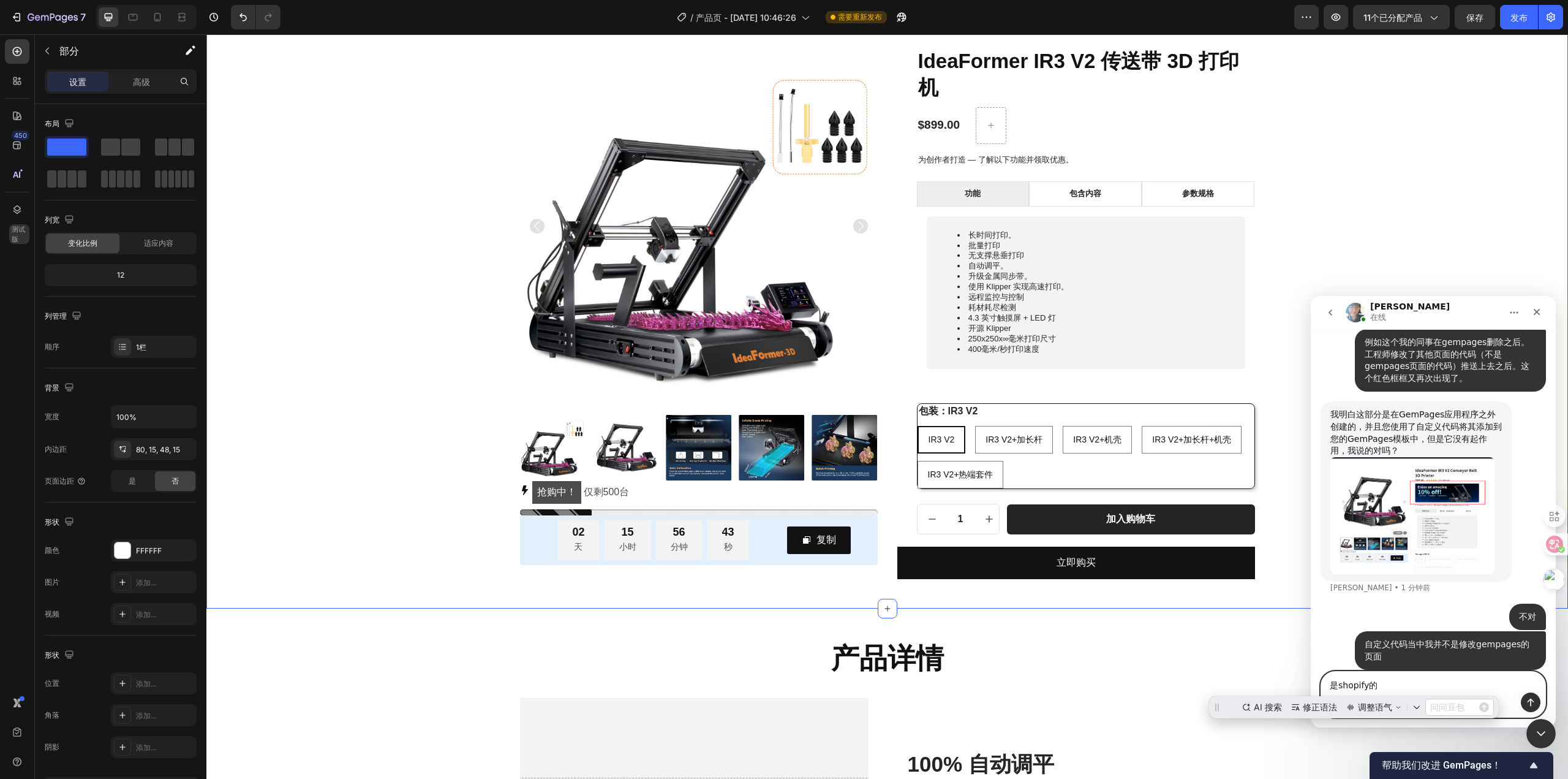
scroll to position [0, 0]
type textarea "是自定义的shopify页面"
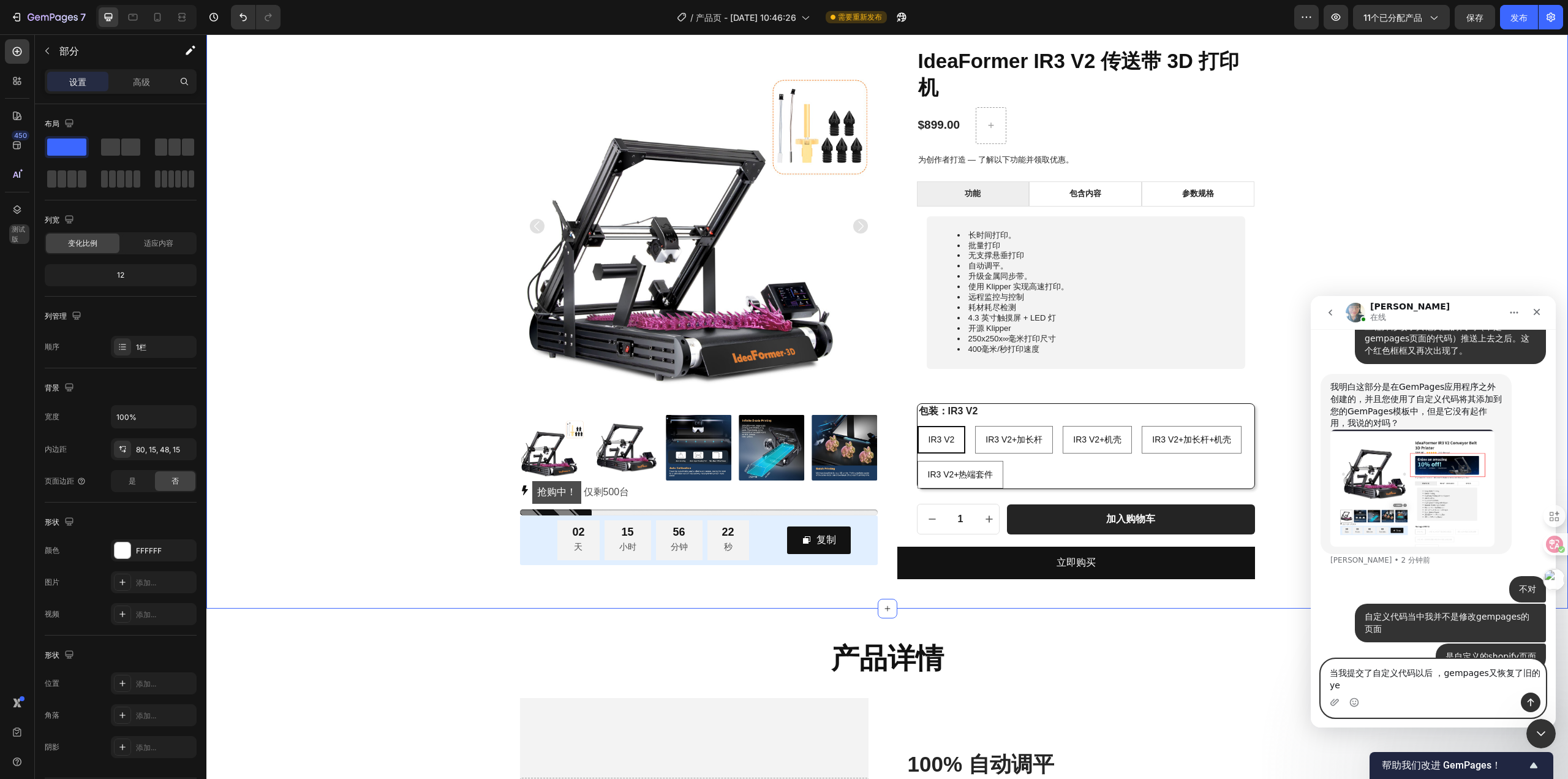
scroll to position [809, 0]
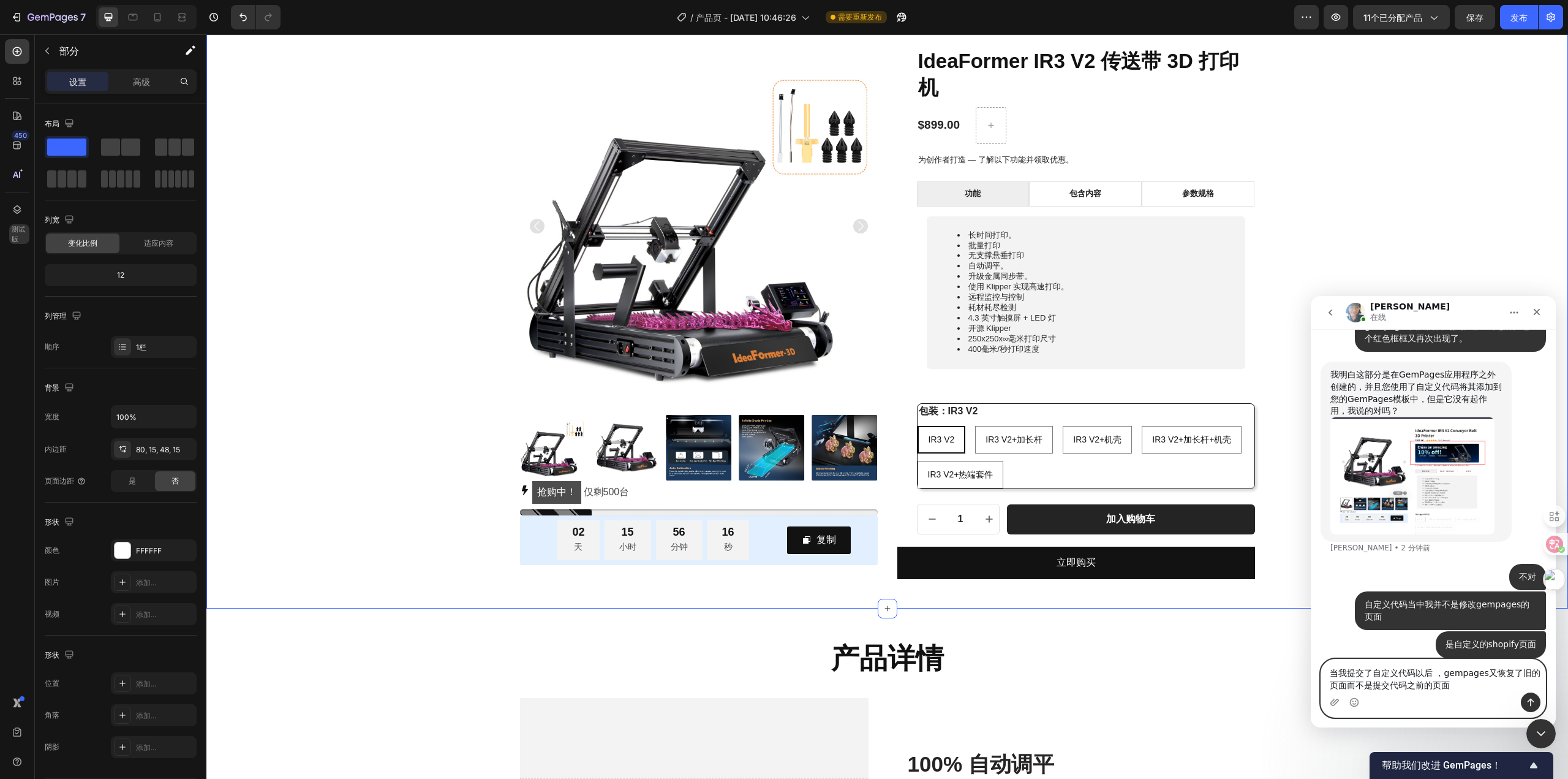
type textarea "当我提交了自定义代码以后 ，gempages又恢复了旧的页面而不是提交代码之前的页面。"
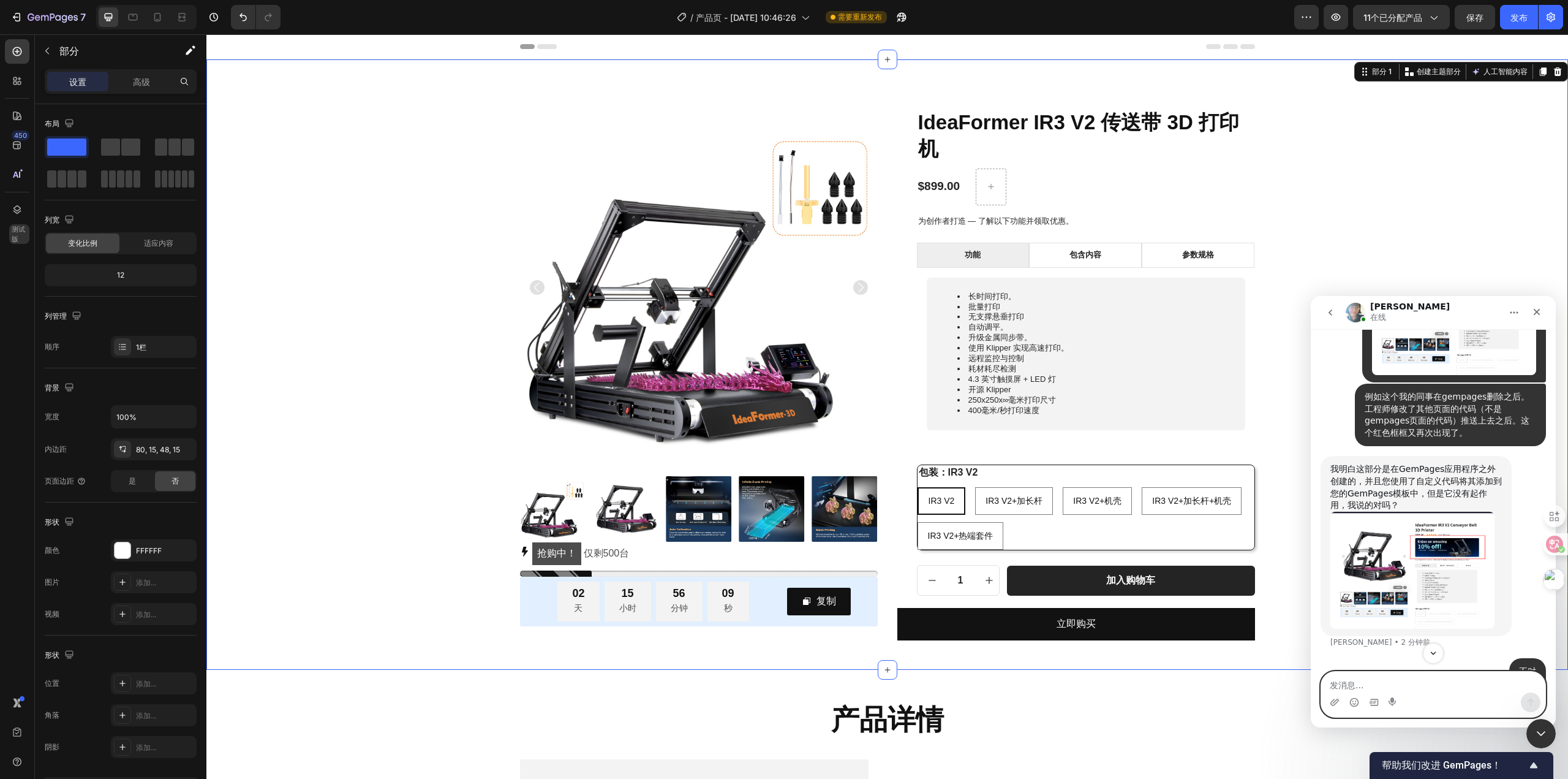
scroll to position [837, 0]
